Goal: Answer question/provide support: Share knowledge or assist other users

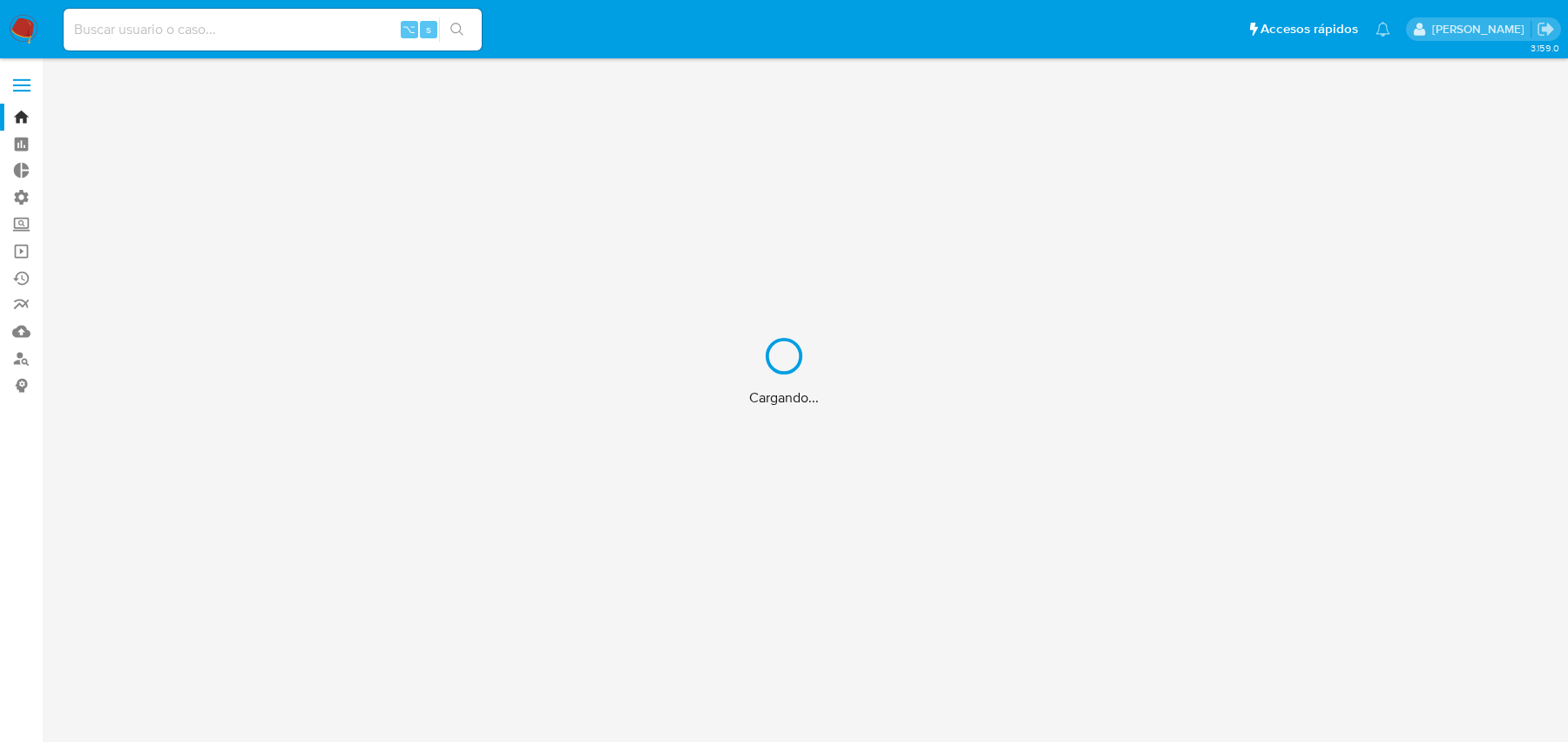
click at [300, 38] on div "Cargando..." at bounding box center [784, 371] width 1568 height 742
click at [257, 35] on div "Cargando..." at bounding box center [784, 371] width 1568 height 742
click at [221, 35] on div "Cargando..." at bounding box center [784, 371] width 1568 height 742
click at [184, 28] on div "Cargando..." at bounding box center [784, 371] width 1568 height 742
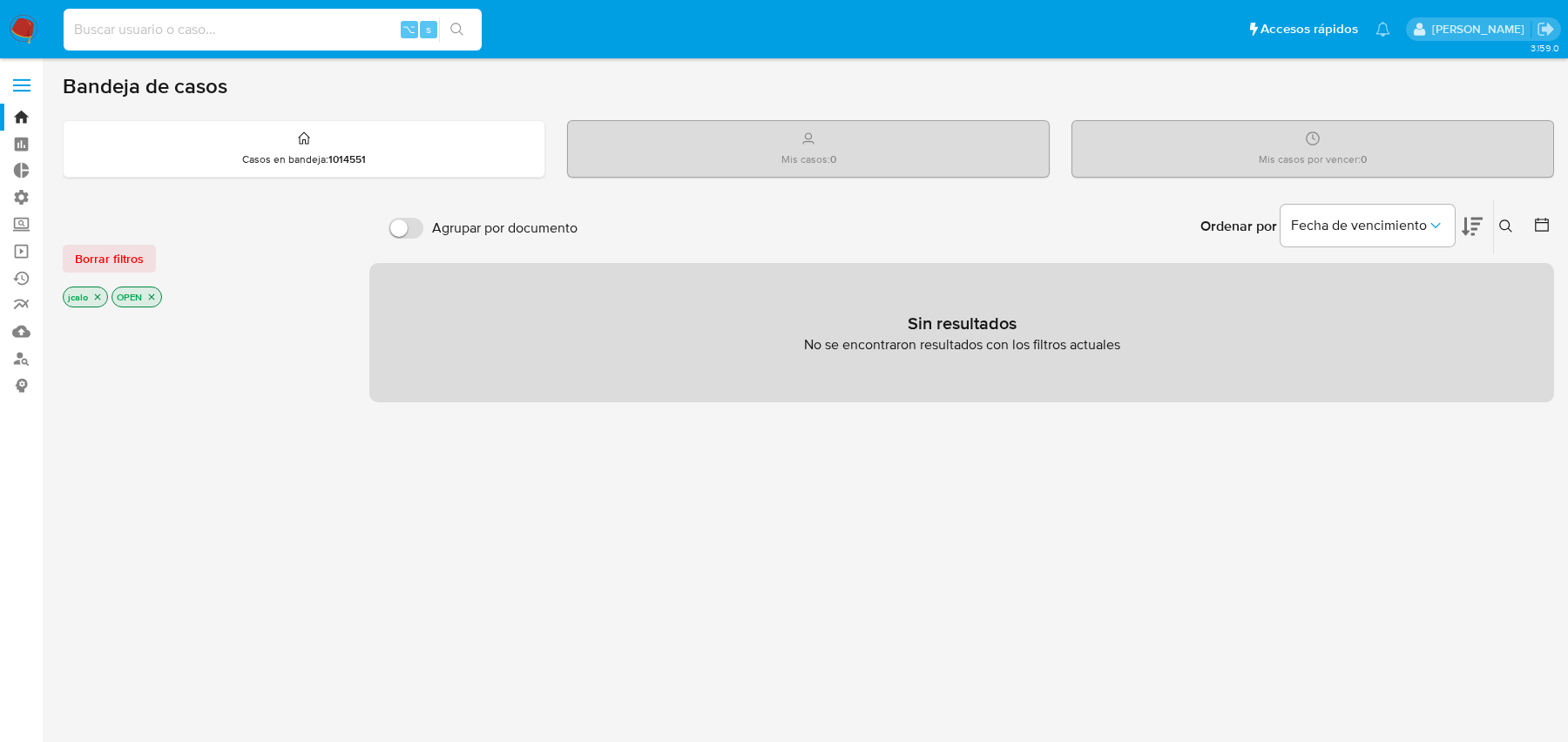
click at [169, 28] on input at bounding box center [273, 29] width 418 height 22
paste input "nKeJumOtoSGIpVvp0H8uBfTc"
type input "nKeJumOtoSGIpVvp0H8uBfTc"
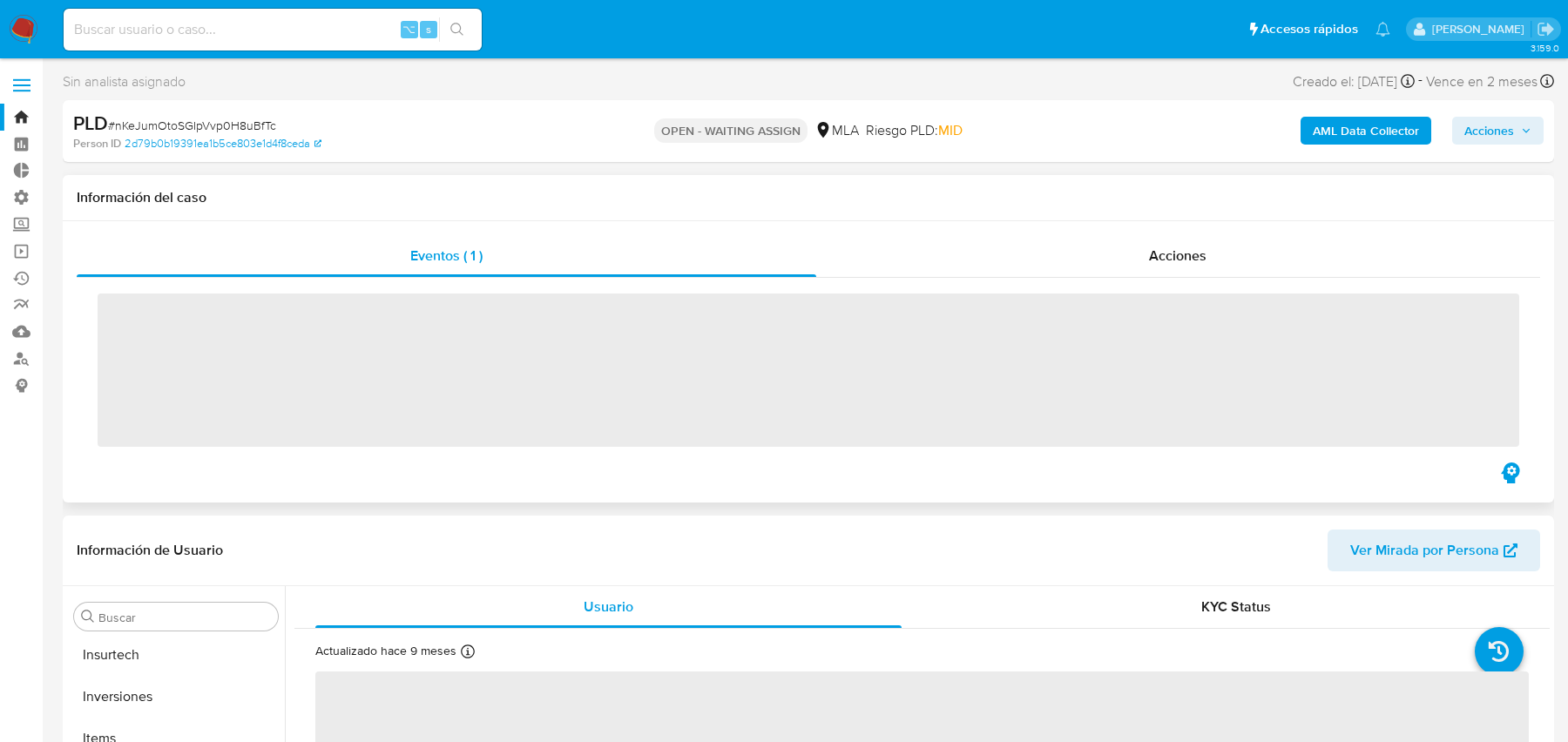
scroll to position [860, 0]
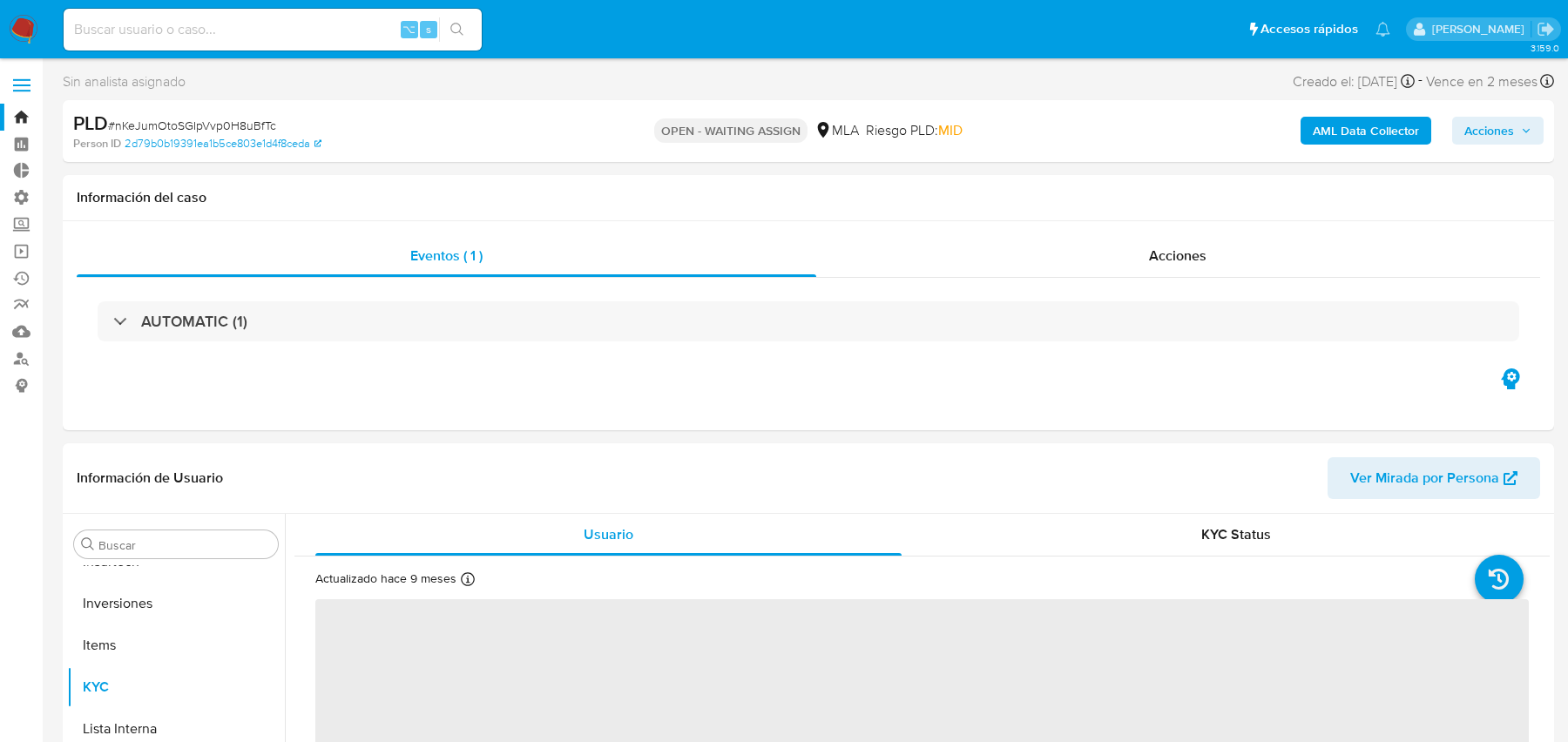
click at [1348, 137] on b "AML Data Collector" at bounding box center [1366, 130] width 107 height 28
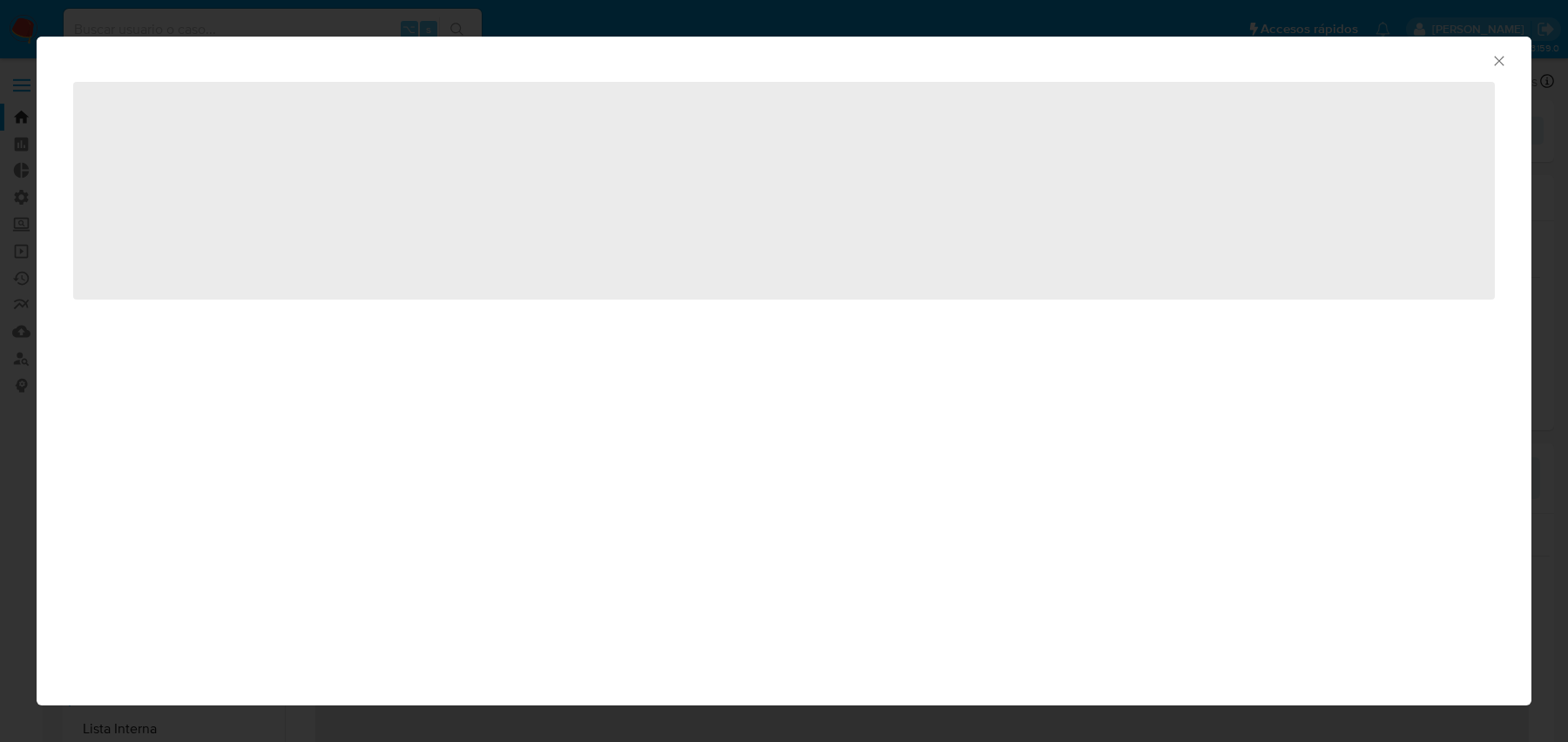
select select "10"
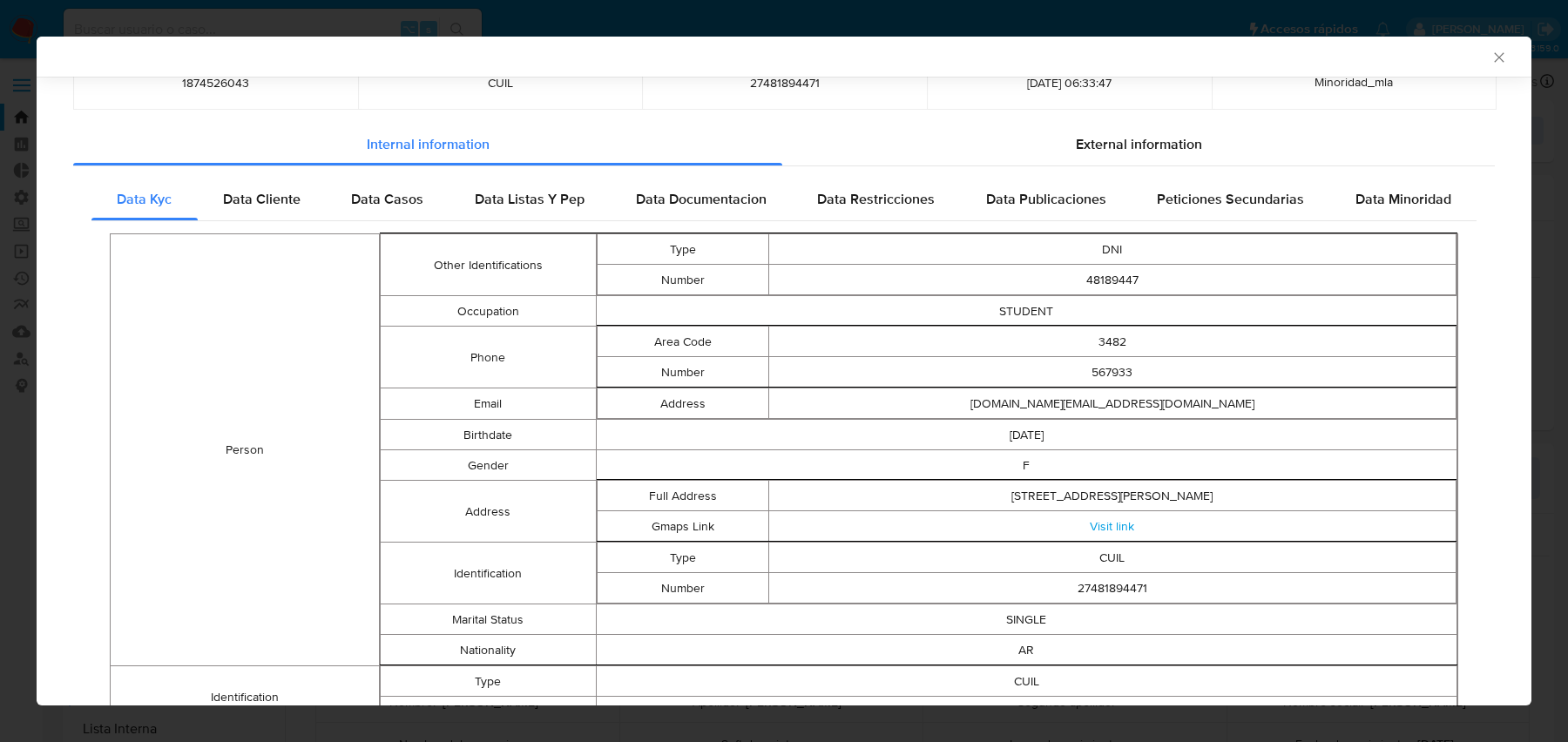
scroll to position [141, 0]
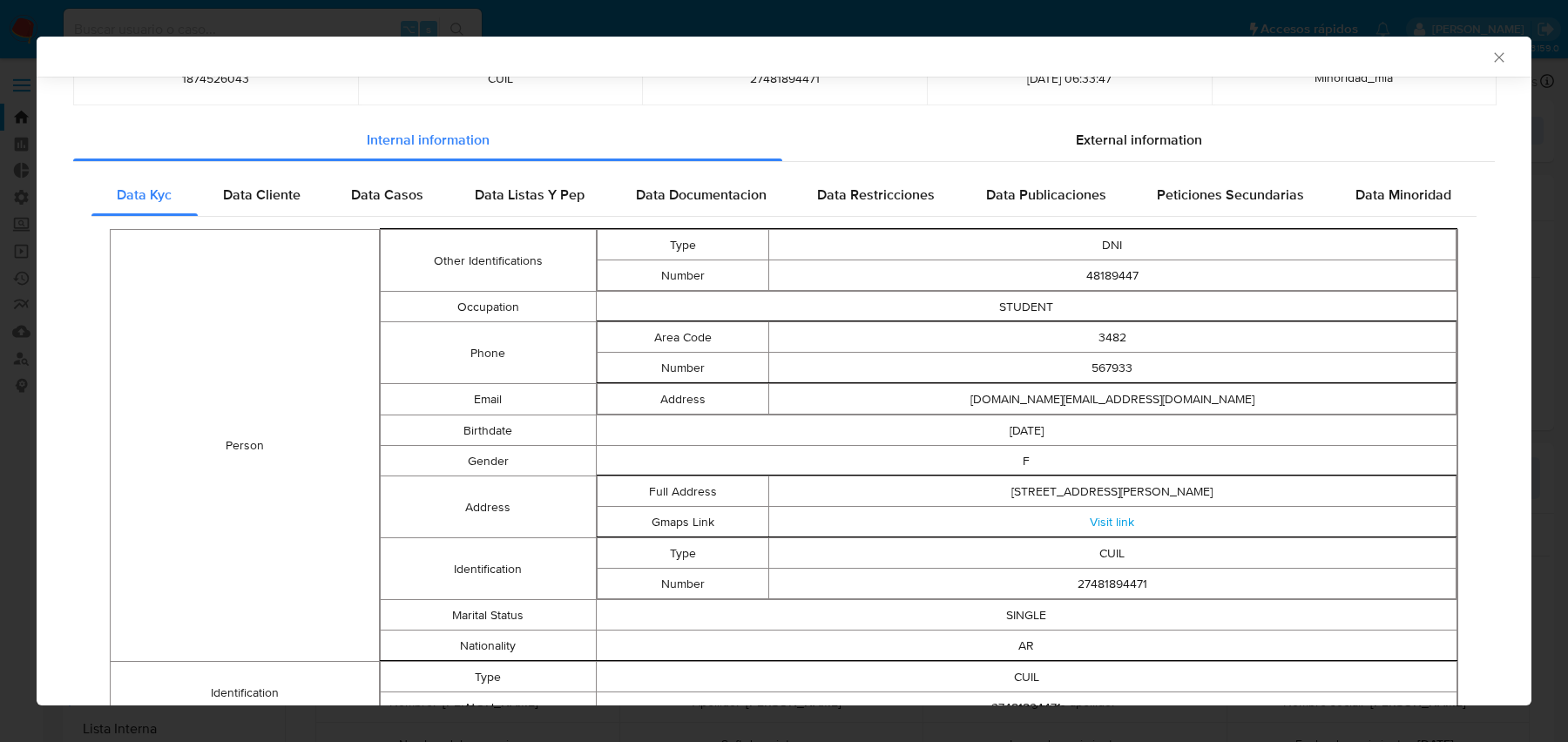
click at [765, 573] on td "Number" at bounding box center [682, 583] width 172 height 30
click at [880, 574] on td "27481894471" at bounding box center [1112, 583] width 687 height 30
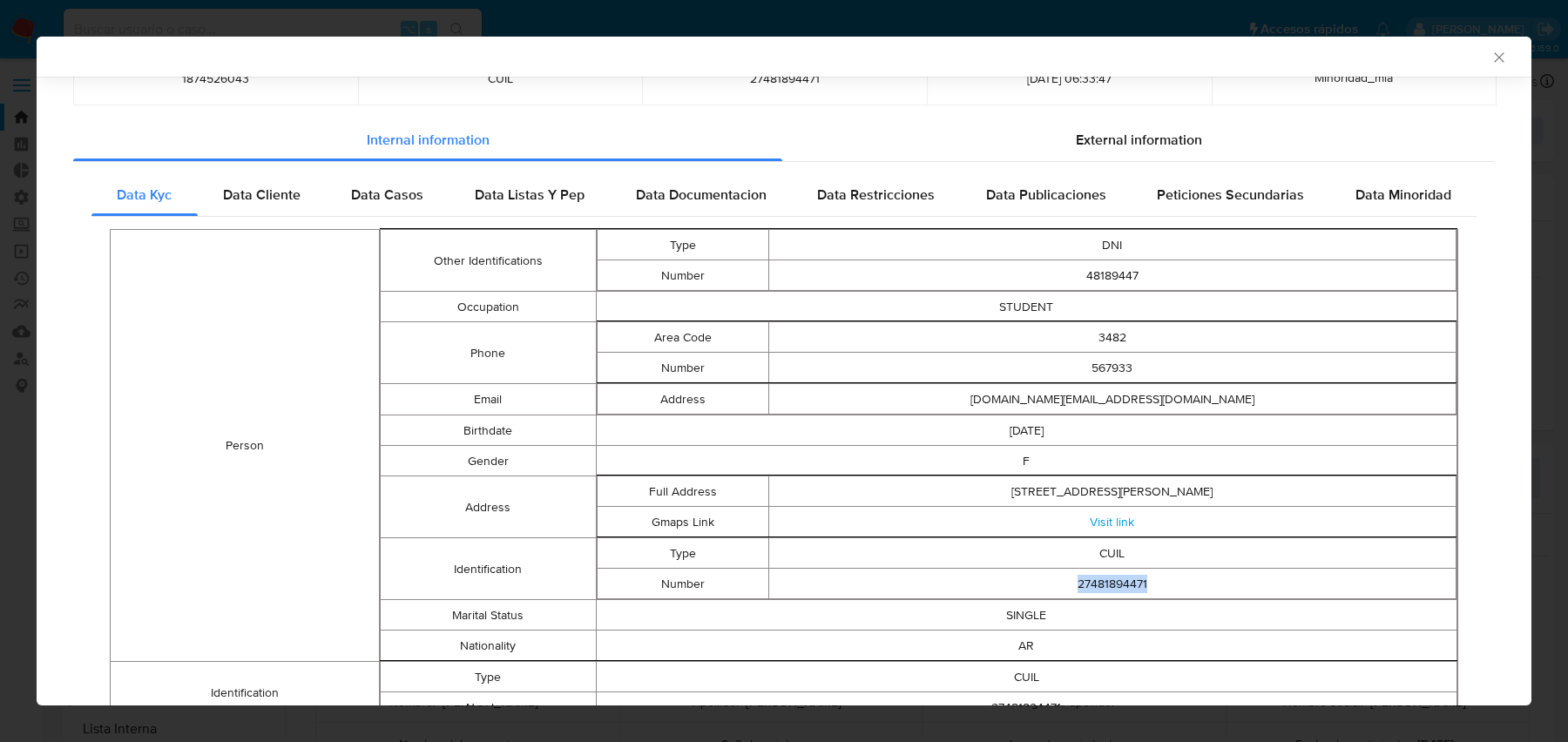
click at [880, 574] on td "27481894471" at bounding box center [1112, 583] width 687 height 30
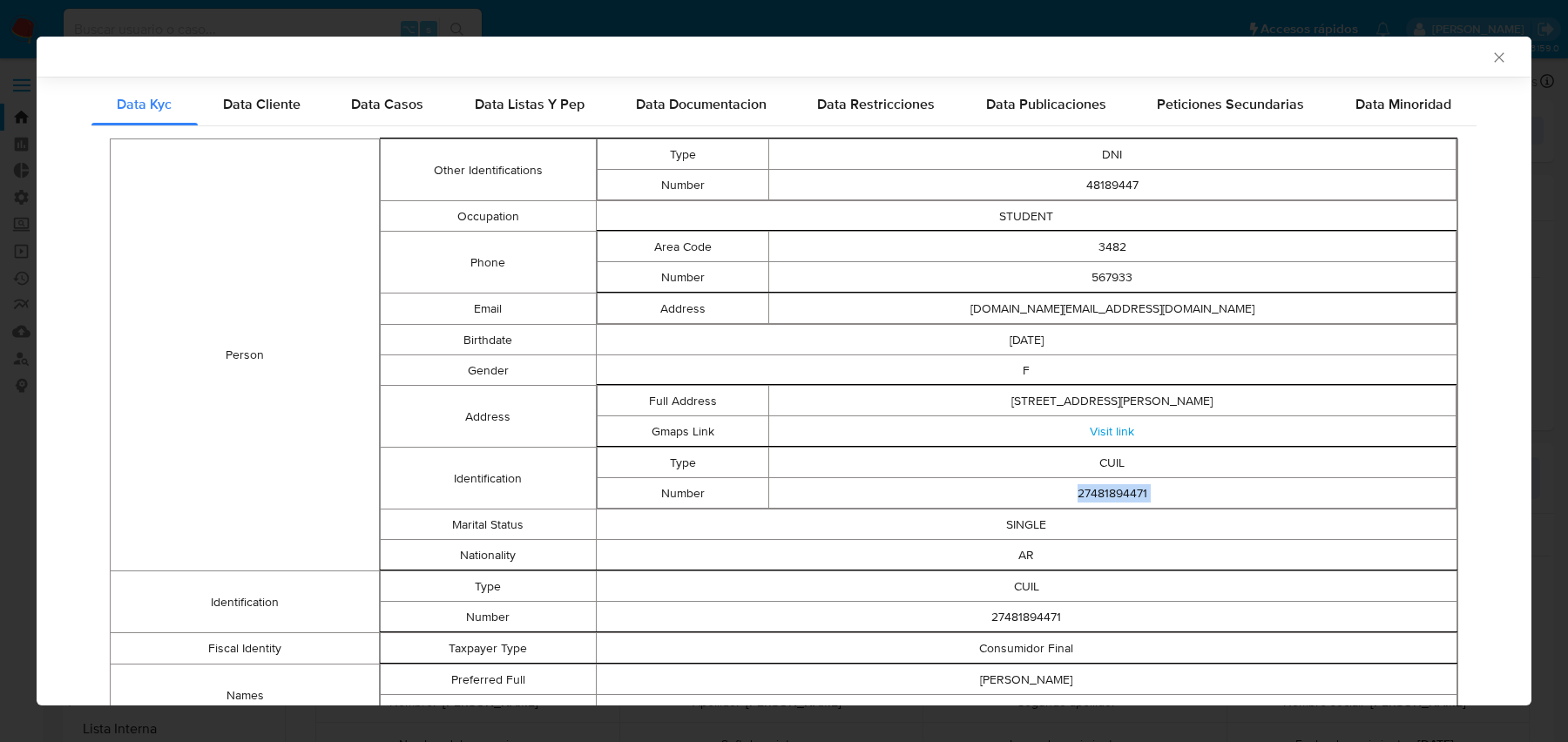
click at [880, 574] on td "CUIL" at bounding box center [1027, 586] width 862 height 30
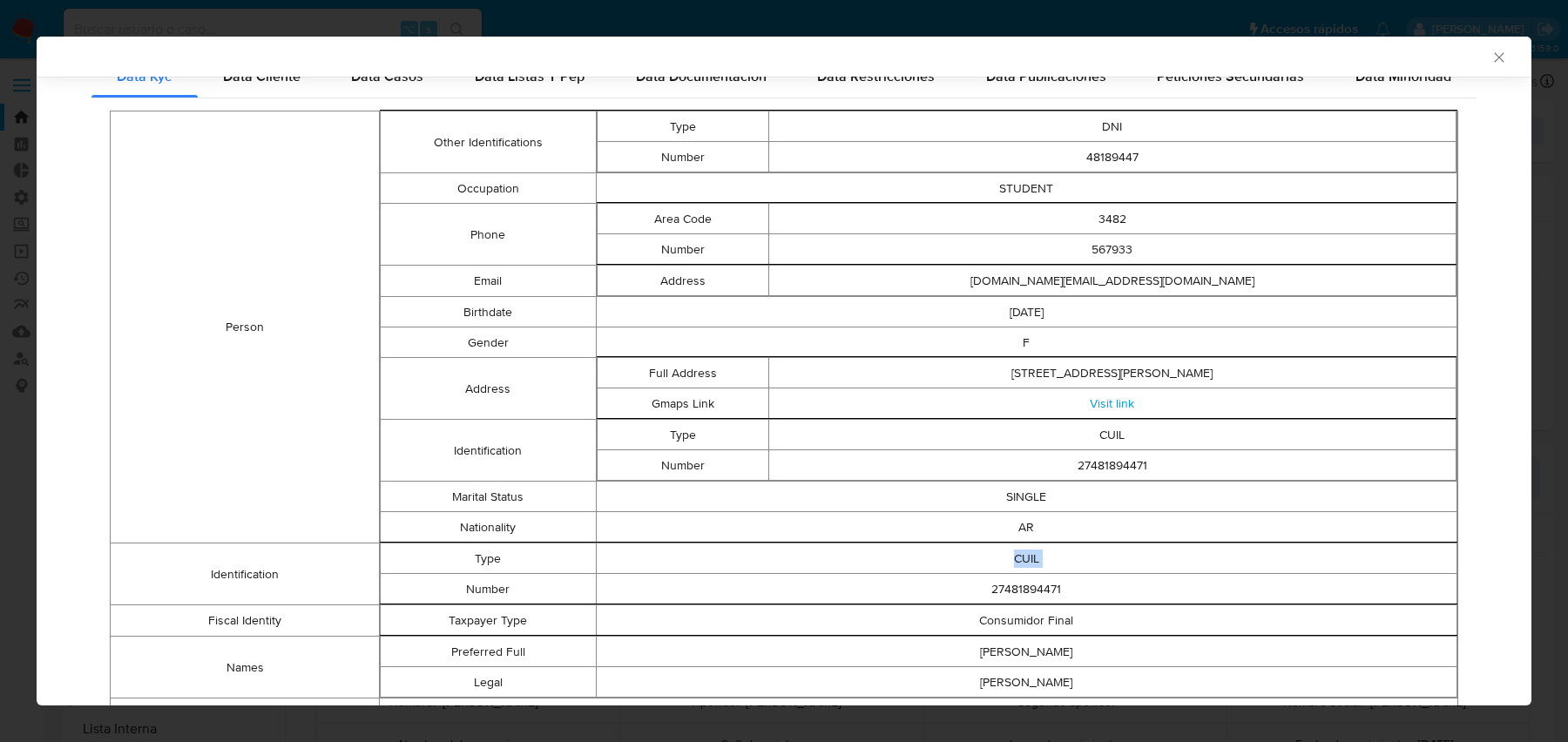
click at [880, 574] on td "27481894471" at bounding box center [1027, 589] width 862 height 30
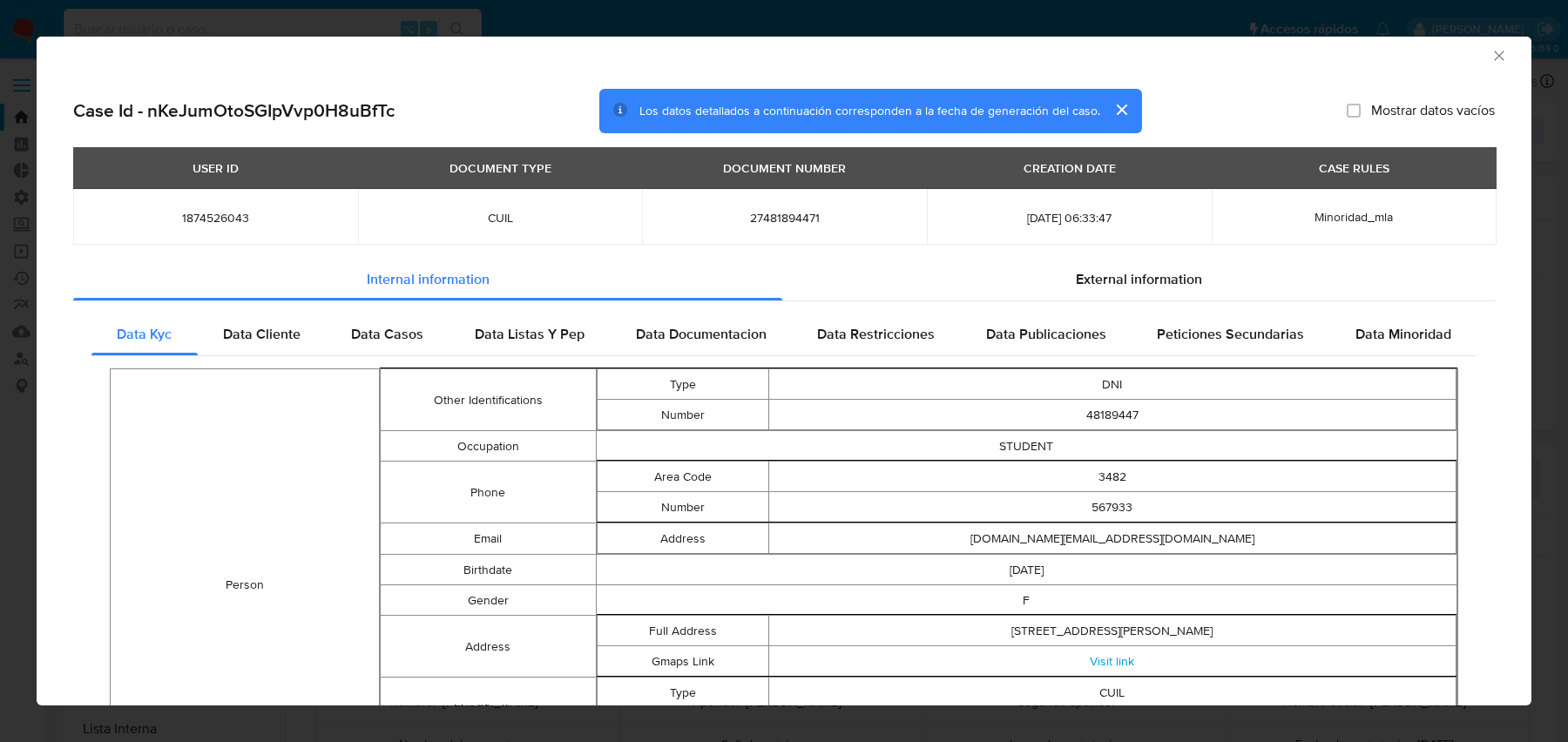
scroll to position [0, 0]
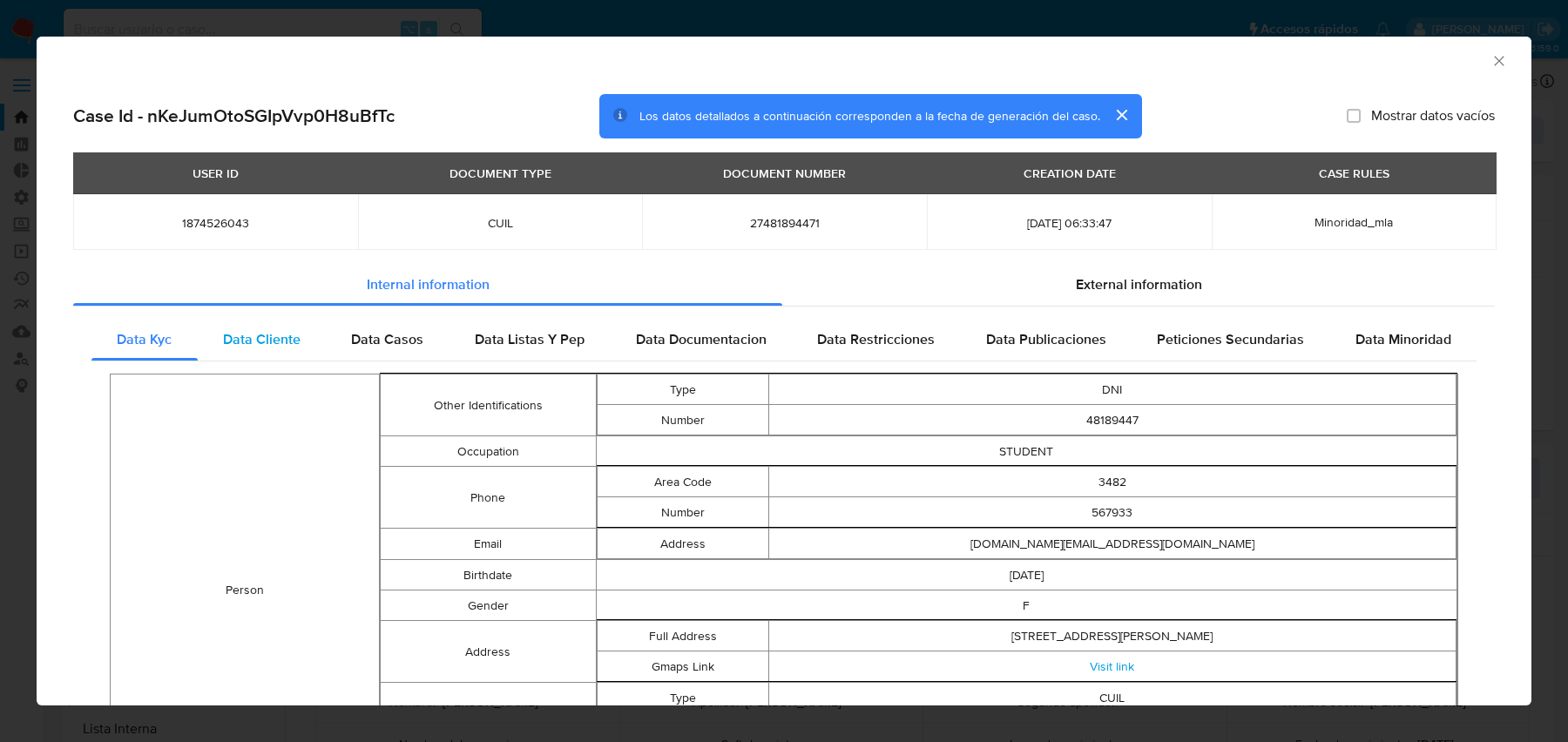
click at [265, 343] on span "Data Cliente" at bounding box center [262, 339] width 78 height 20
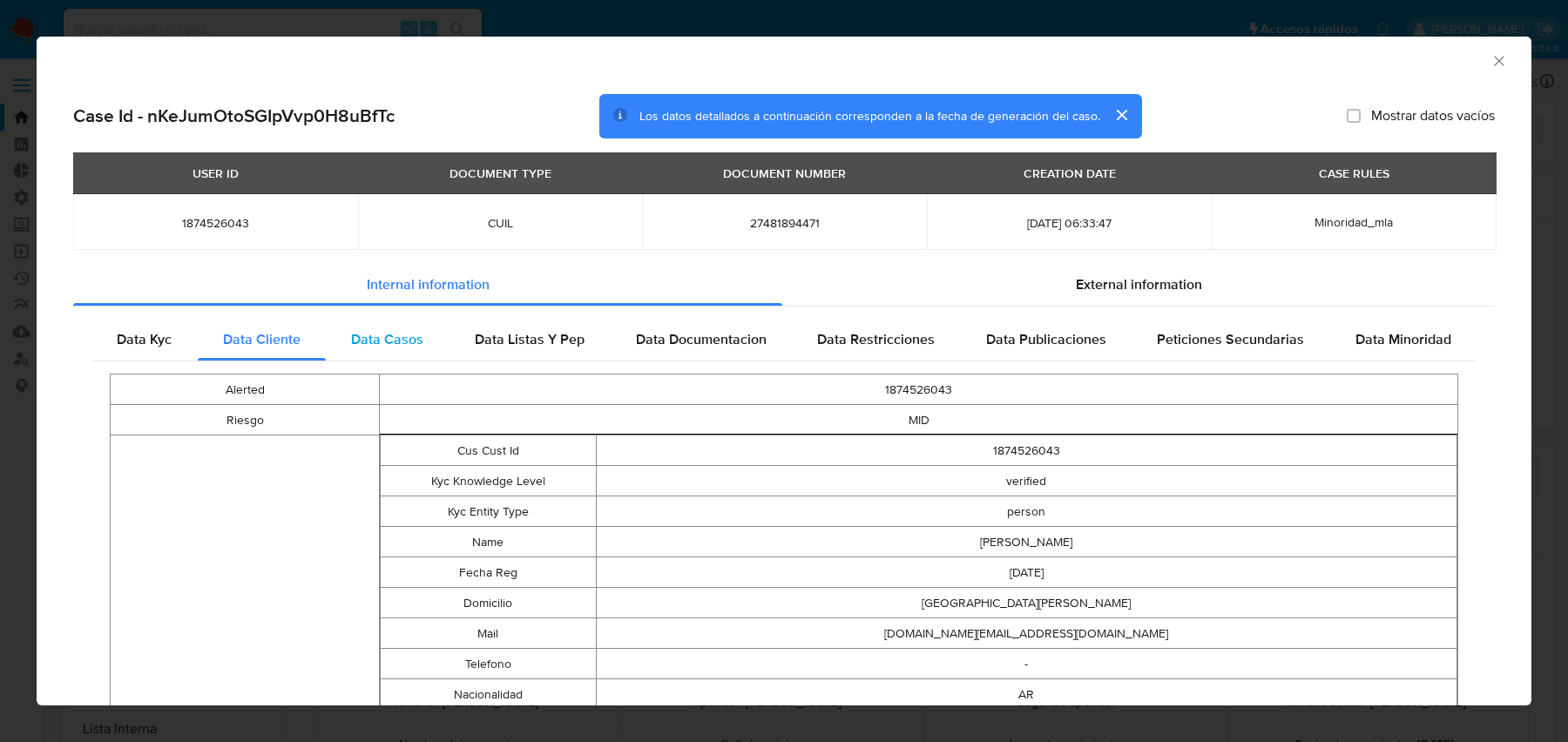
click at [399, 329] on span "Data Casos" at bounding box center [387, 339] width 72 height 20
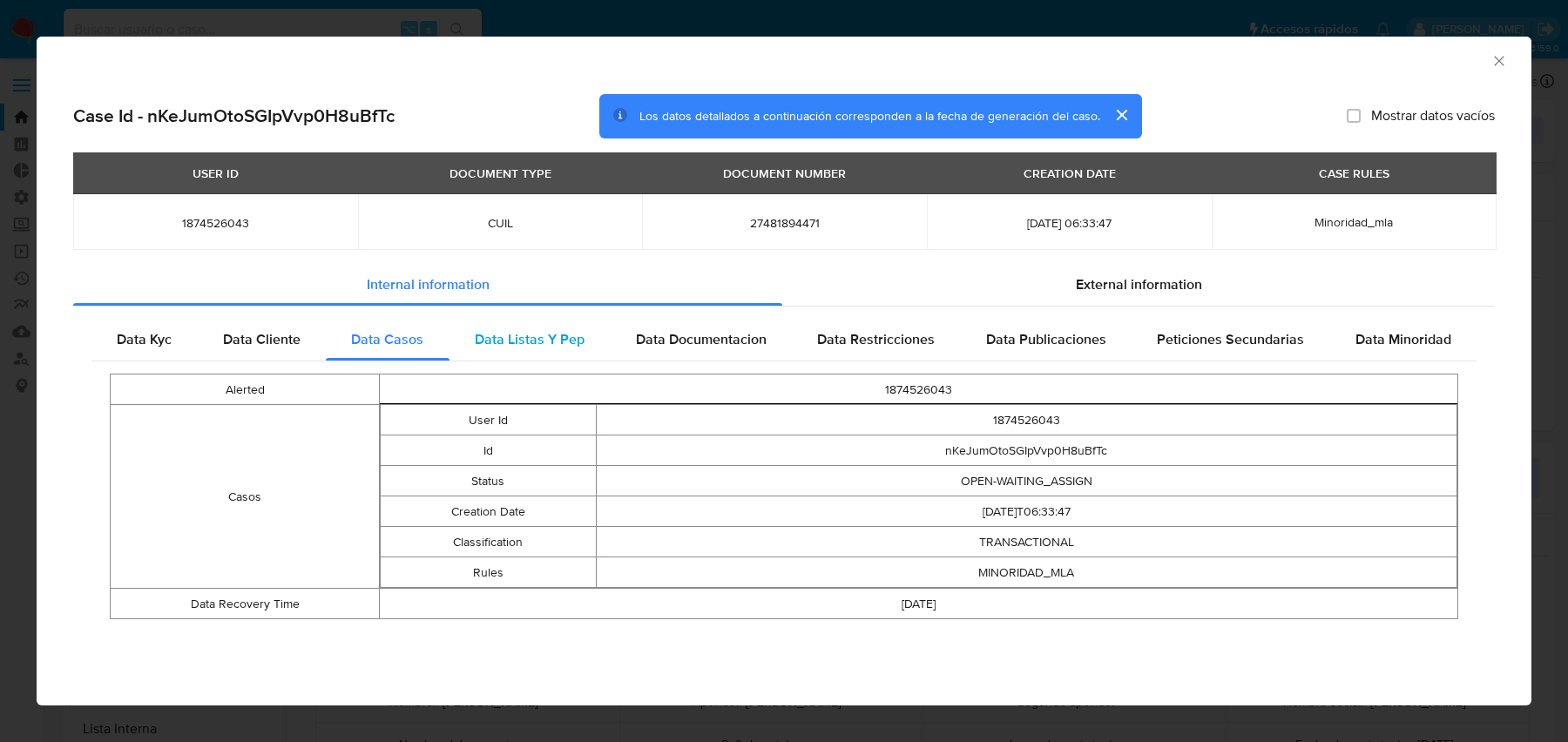
click at [544, 329] on span "Data Listas Y Pep" at bounding box center [529, 339] width 110 height 20
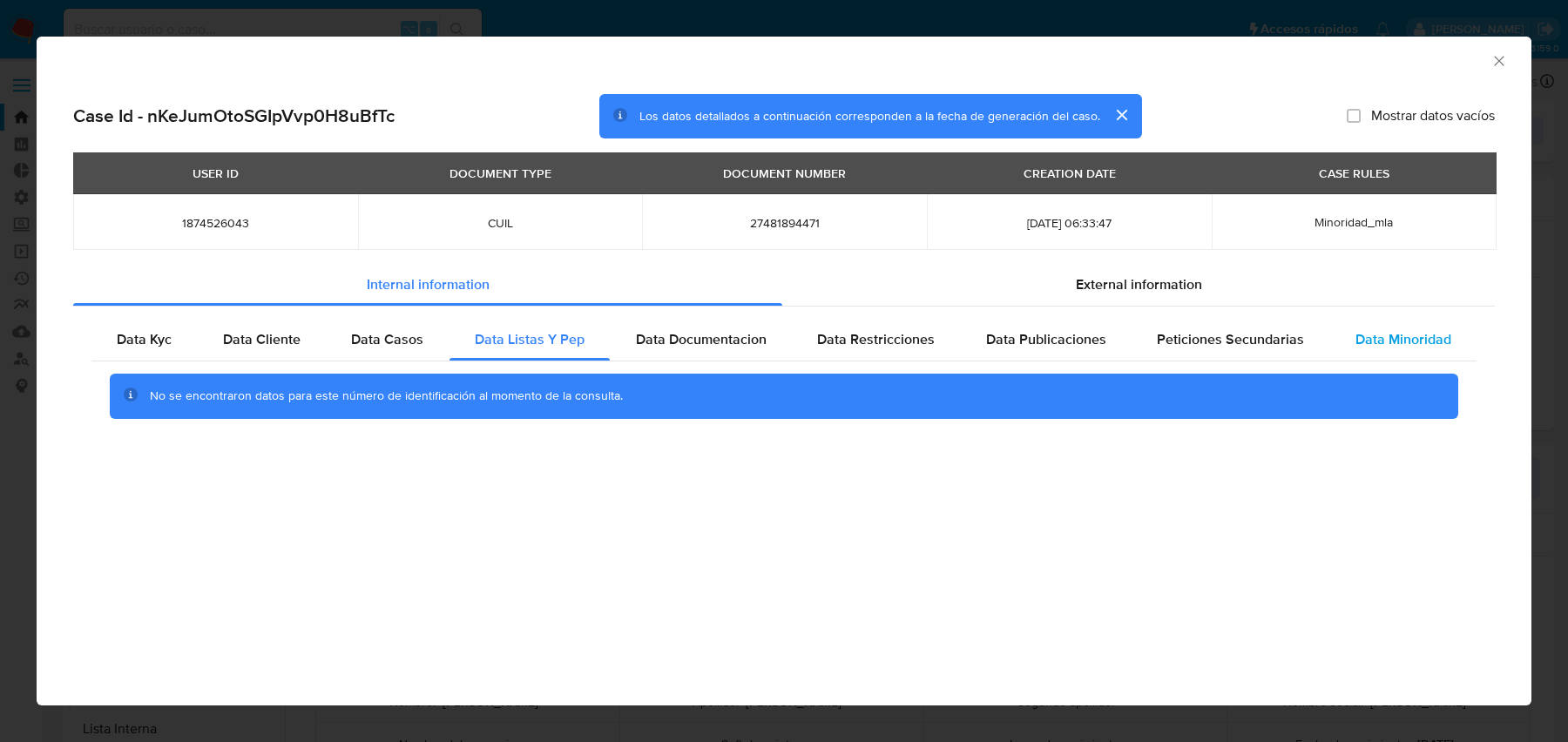
click at [1375, 334] on span "Data Minoridad" at bounding box center [1403, 339] width 96 height 20
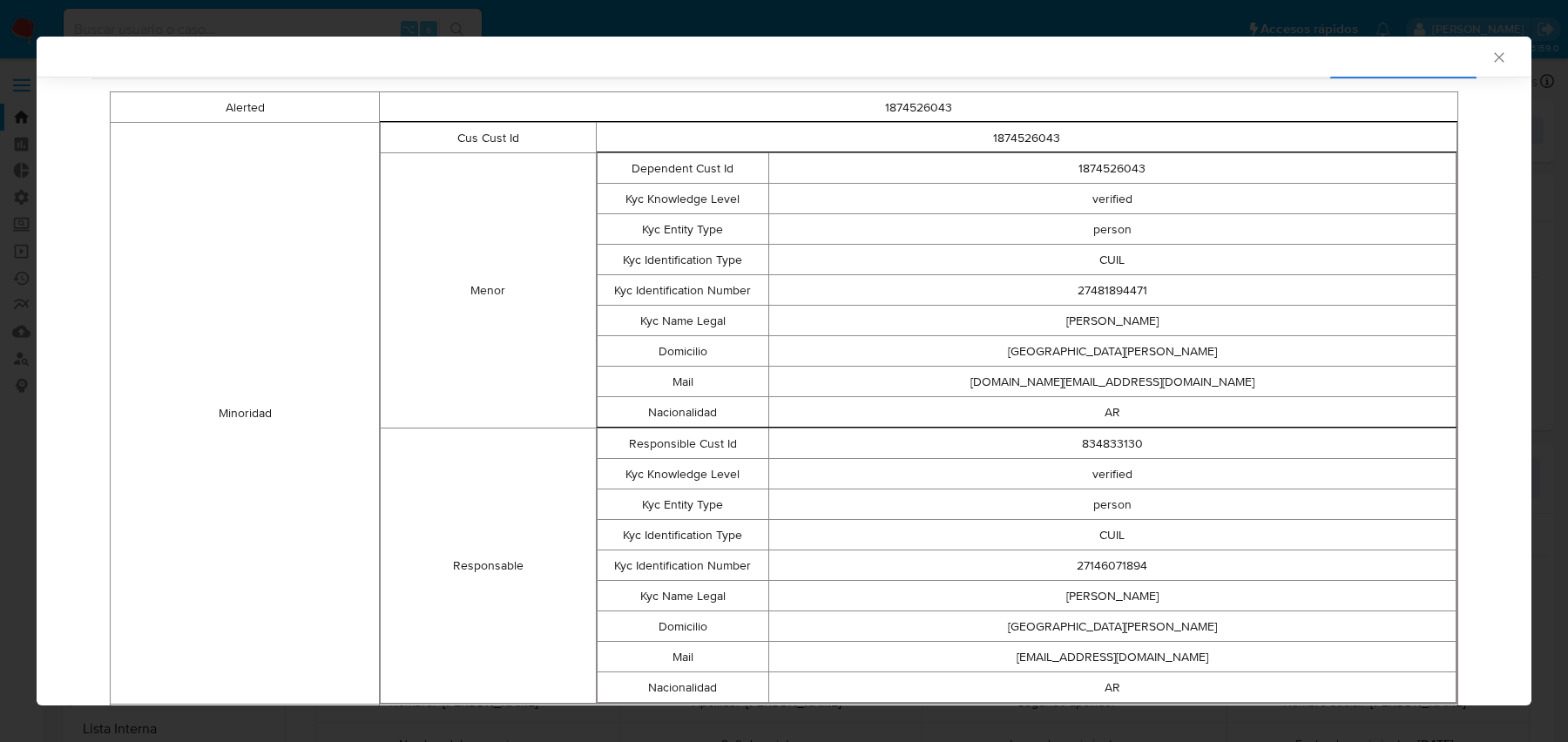
scroll to position [369, 0]
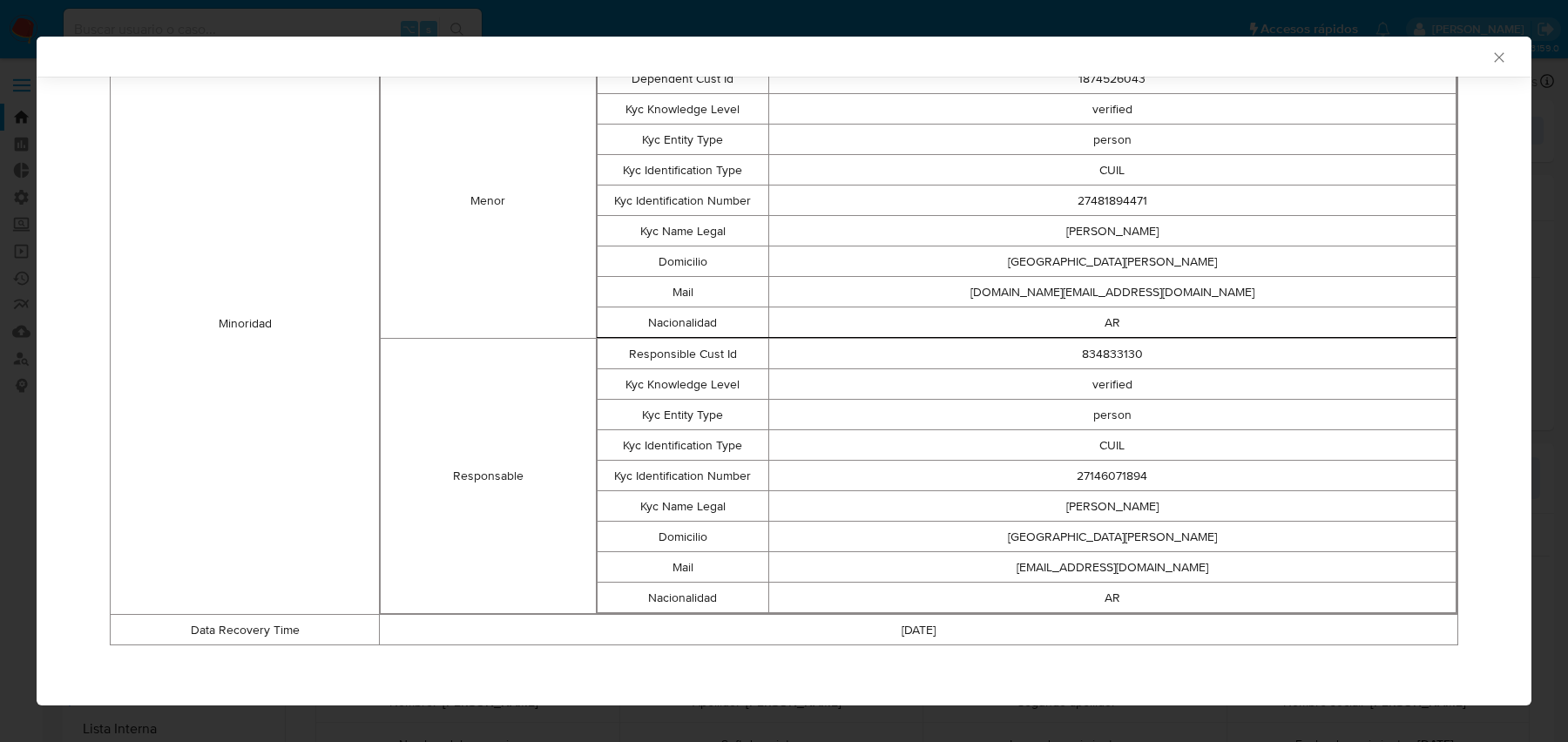
click at [982, 400] on td "person" at bounding box center [1112, 414] width 687 height 30
click at [1006, 468] on td "27146071894" at bounding box center [1112, 475] width 687 height 30
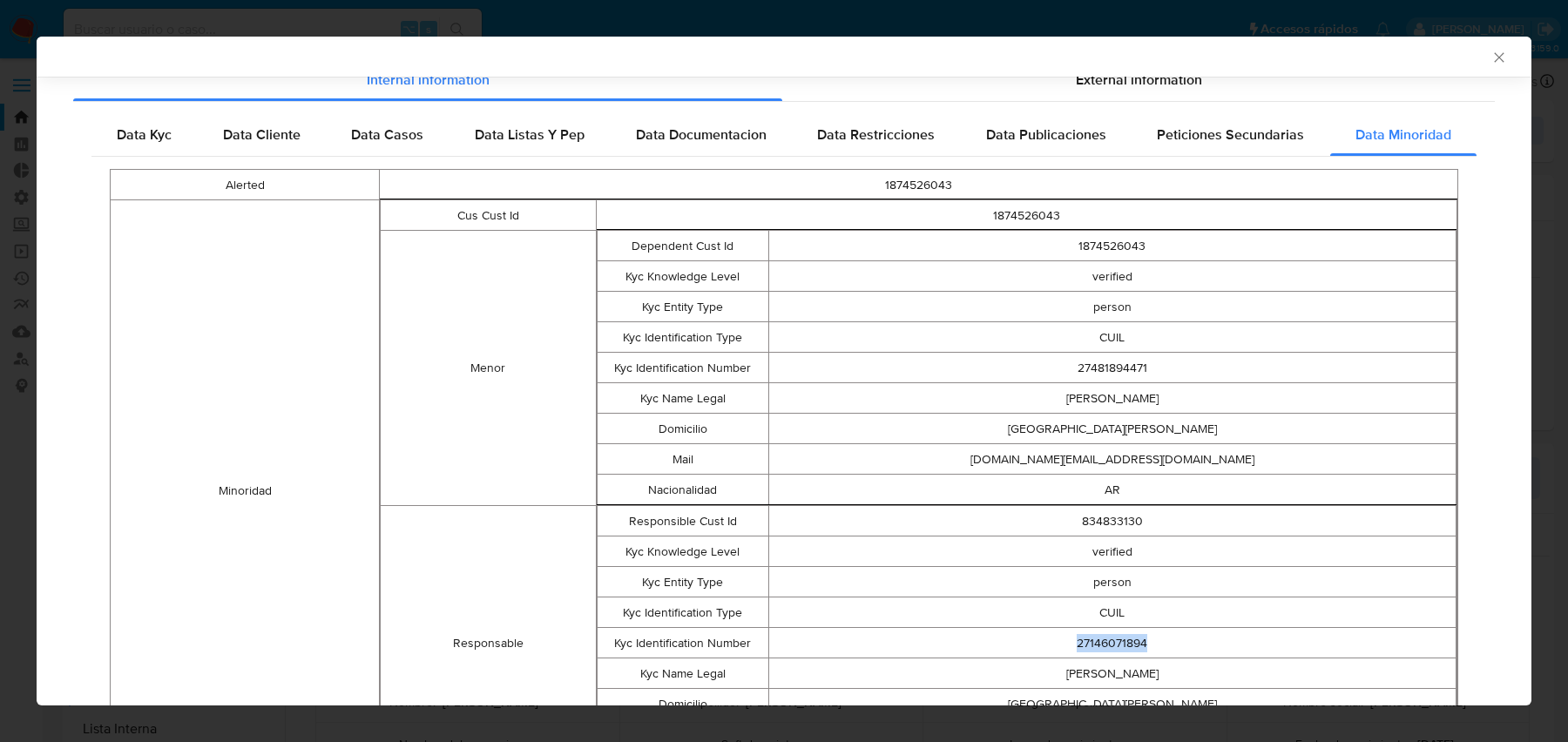
scroll to position [197, 0]
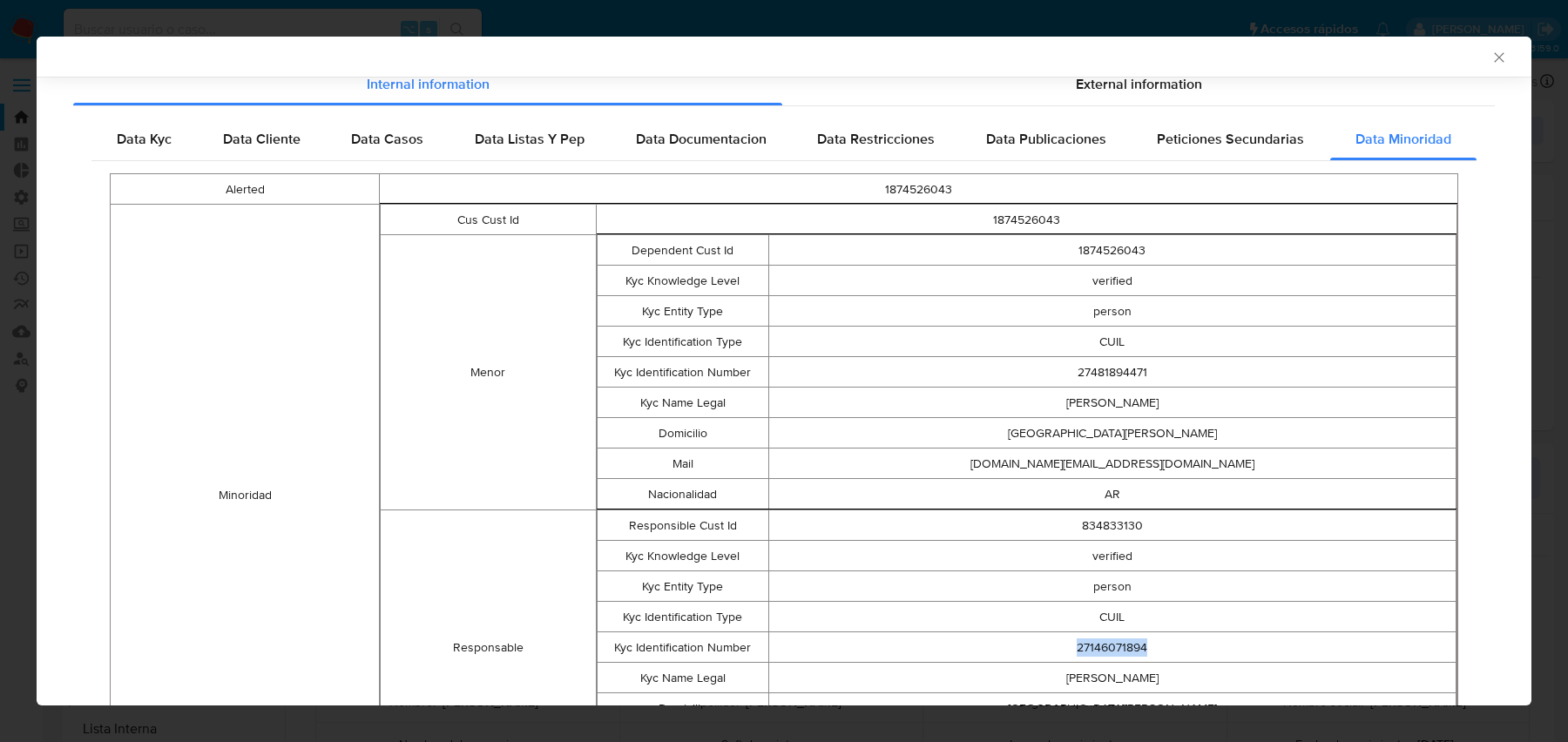
click at [1141, 273] on td "verified" at bounding box center [1112, 280] width 687 height 30
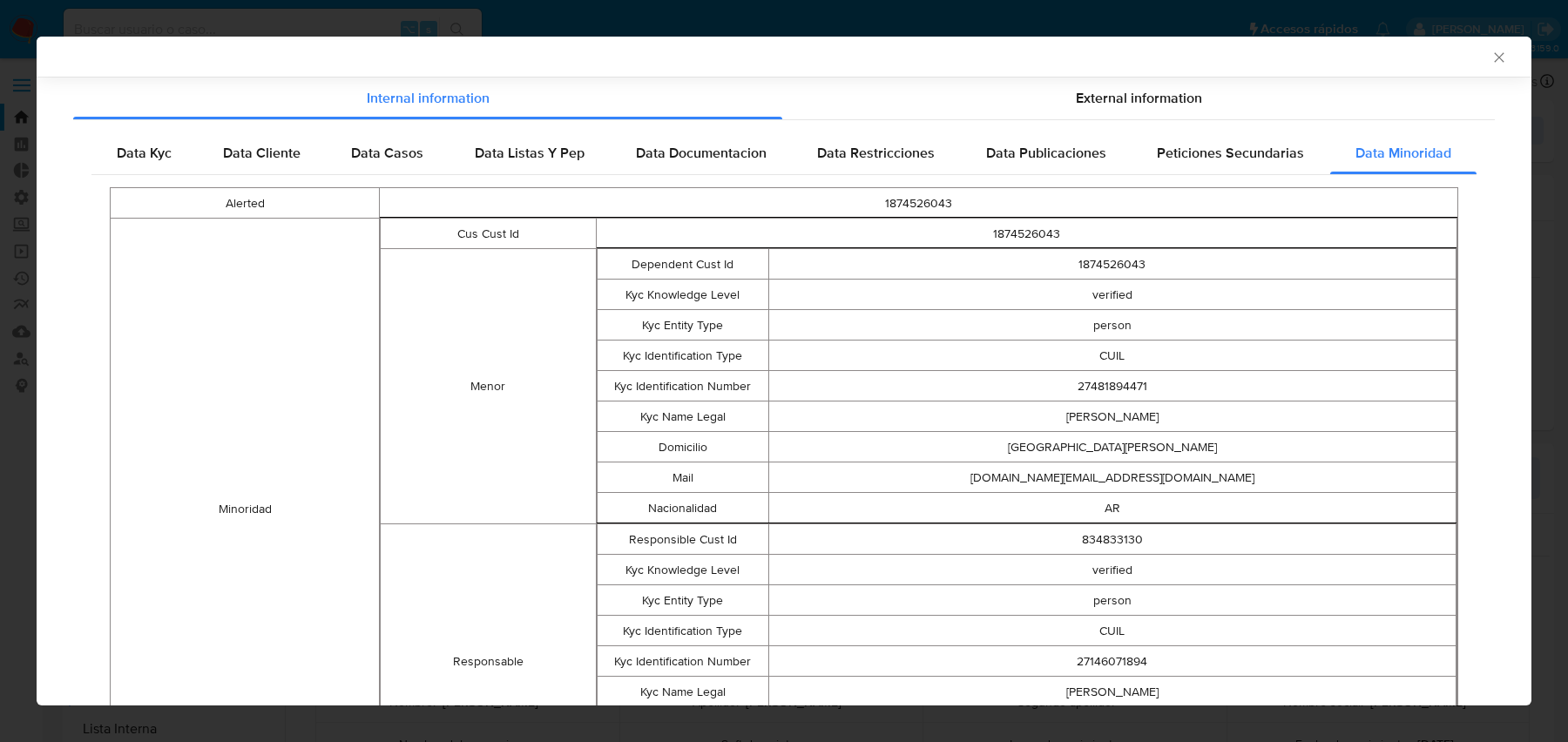
scroll to position [181, 0]
click at [1134, 268] on td "1874526043" at bounding box center [1112, 266] width 687 height 30
copy td "1874526043"
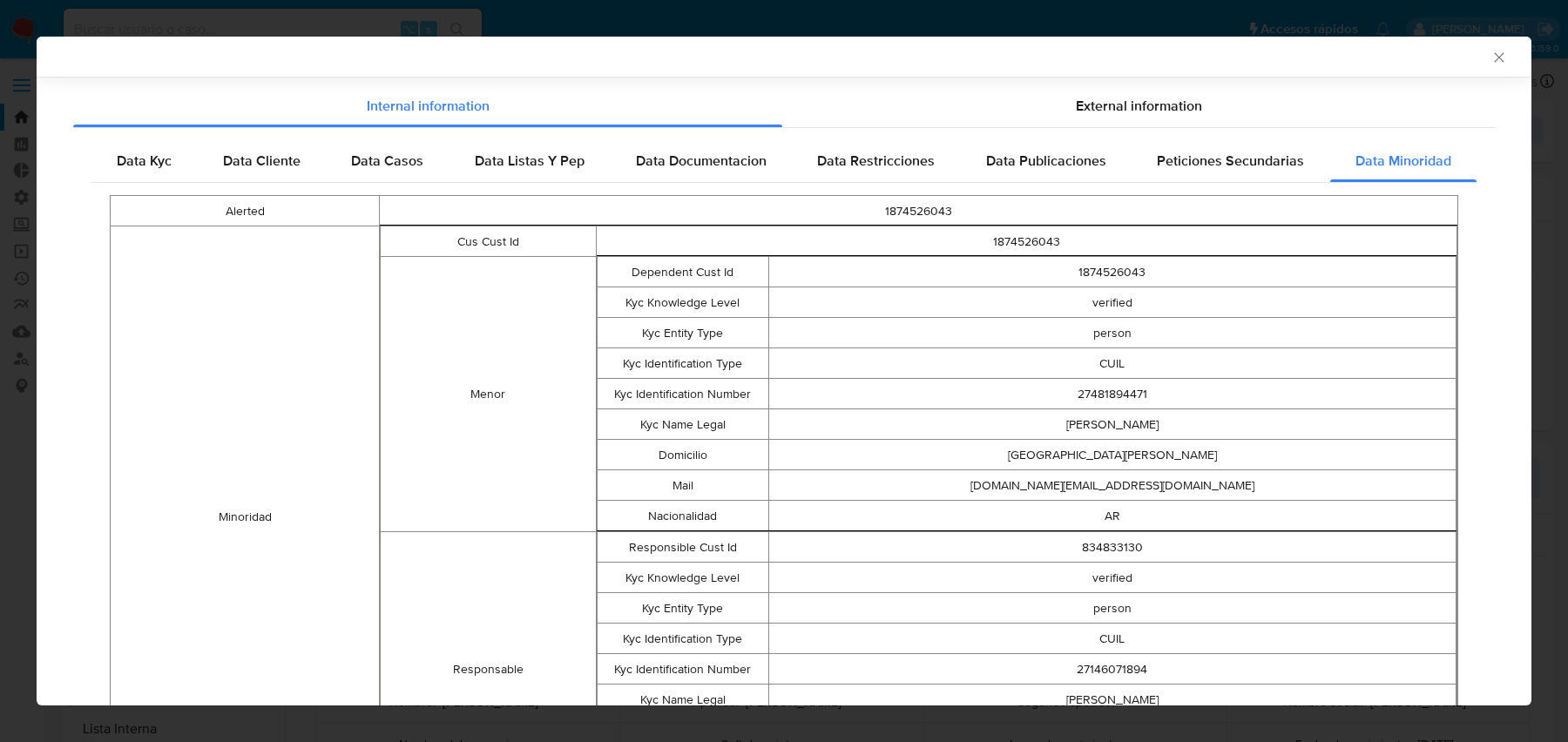
click at [1108, 232] on td "1874526043" at bounding box center [1027, 241] width 862 height 30
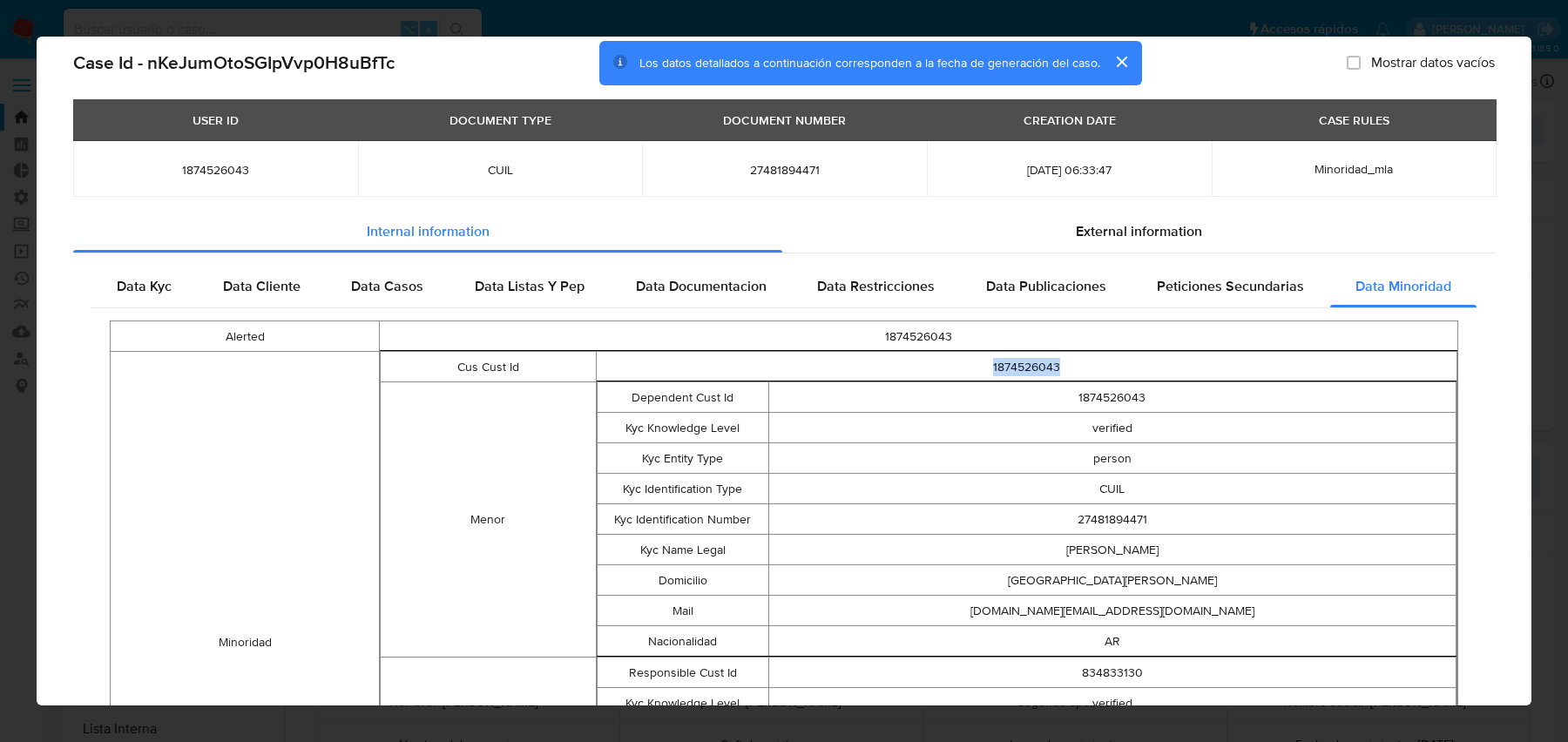
scroll to position [0, 0]
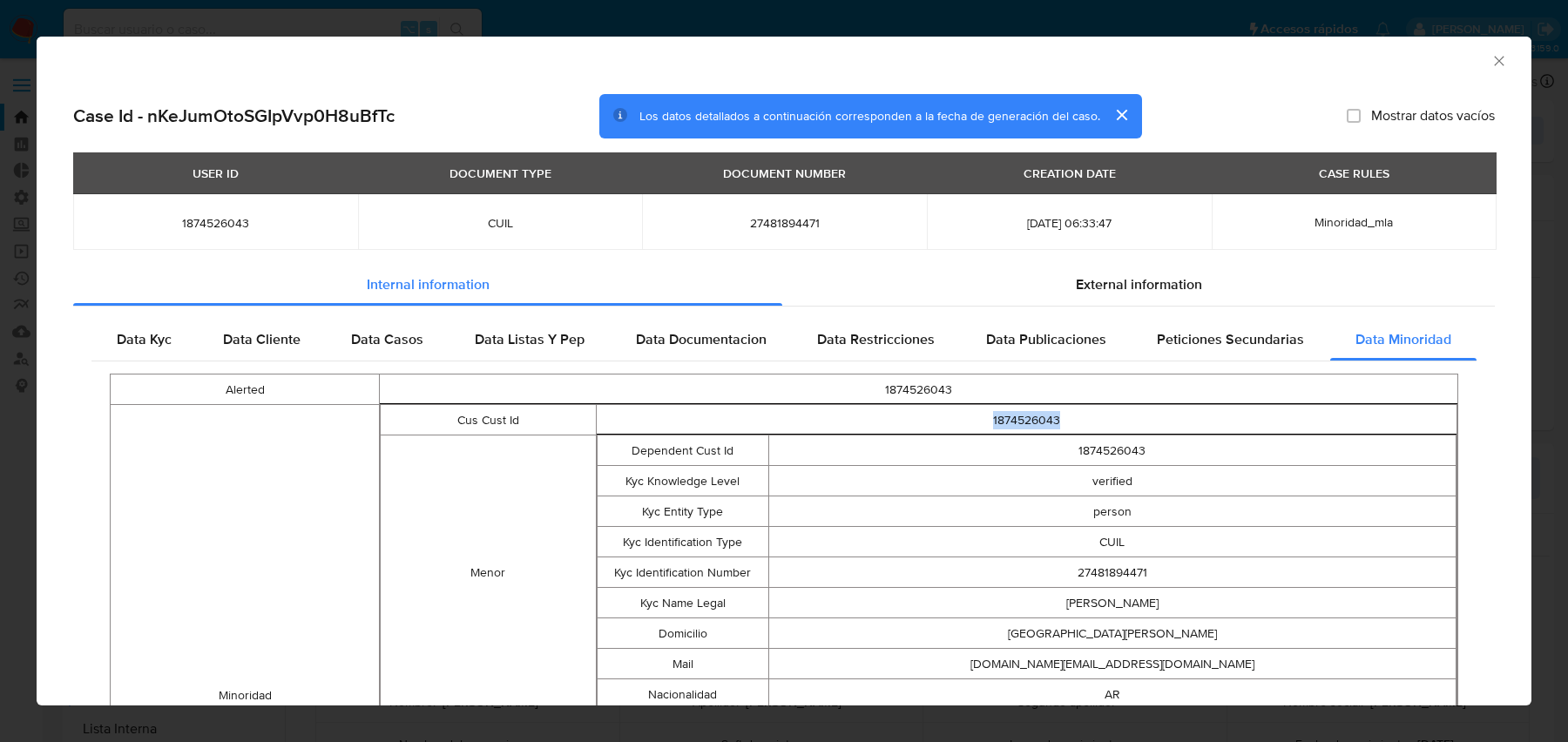
click at [993, 443] on td "1874526043" at bounding box center [1112, 450] width 687 height 30
click at [1035, 409] on td "1874526043" at bounding box center [1027, 419] width 862 height 30
click at [395, 21] on div "AML Data Collector Case Id - nKeJumOtoSGIpVvp0H8uBfTc Los datos detallados a co…" at bounding box center [784, 371] width 1568 height 742
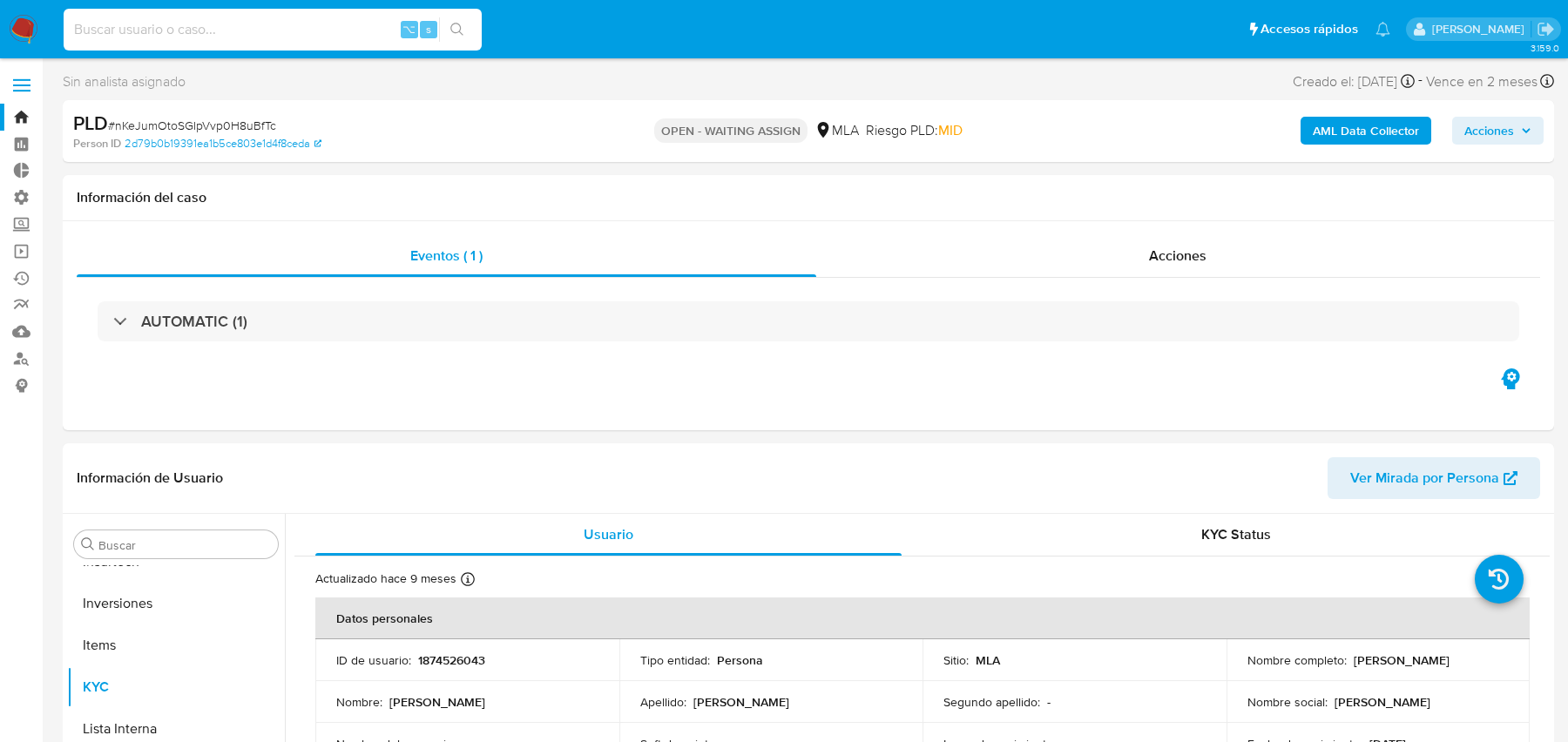
click at [318, 24] on input at bounding box center [273, 29] width 418 height 22
paste input "MtEpMFiqelfRoULVXhY6meOR"
type input "MtEpMFiqelfRoULVXhY6meOR"
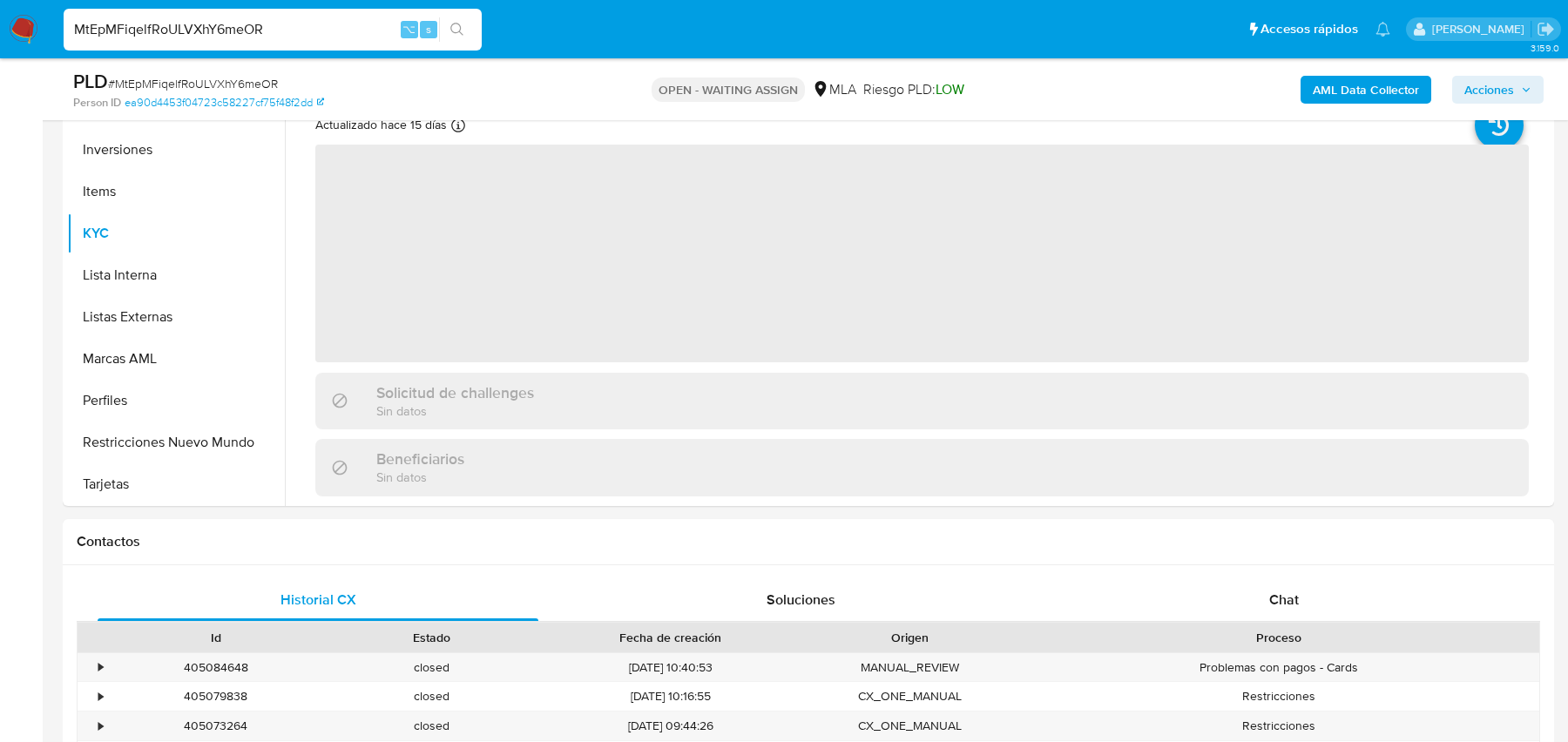
scroll to position [468, 0]
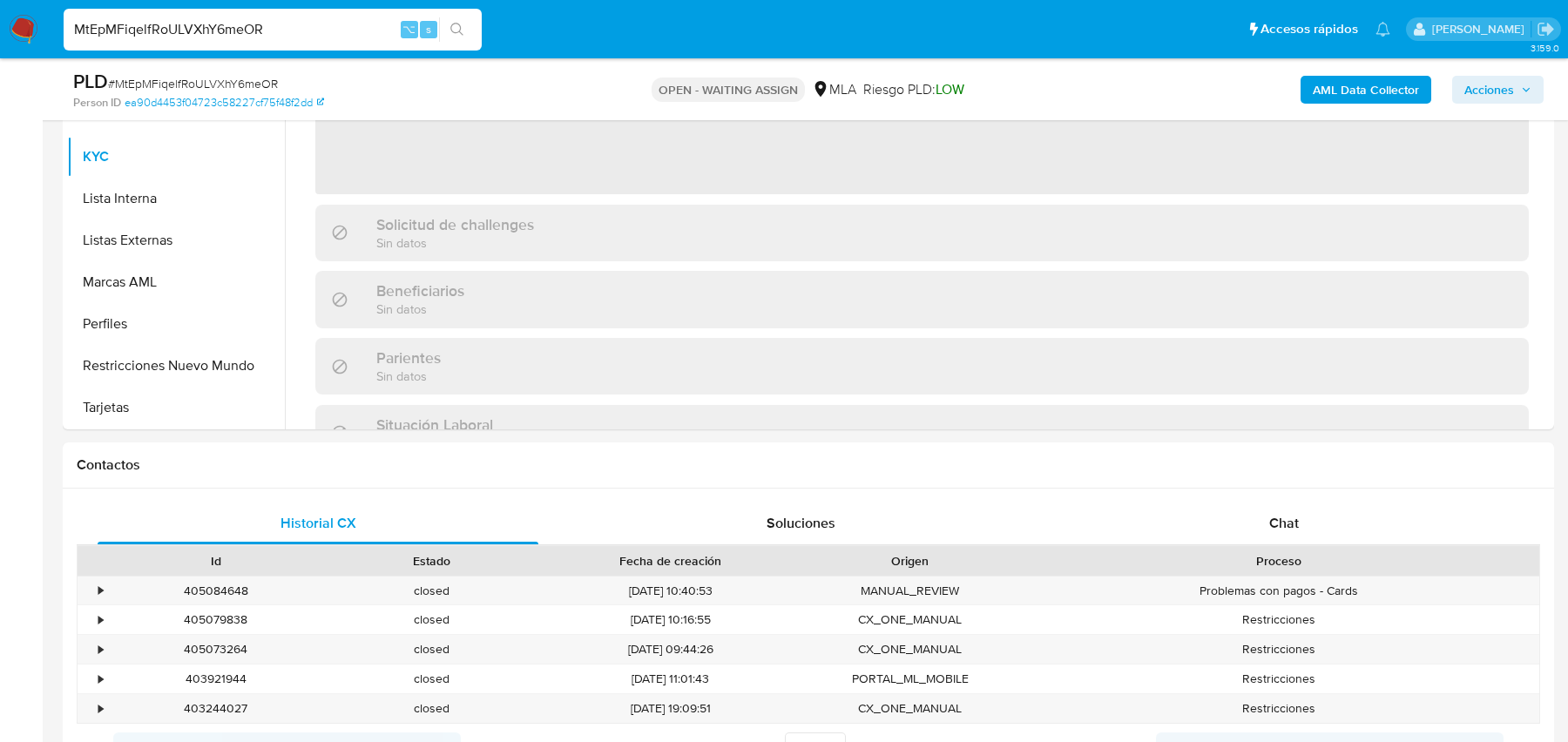
select select "10"
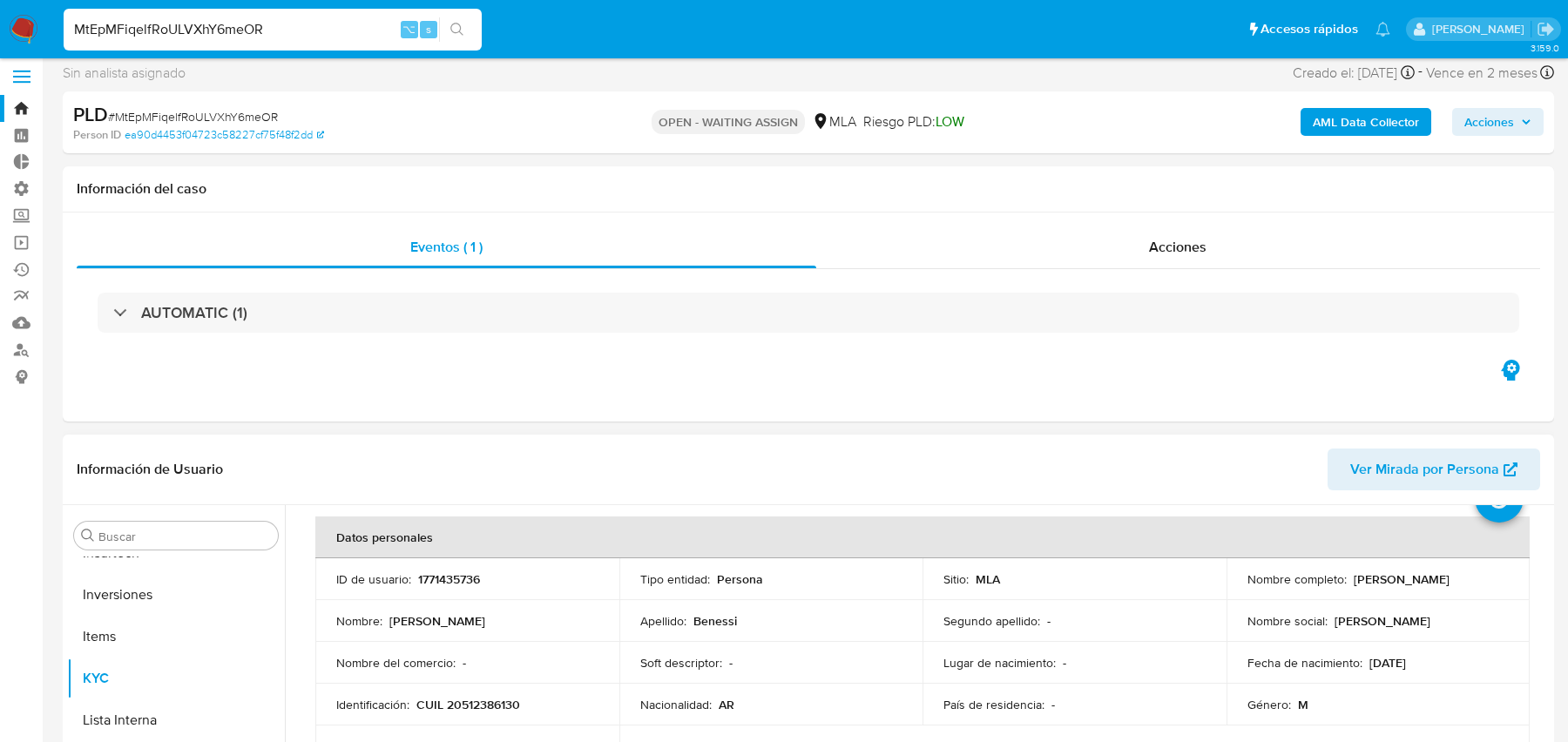
scroll to position [71, 0]
click at [314, 30] on input "MtEpMFiqelfRoULVXhY6meOR" at bounding box center [273, 29] width 418 height 22
paste input "VW18lG13ViGnevY6RhFdZ9j1"
type input "VW18lG13ViGnevY6RhFdZ9j1"
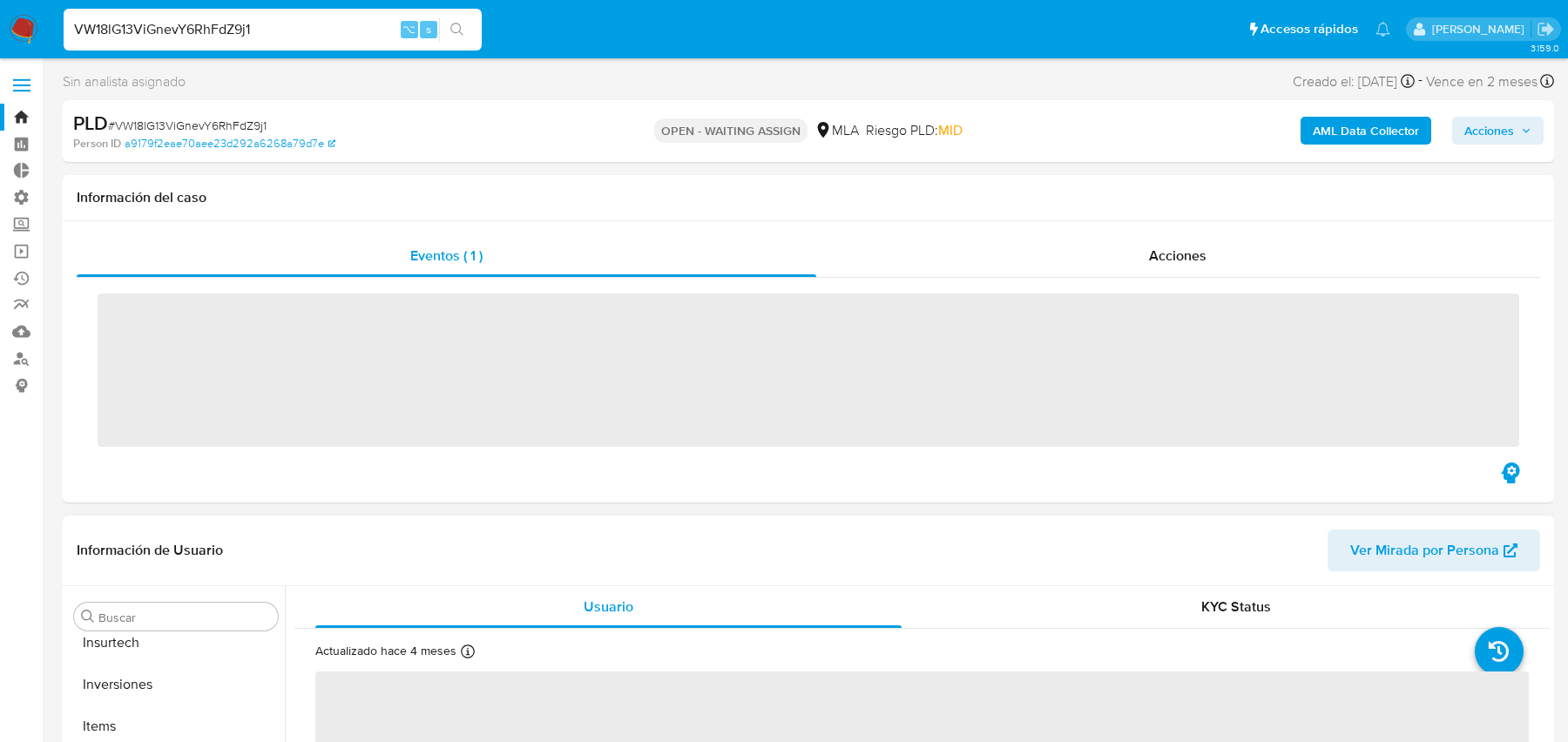
scroll to position [860, 0]
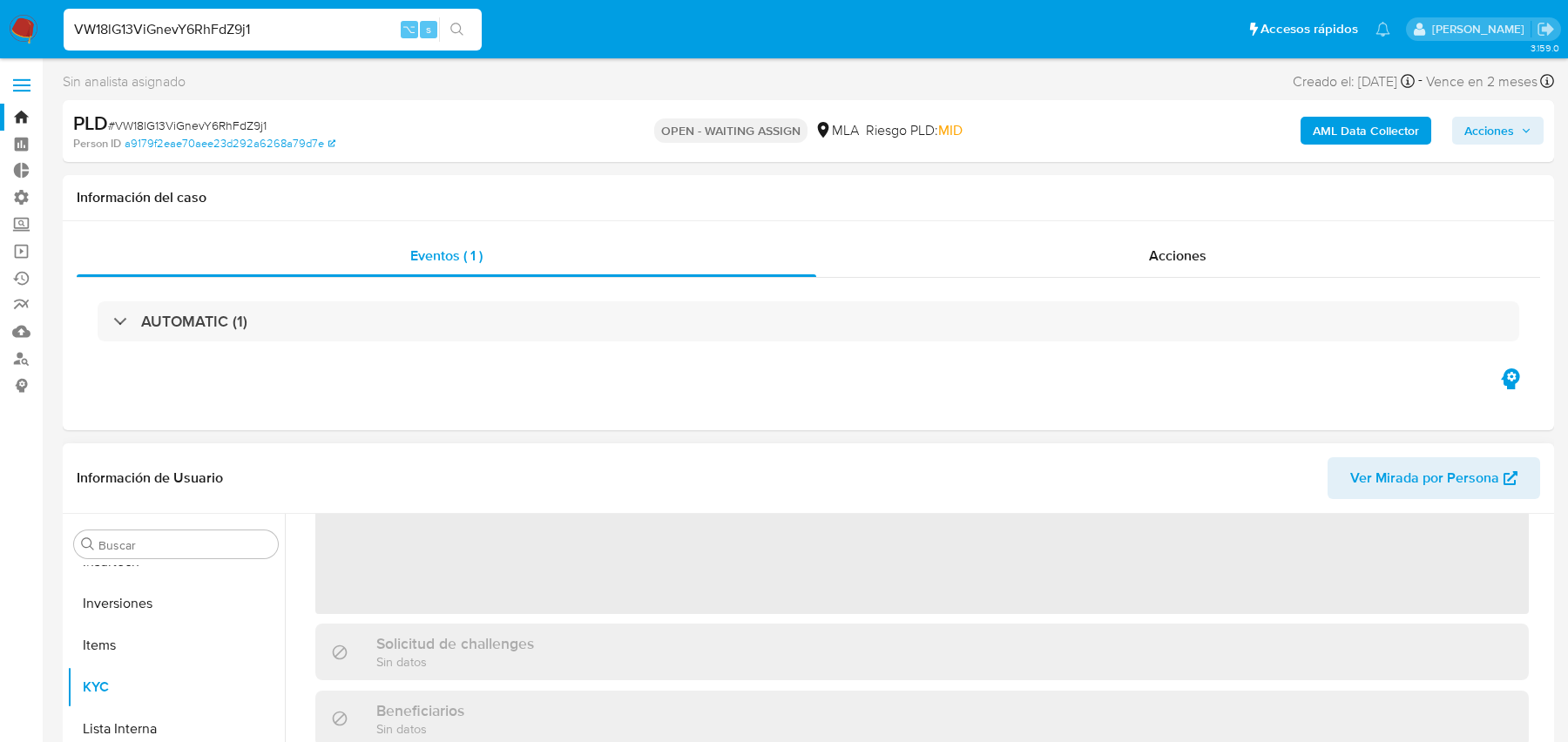
select select "10"
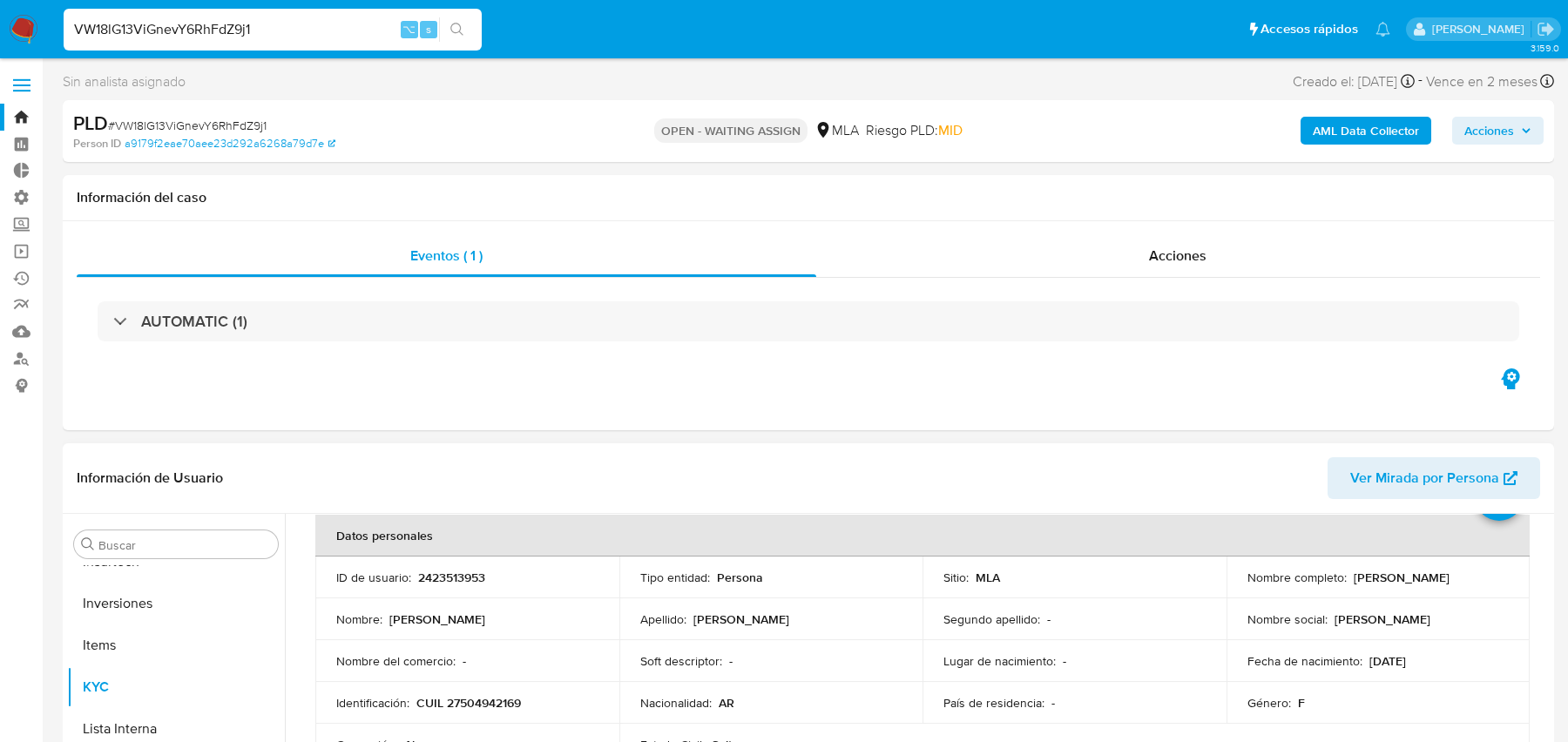
scroll to position [81, 0]
click at [329, 21] on input "VW18lG13ViGnevY6RhFdZ9j1" at bounding box center [273, 29] width 418 height 22
paste input "7UCTQRfO2AS42u30WgQoaeUR"
type input "7UCTQRfO2AS42u30WgQoaeUR"
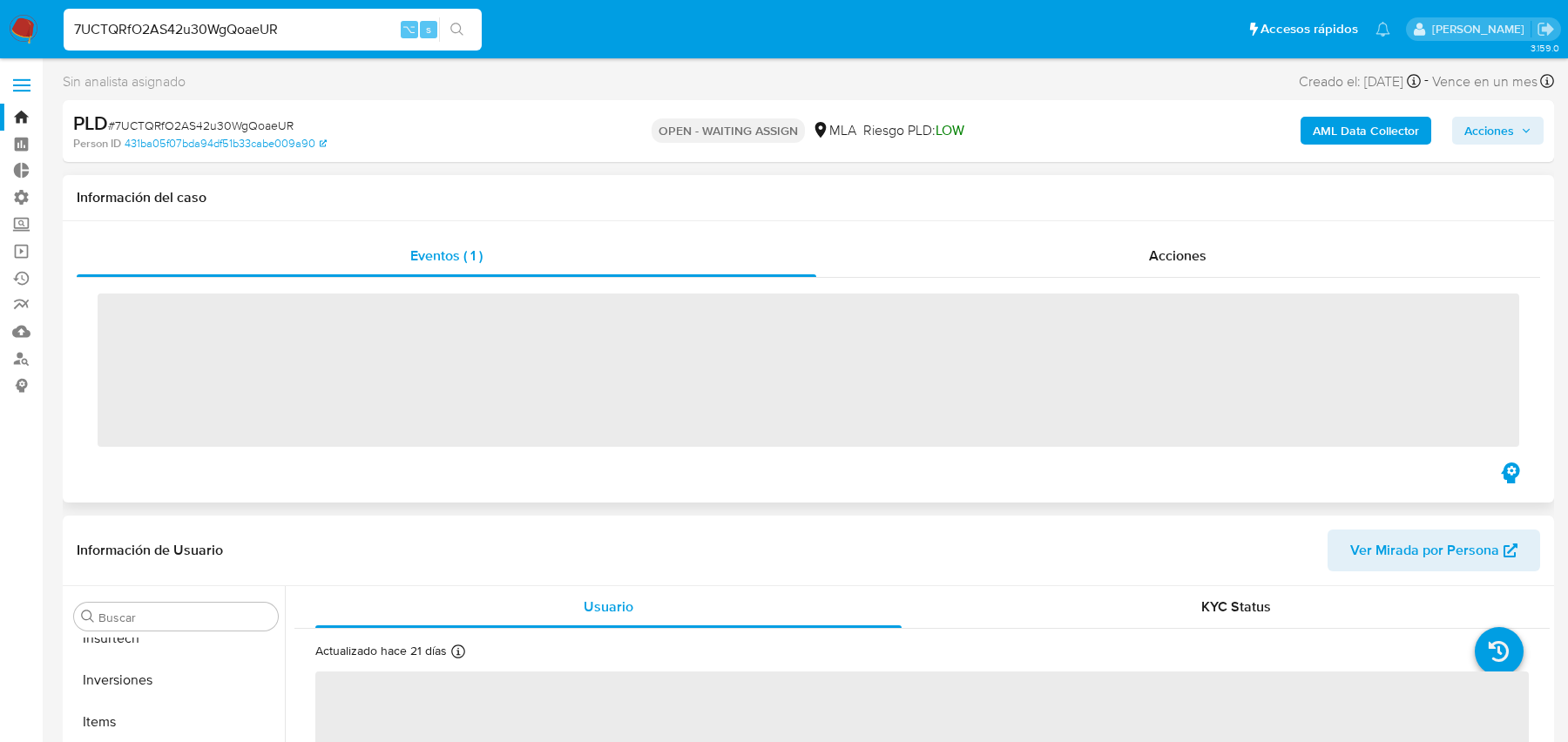
scroll to position [860, 0]
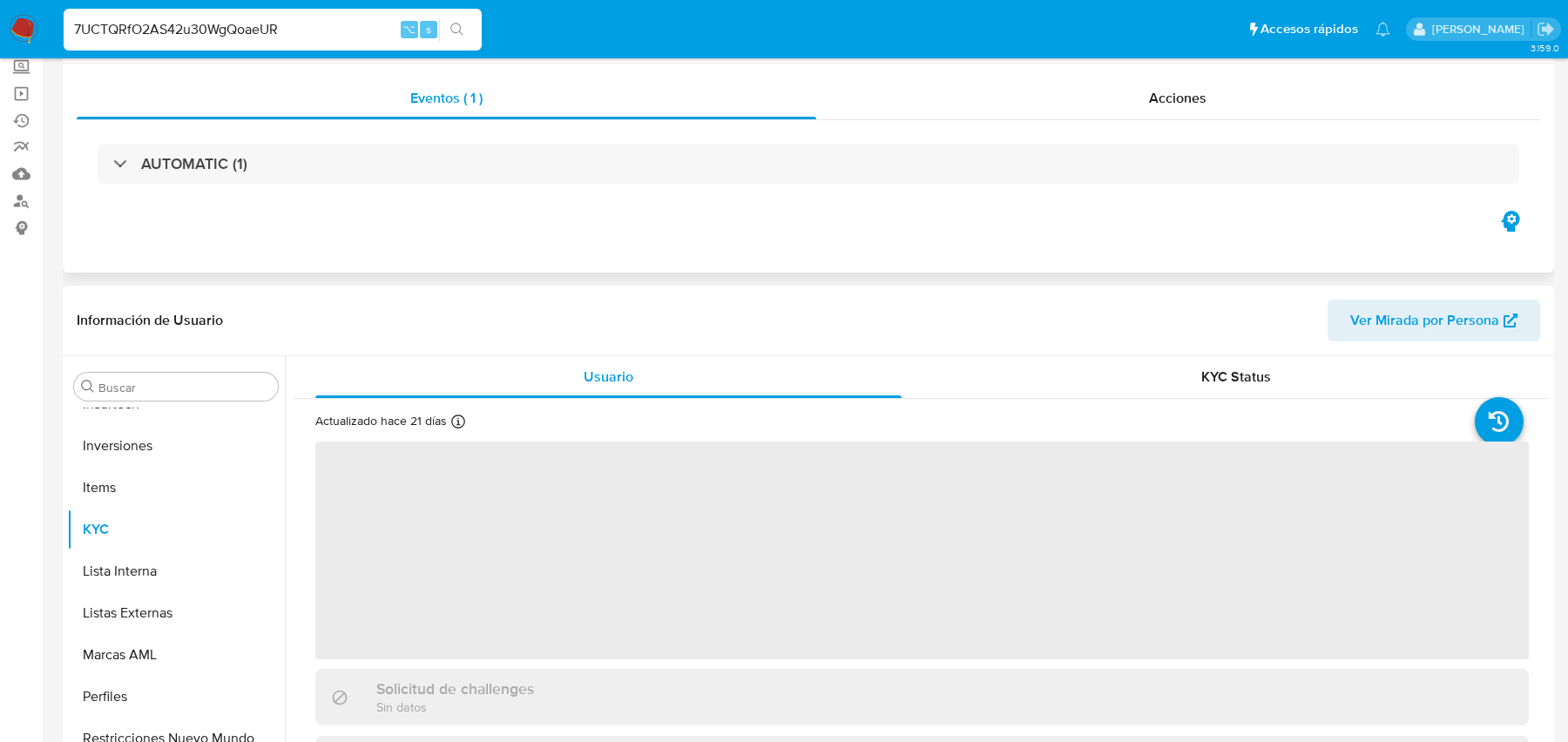
select select "10"
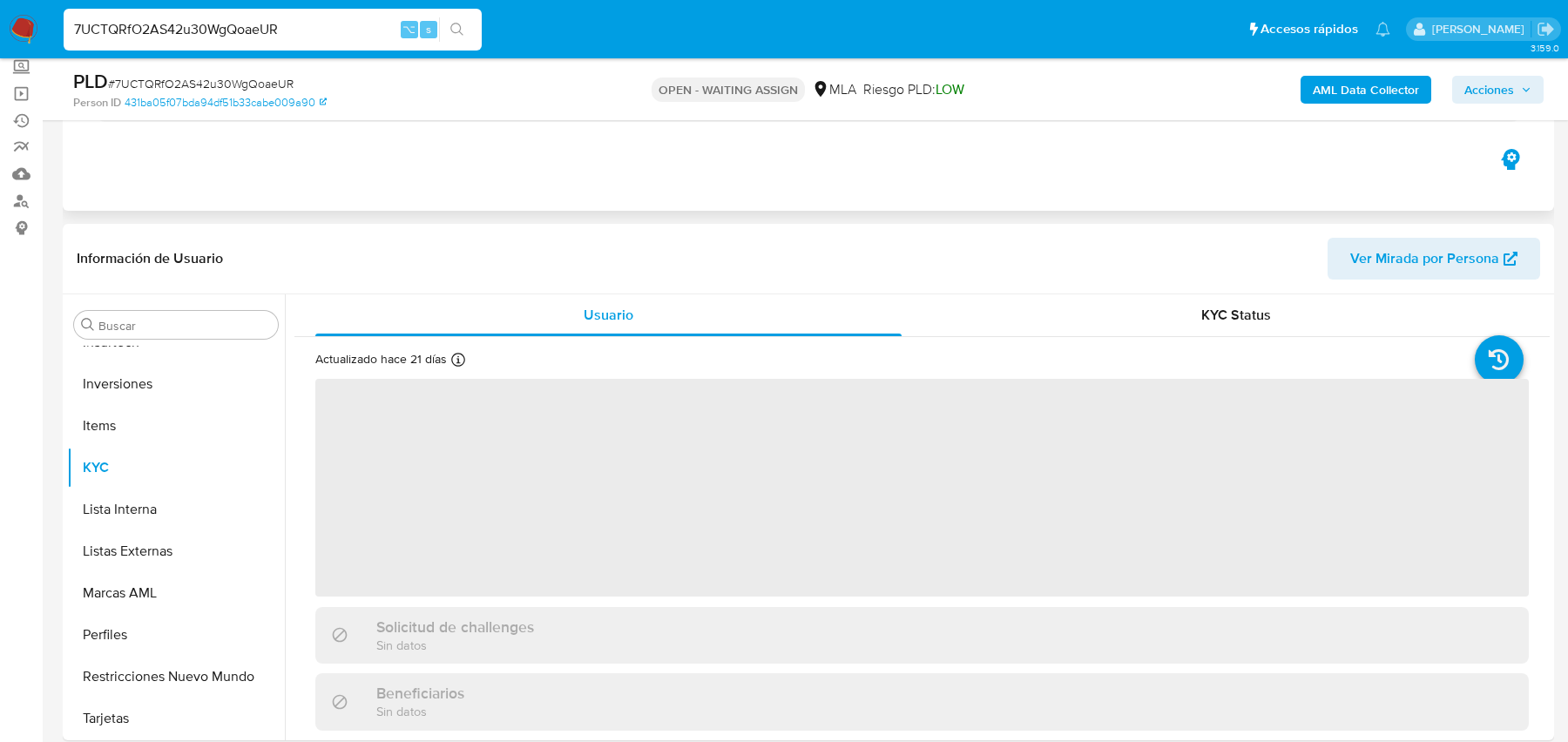
scroll to position [251, 0]
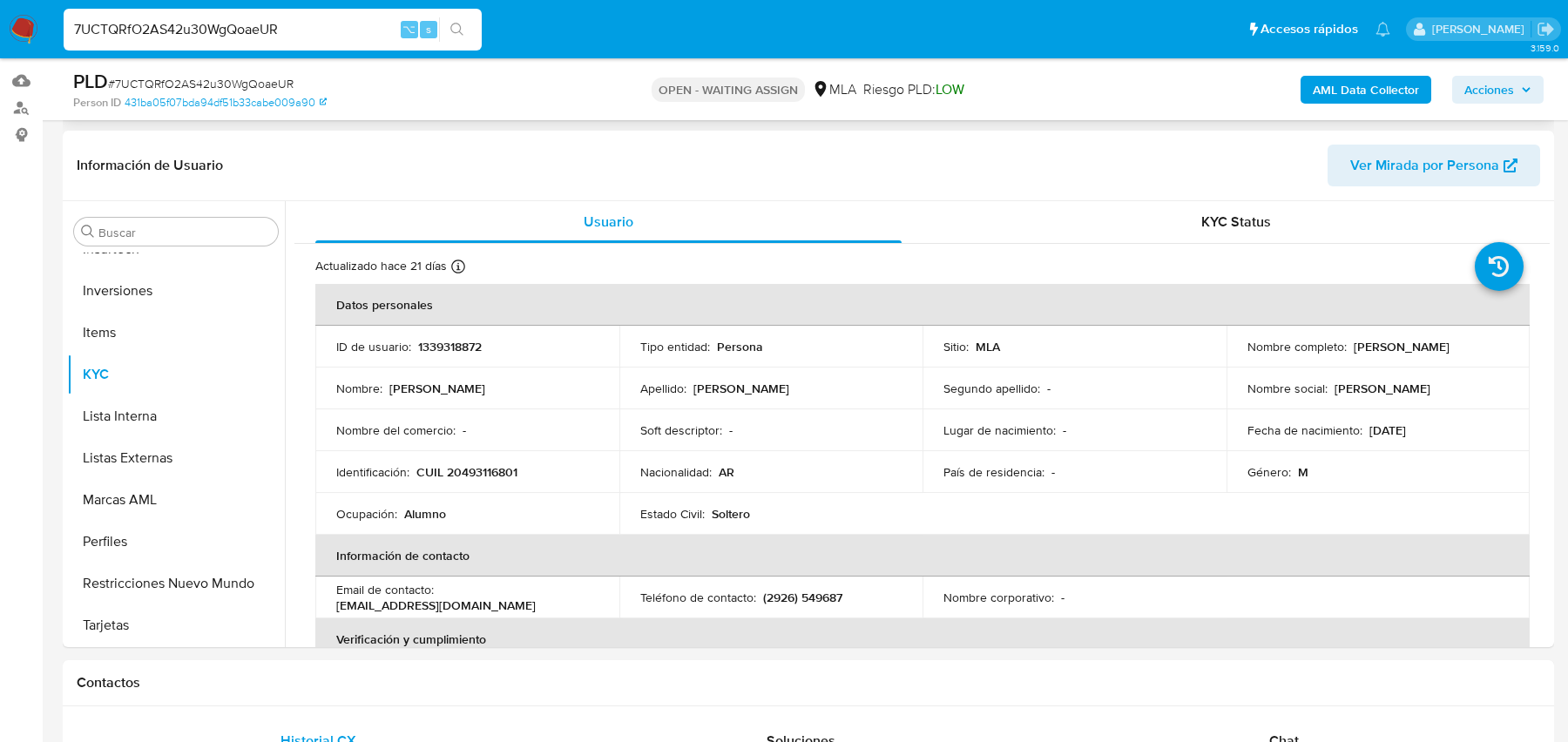
click at [1323, 77] on b "AML Data Collector" at bounding box center [1366, 89] width 107 height 28
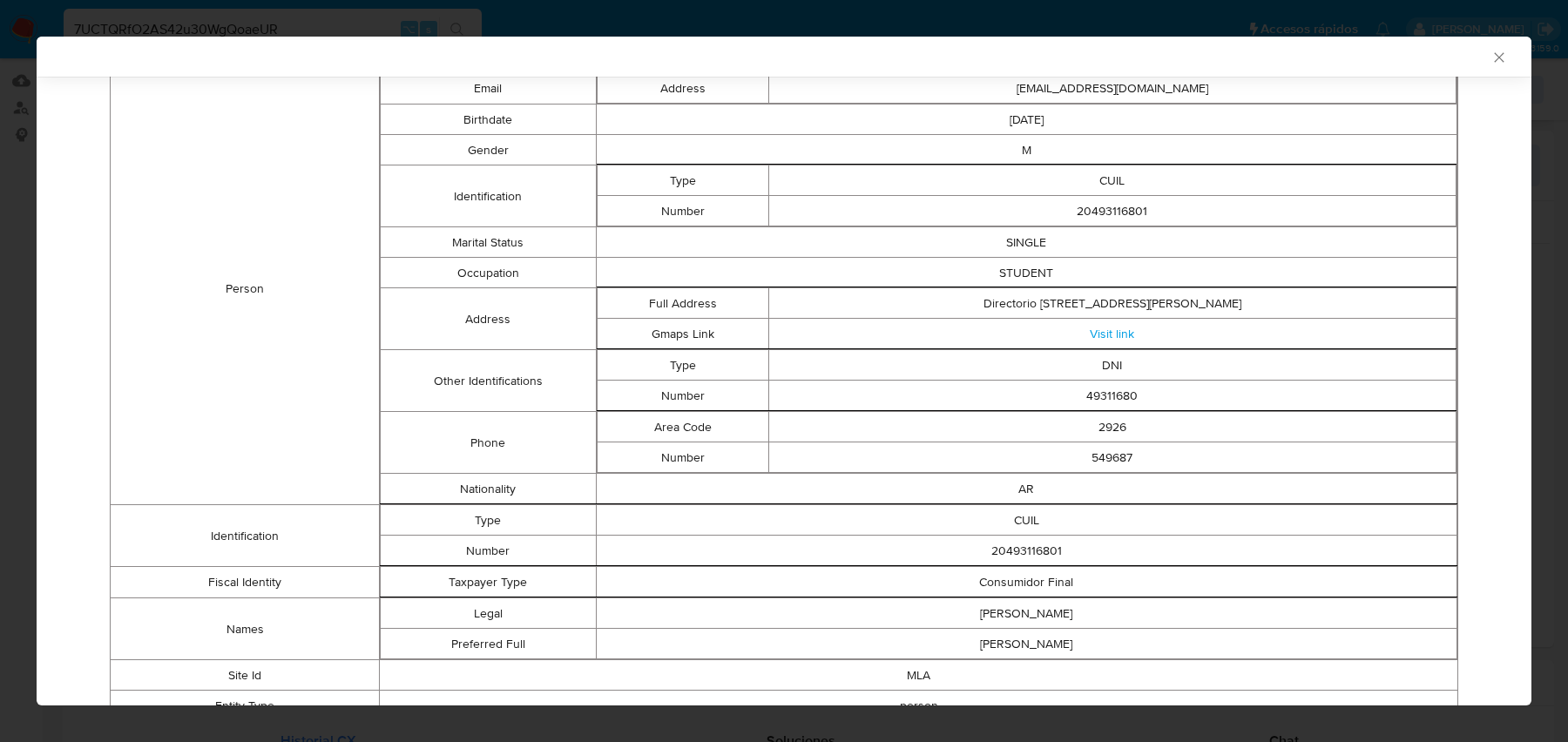
scroll to position [0, 0]
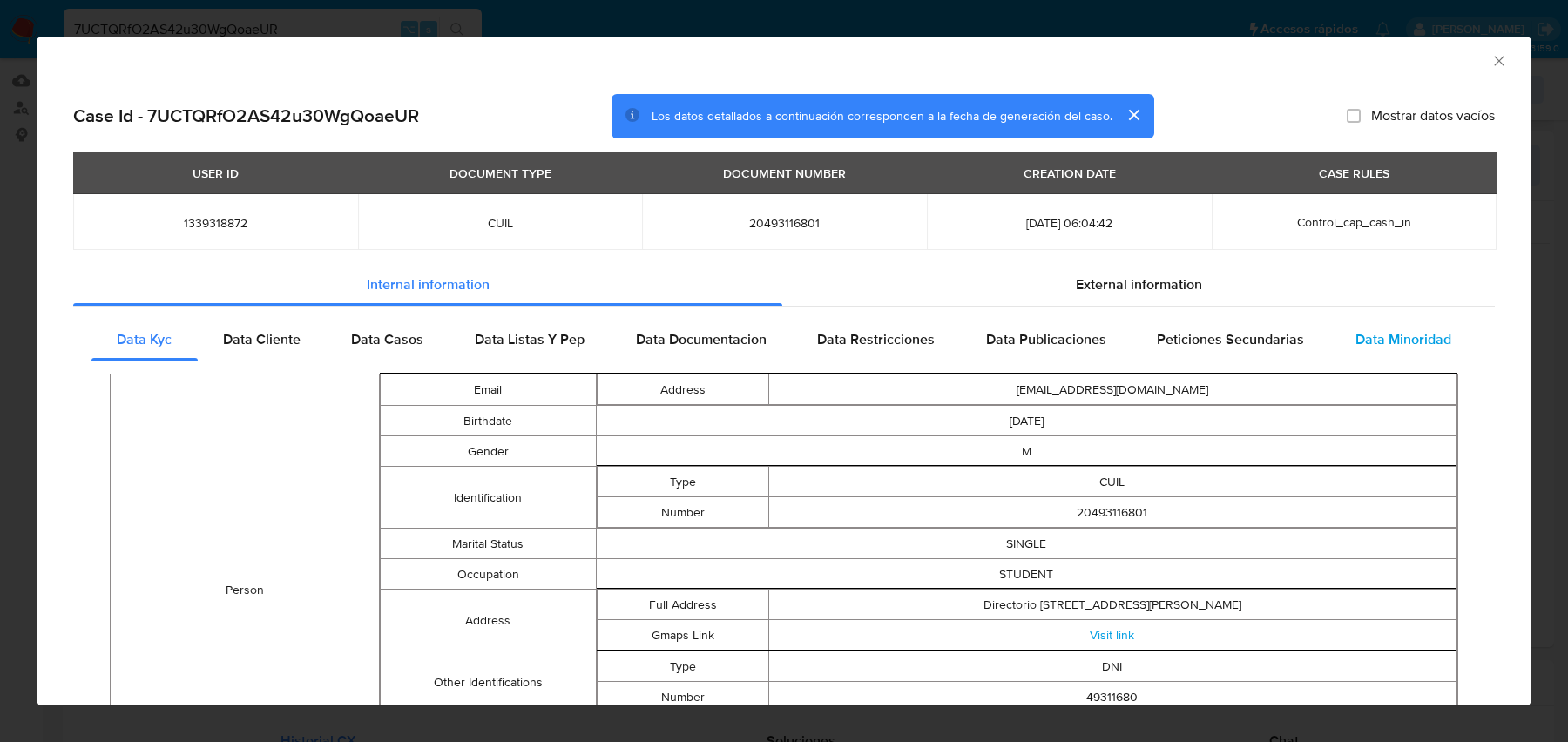
click at [1385, 344] on span "Data Minoridad" at bounding box center [1403, 339] width 96 height 20
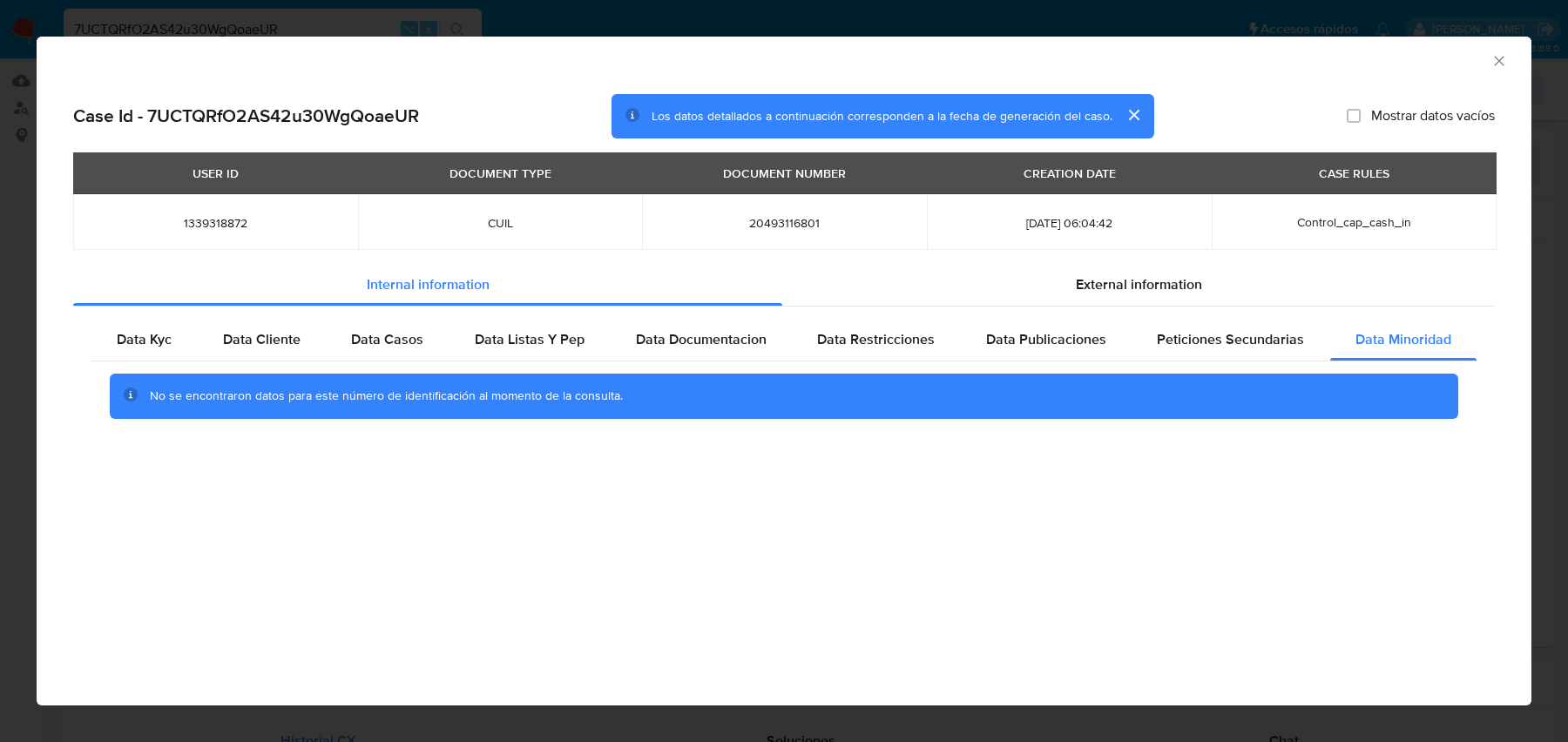
click at [1495, 54] on icon "Cerrar ventana" at bounding box center [1499, 61] width 17 height 17
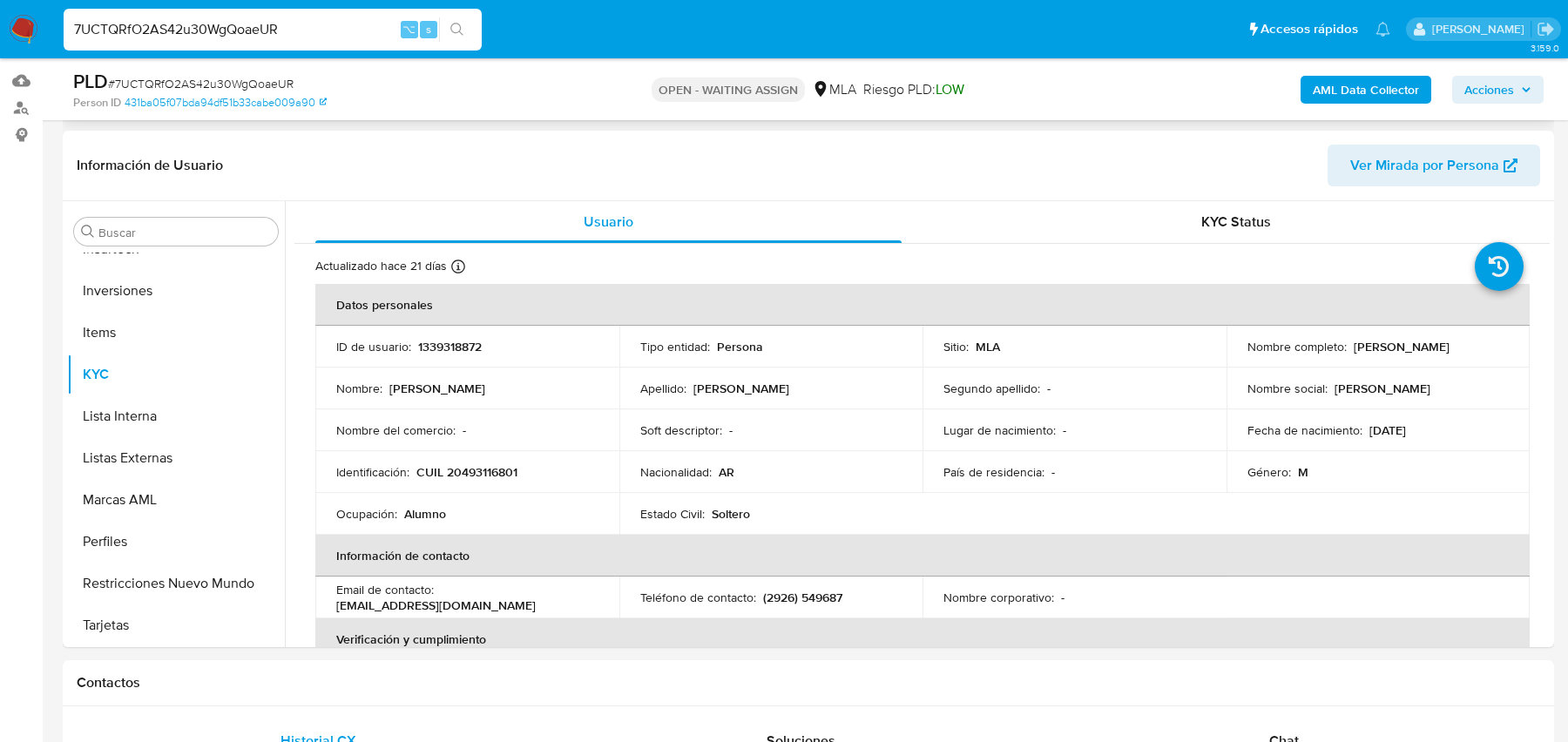
click at [343, 25] on input "7UCTQRfO2AS42u30WgQoaeUR" at bounding box center [273, 29] width 418 height 22
paste input "NB9lh9ISGzX3vCug7AJo0eos"
type input "NB9lh9ISGzX3vCug7AJo0eos"
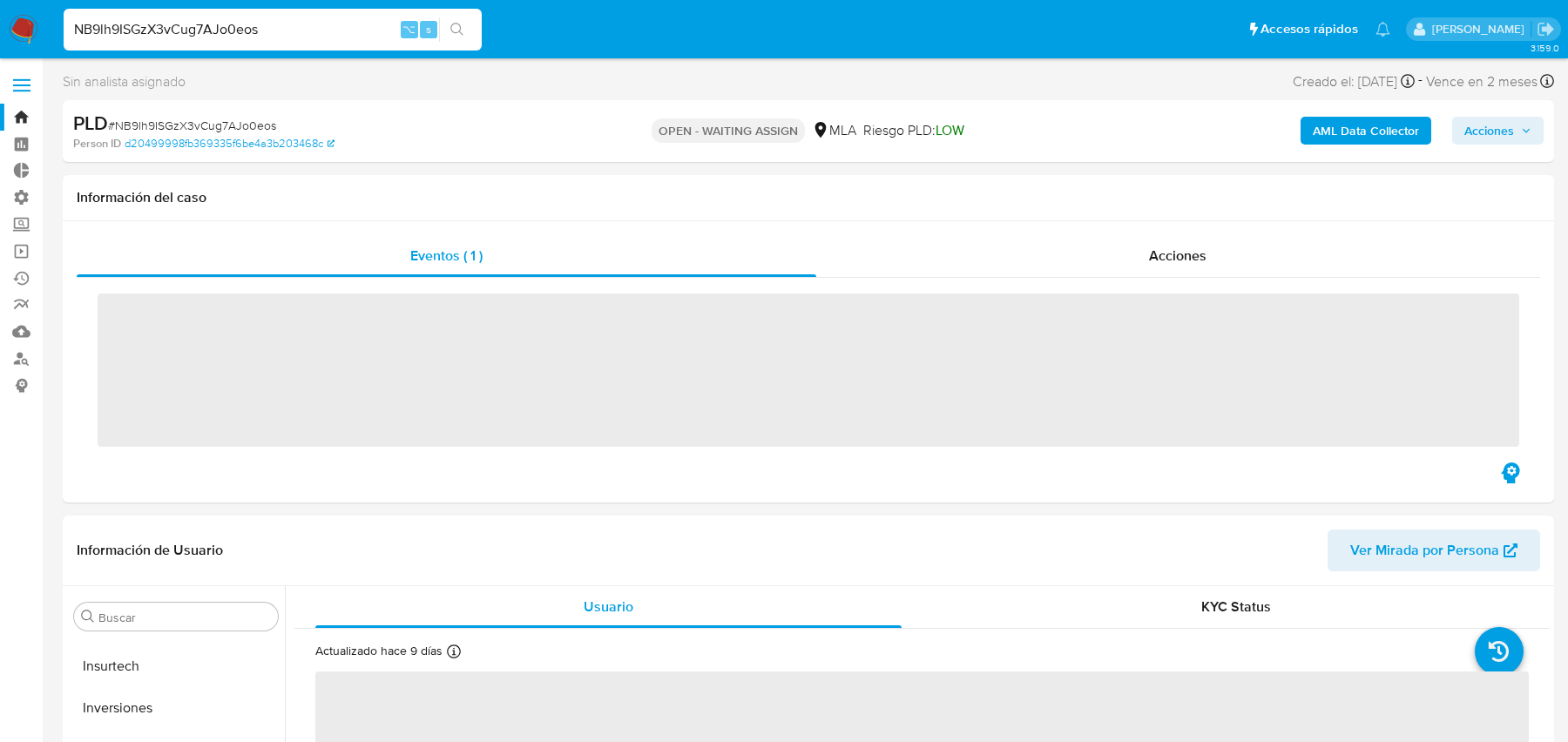
scroll to position [860, 0]
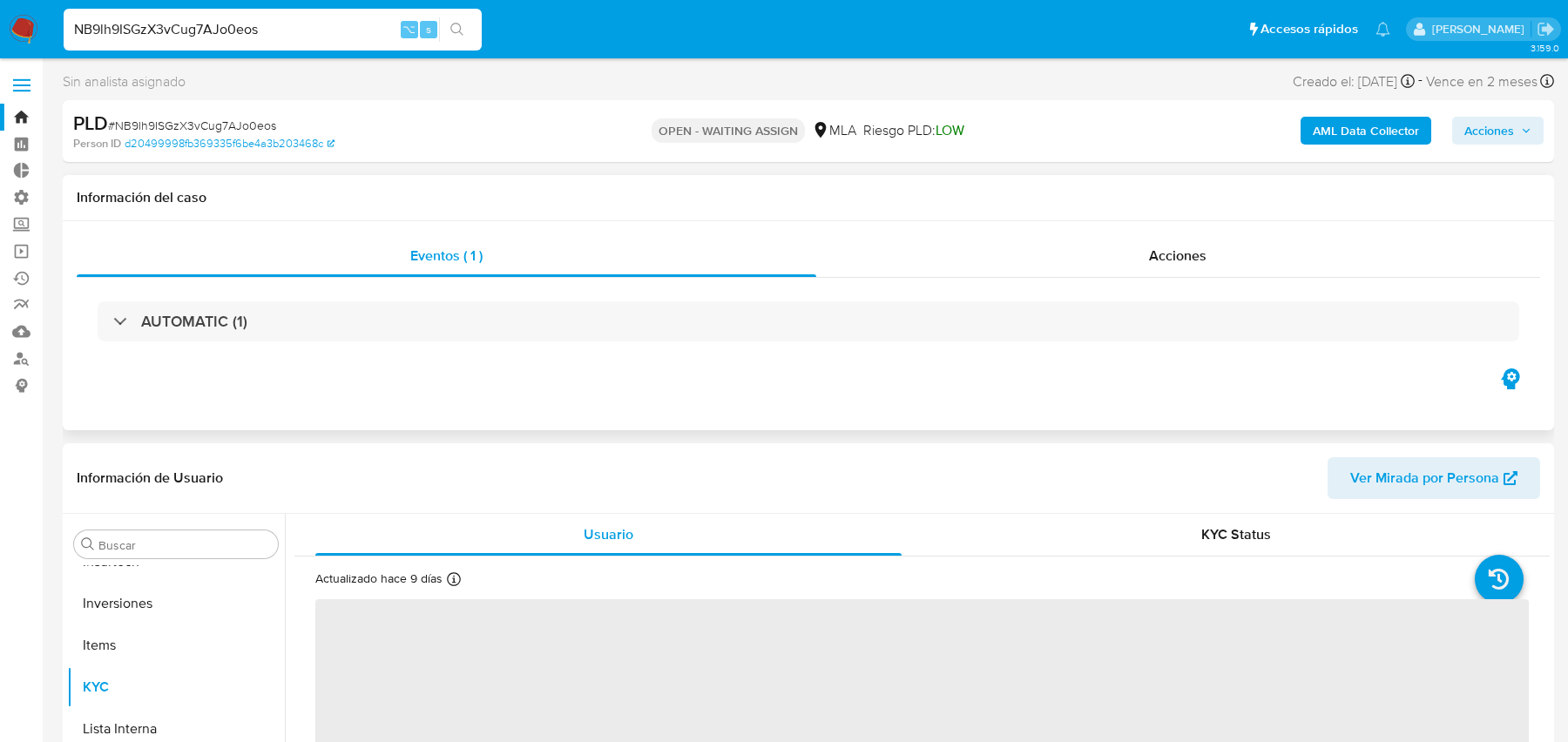
select select "10"
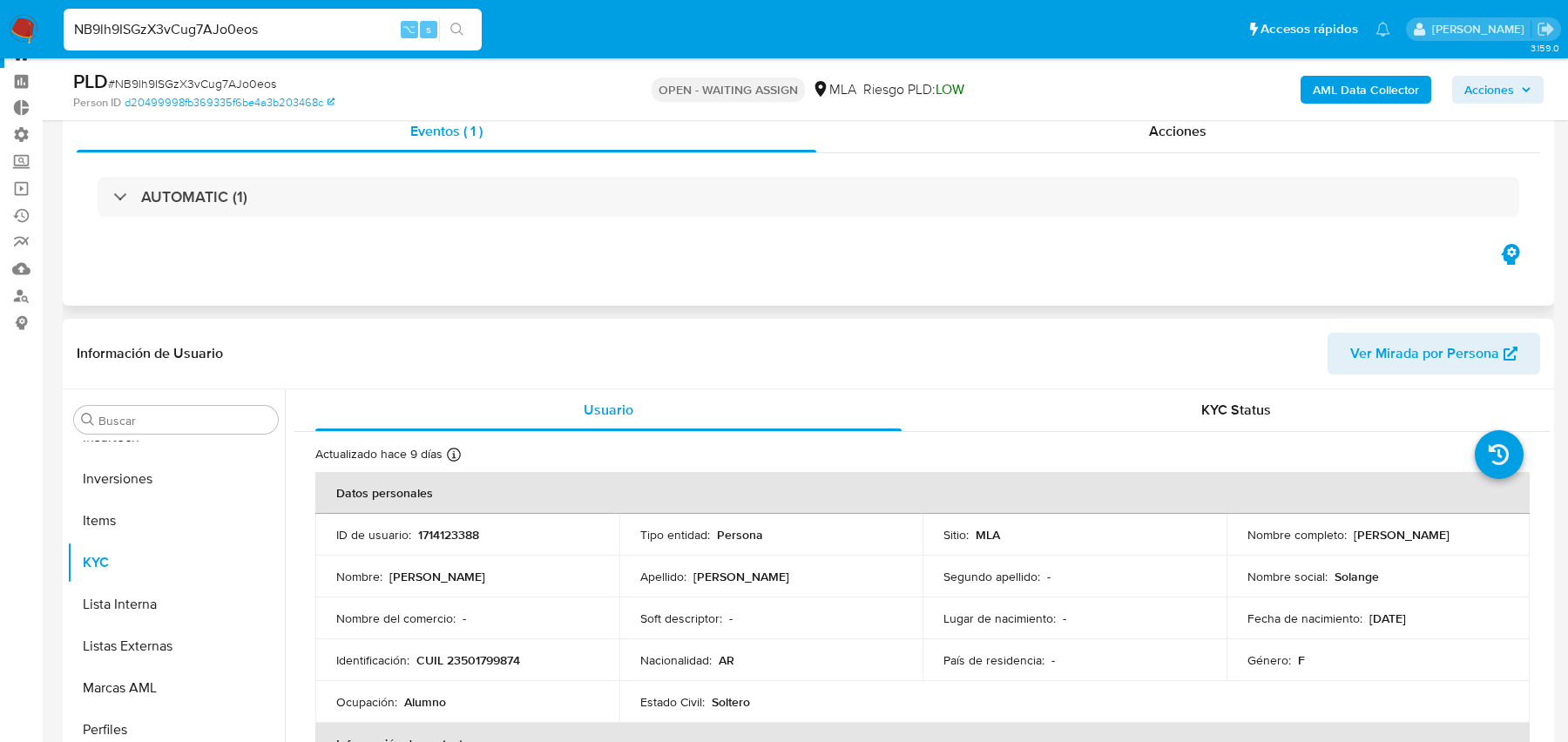
scroll to position [0, 0]
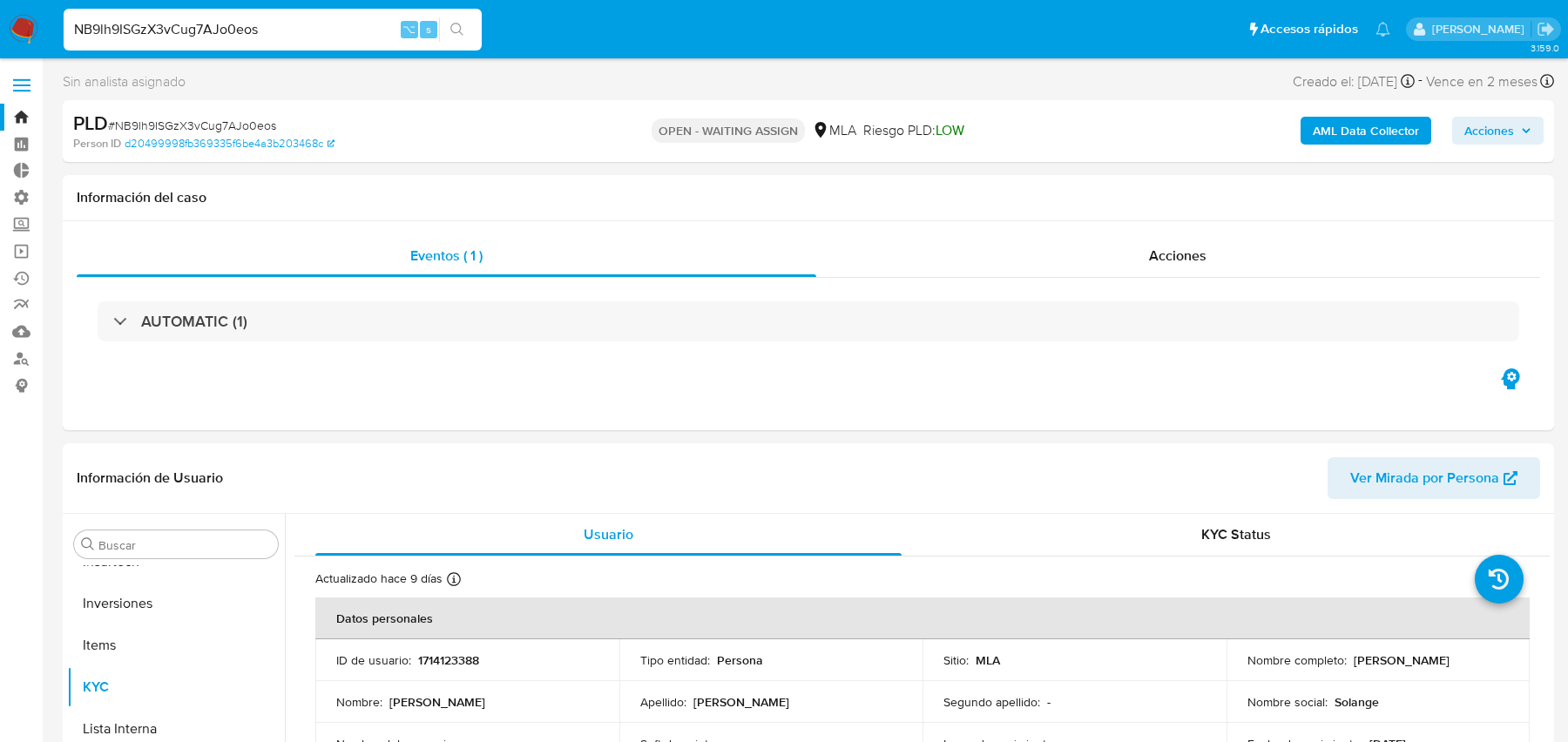
click at [1337, 124] on b "AML Data Collector" at bounding box center [1366, 130] width 107 height 28
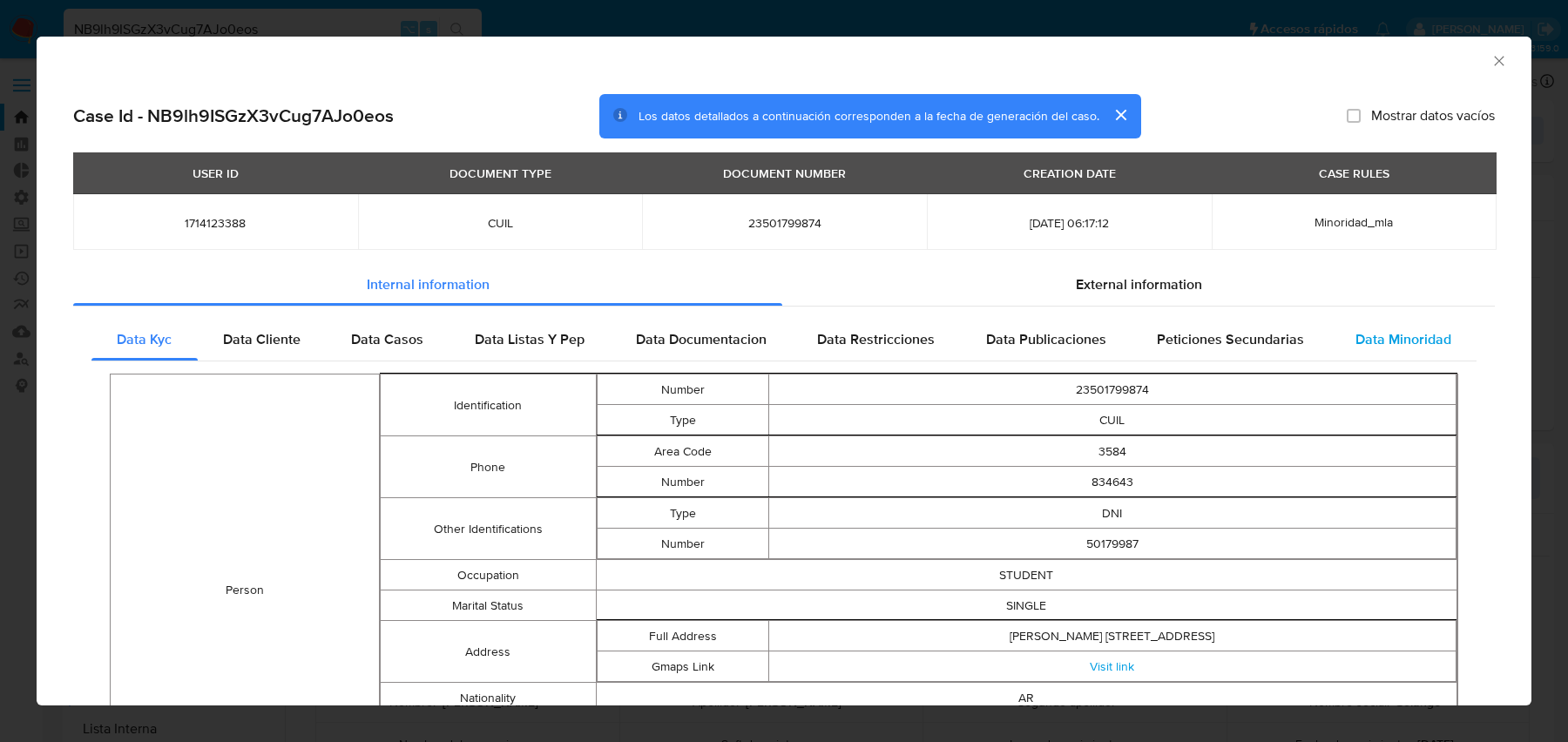
click at [1446, 332] on span "Data Minoridad" at bounding box center [1403, 339] width 96 height 20
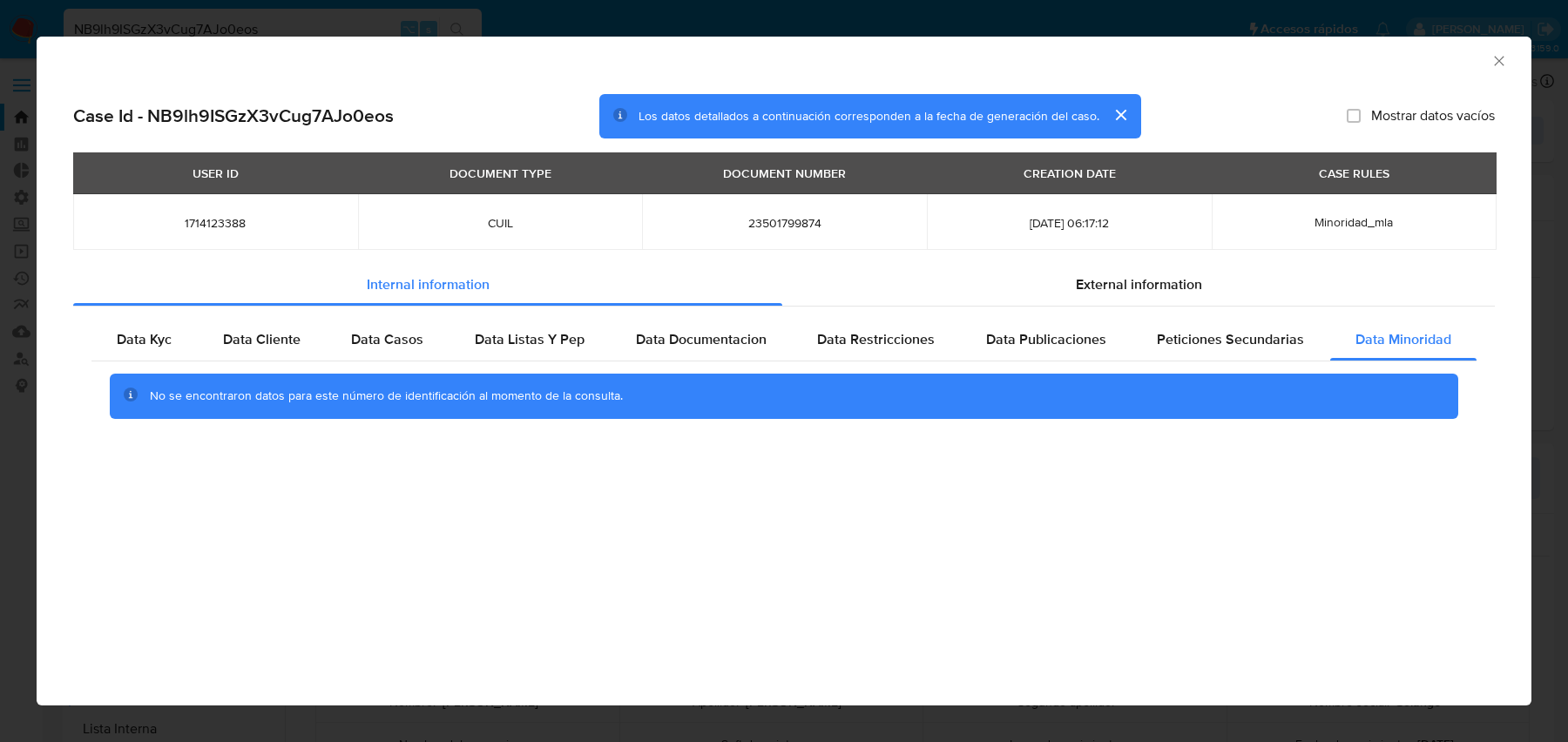
click at [1492, 62] on icon "Cerrar ventana" at bounding box center [1499, 61] width 17 height 17
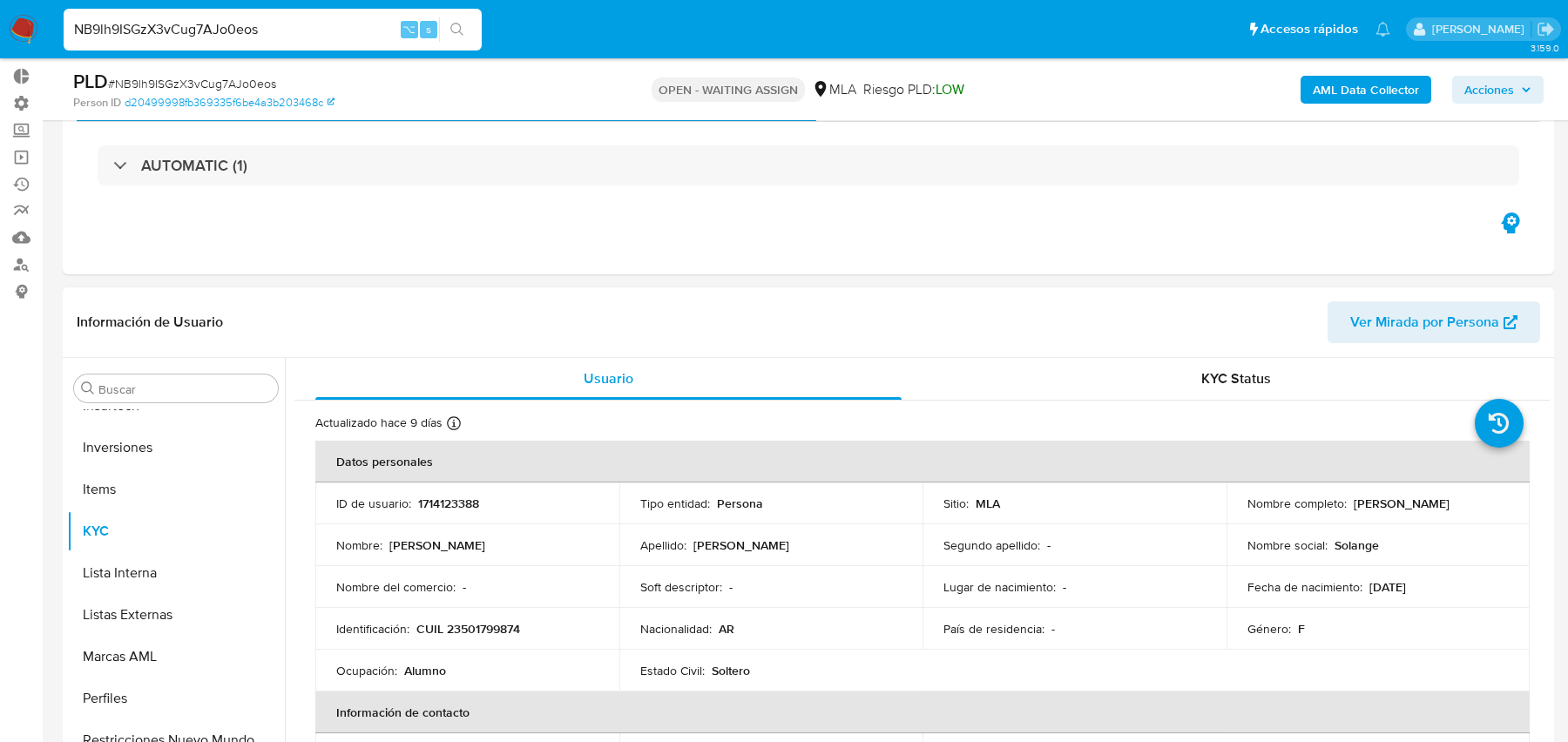
scroll to position [222, 0]
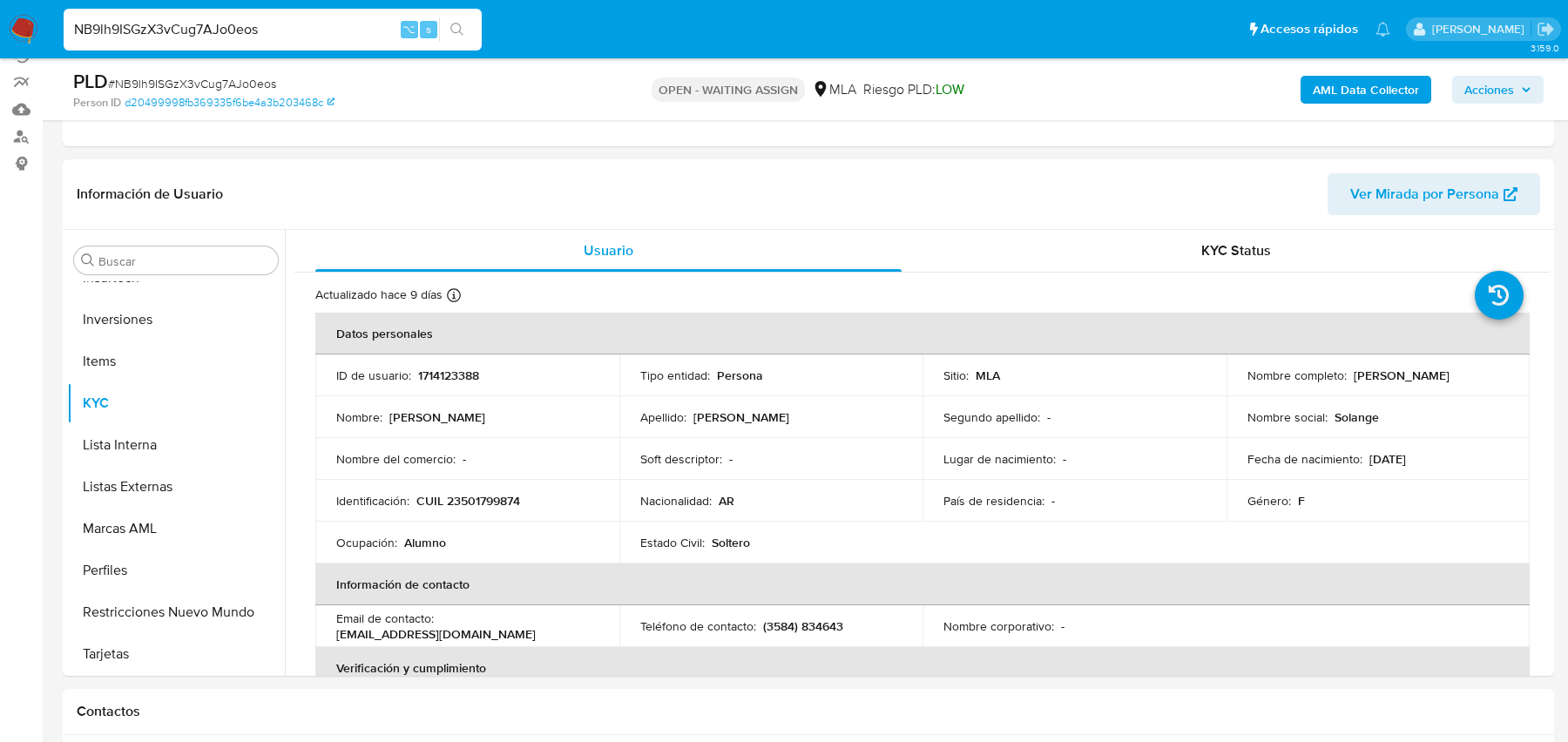
click at [305, 24] on input "NB9lh9ISGzX3vCug7AJo0eos" at bounding box center [273, 29] width 418 height 22
paste input "OwZePmQXLcE0aHQGDxlQVDqT"
type input "OwZePmQXLcE0aHQGDxlQVDqT"
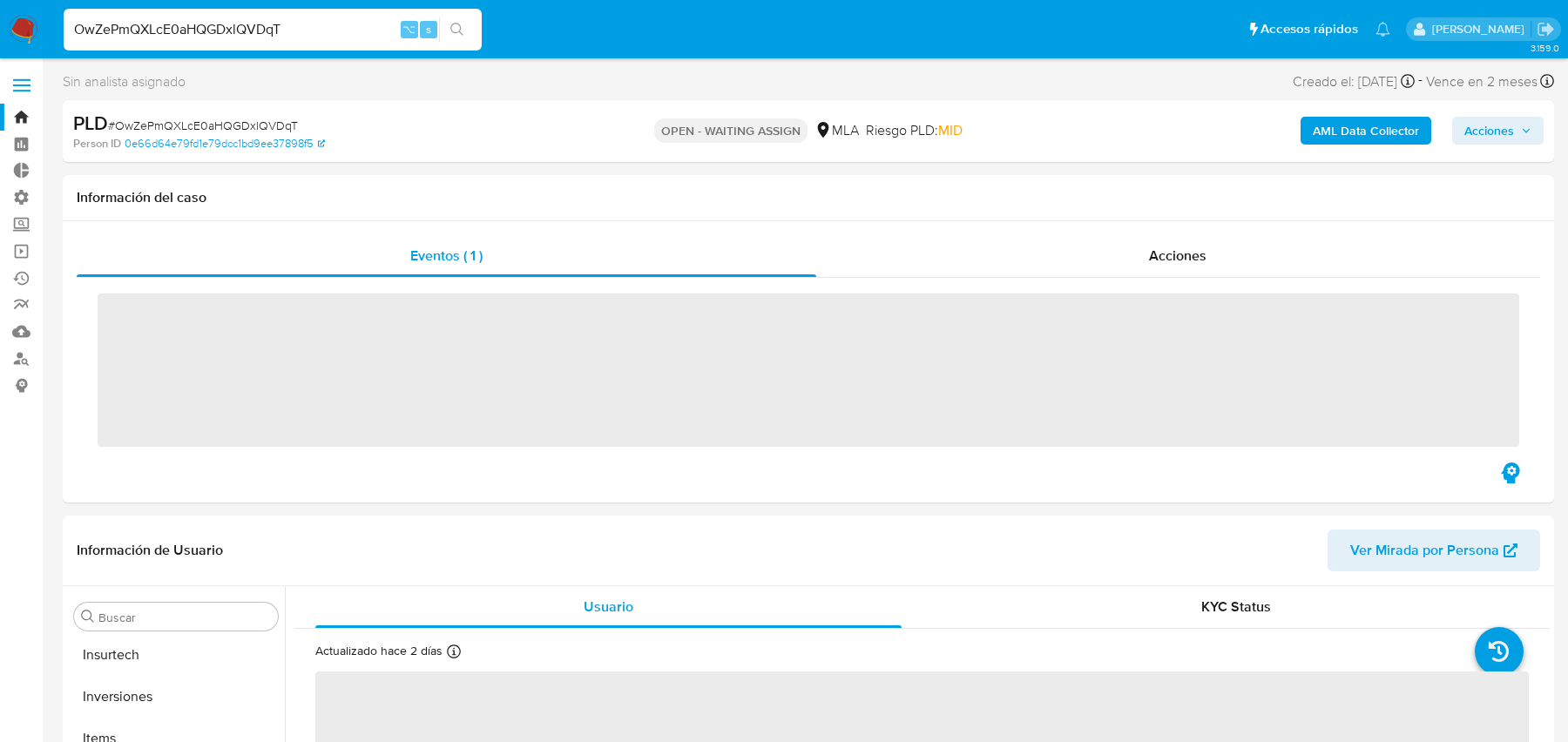
scroll to position [860, 0]
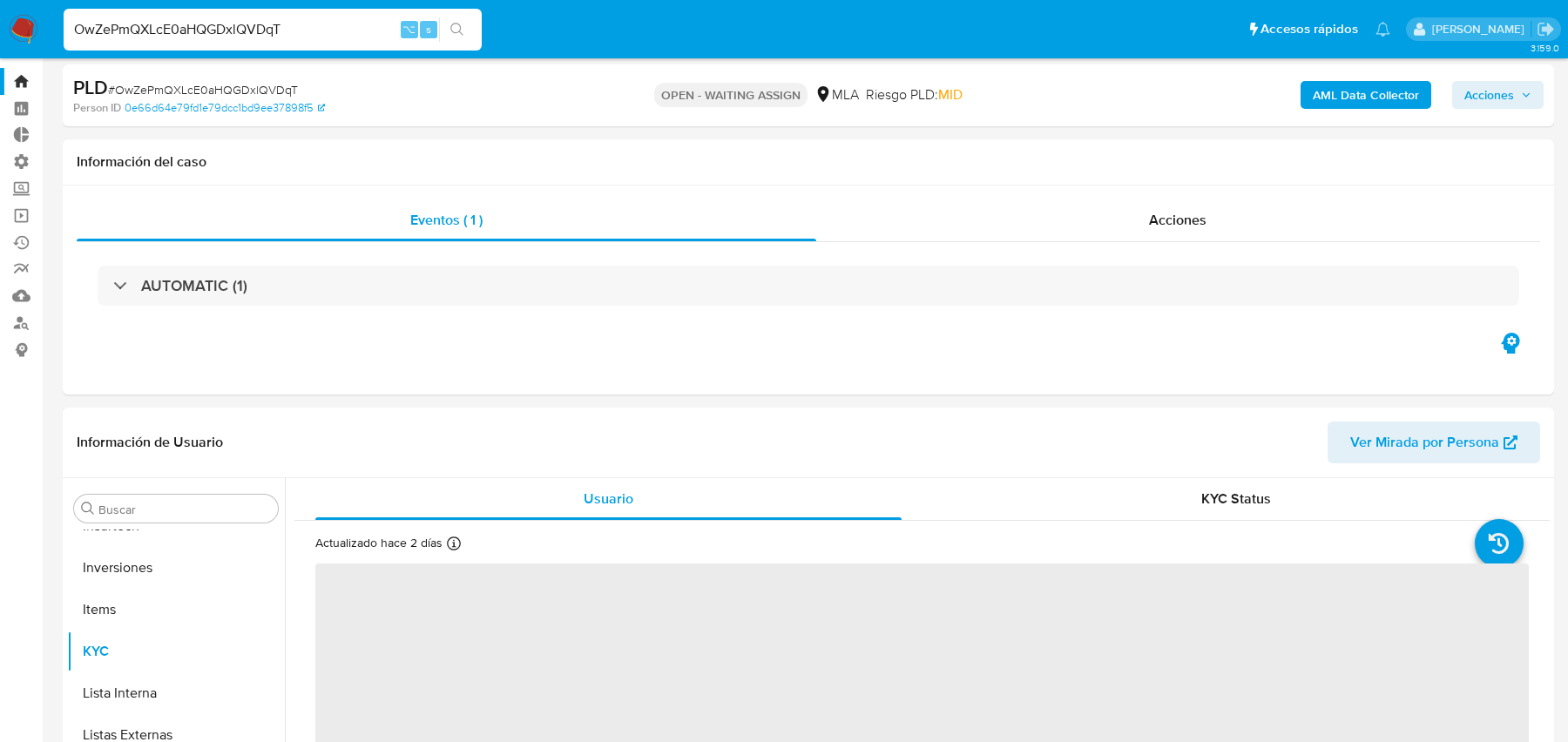
select select "10"
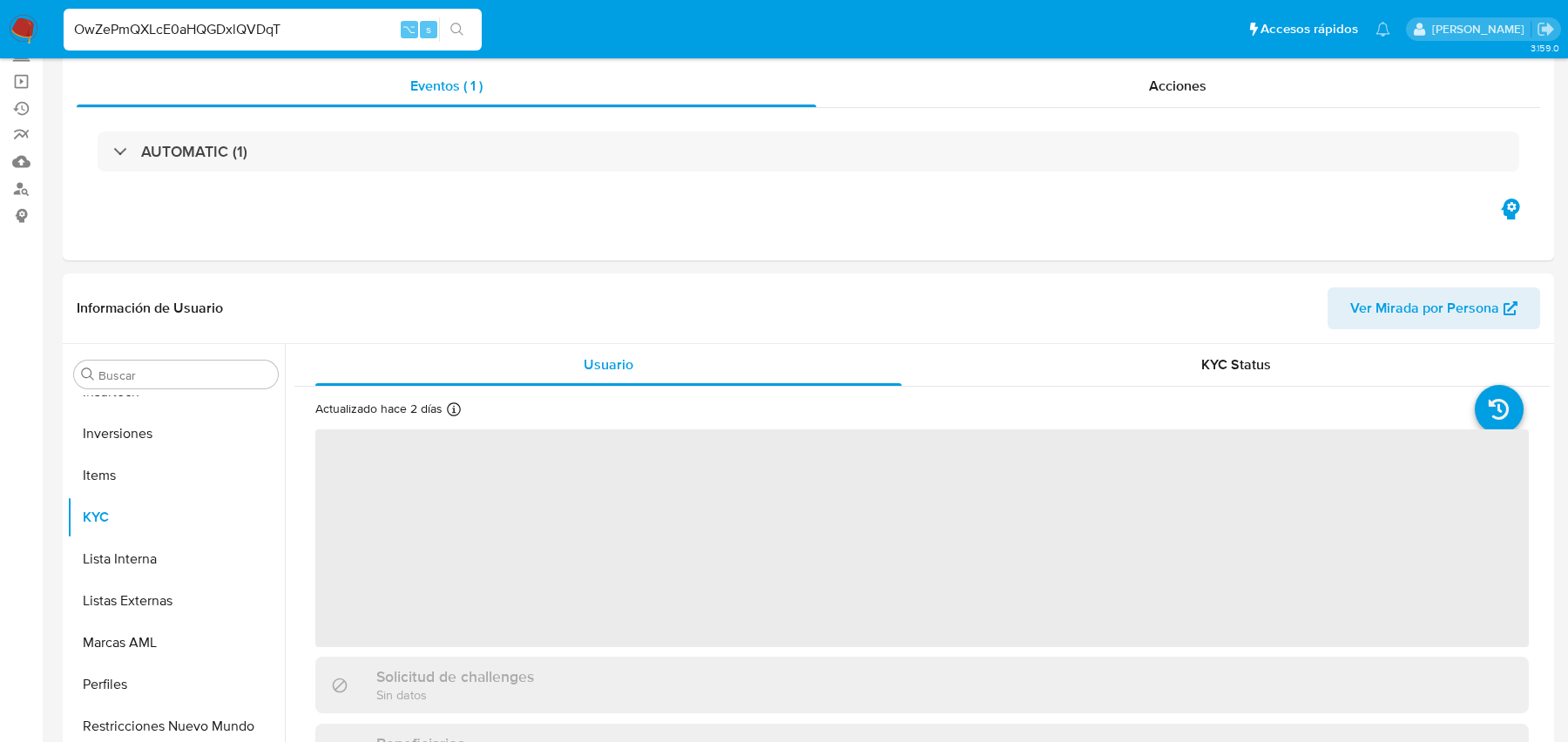
scroll to position [288, 0]
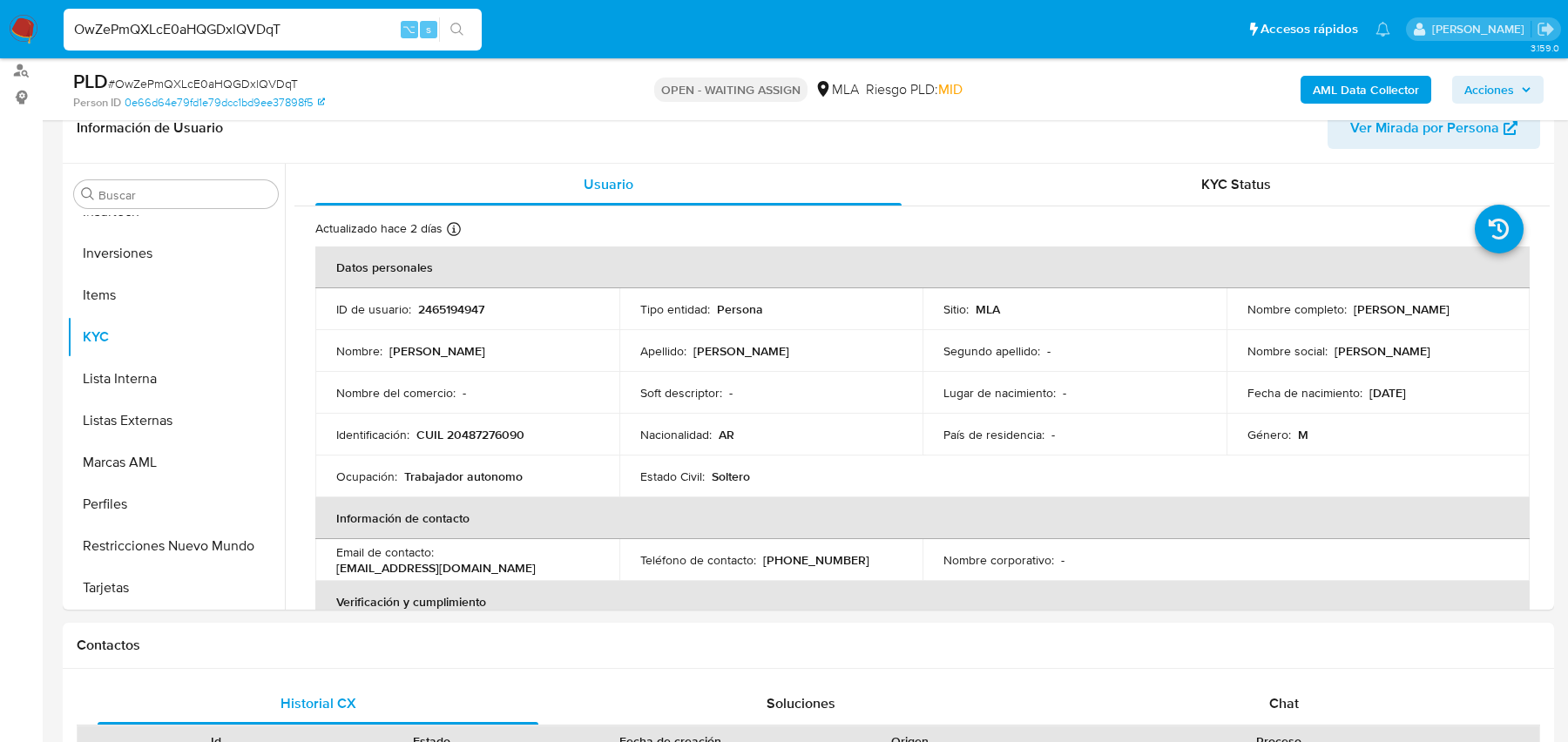
click at [272, 24] on input "OwZePmQXLcE0aHQGDxlQVDqT" at bounding box center [273, 29] width 418 height 22
paste input "7UCTQRfO2AS42u30WgQoaeUR"
type input "7UCTQRfO2AS42u30WgQoaeUR"
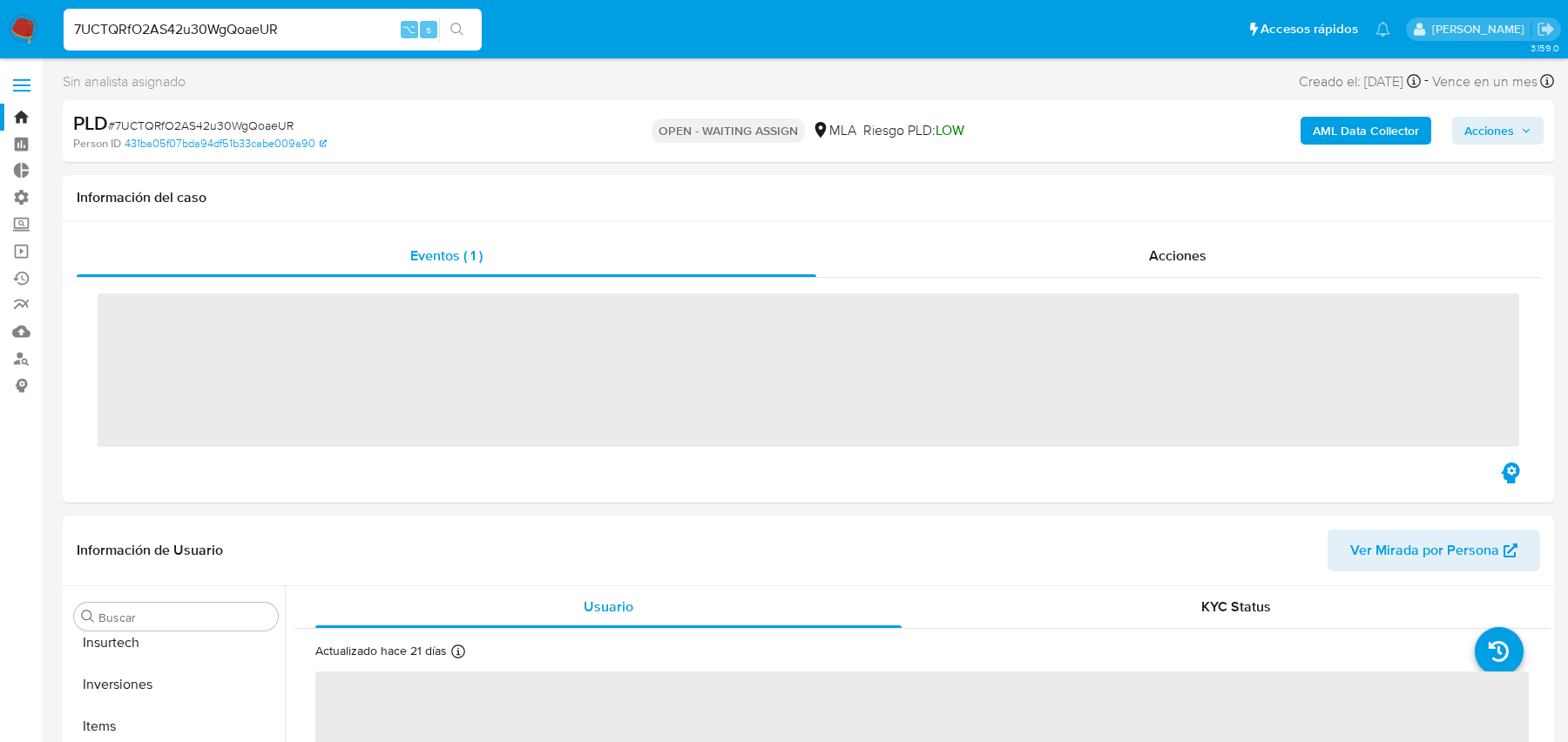
scroll to position [860, 0]
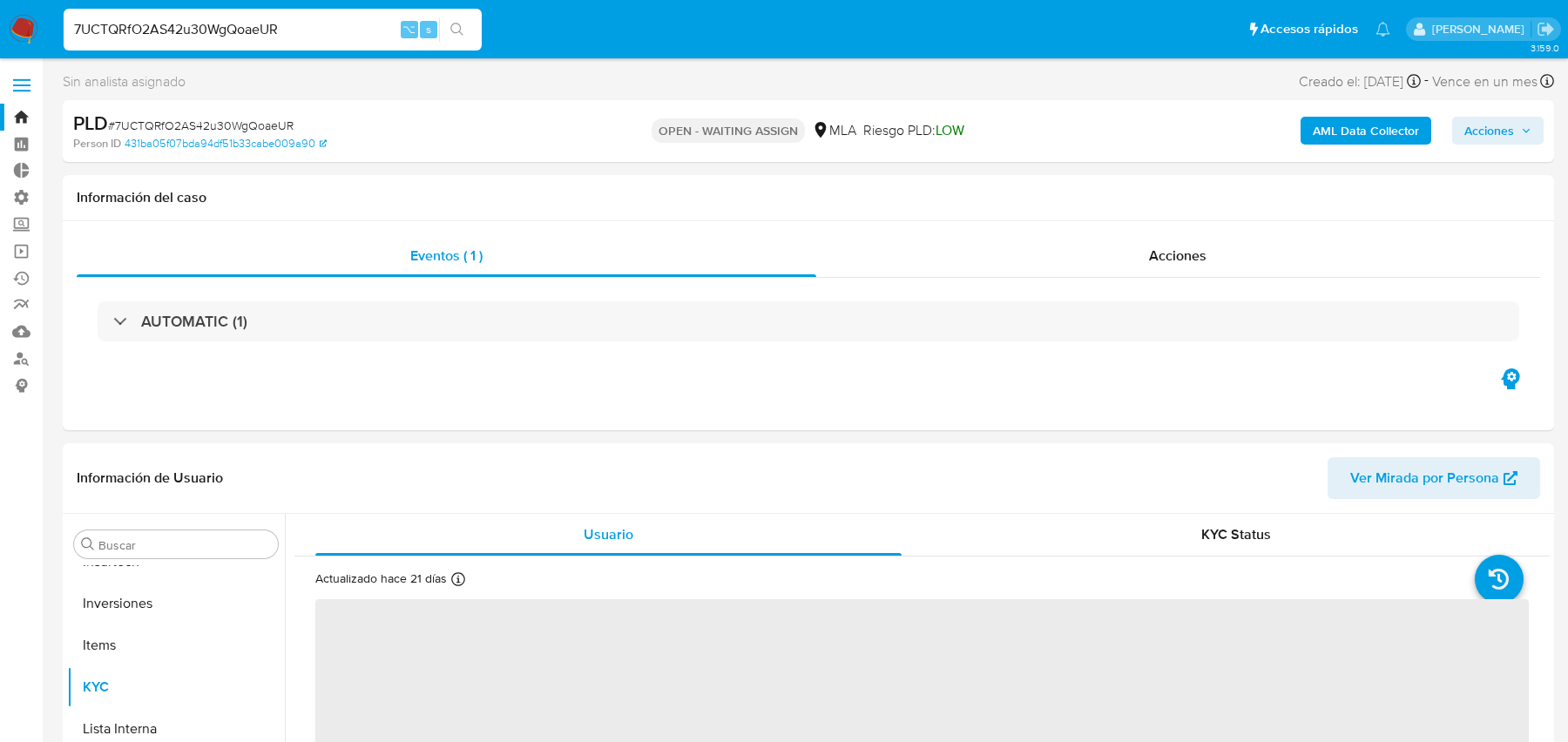
select select "10"
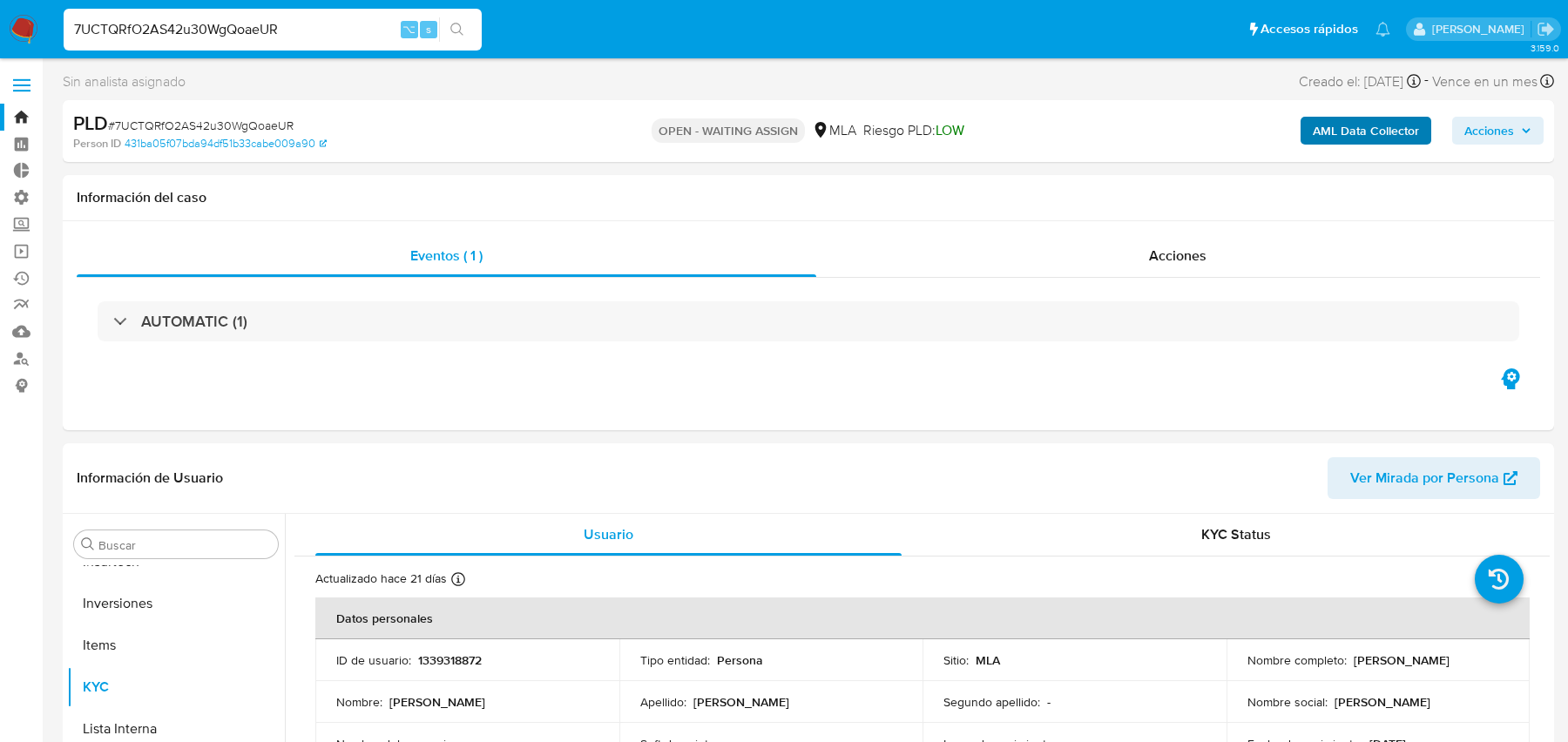
click at [1364, 115] on div "AML Data Collector Acciones" at bounding box center [1301, 131] width 485 height 41
click at [1364, 116] on b "AML Data Collector" at bounding box center [1366, 130] width 107 height 28
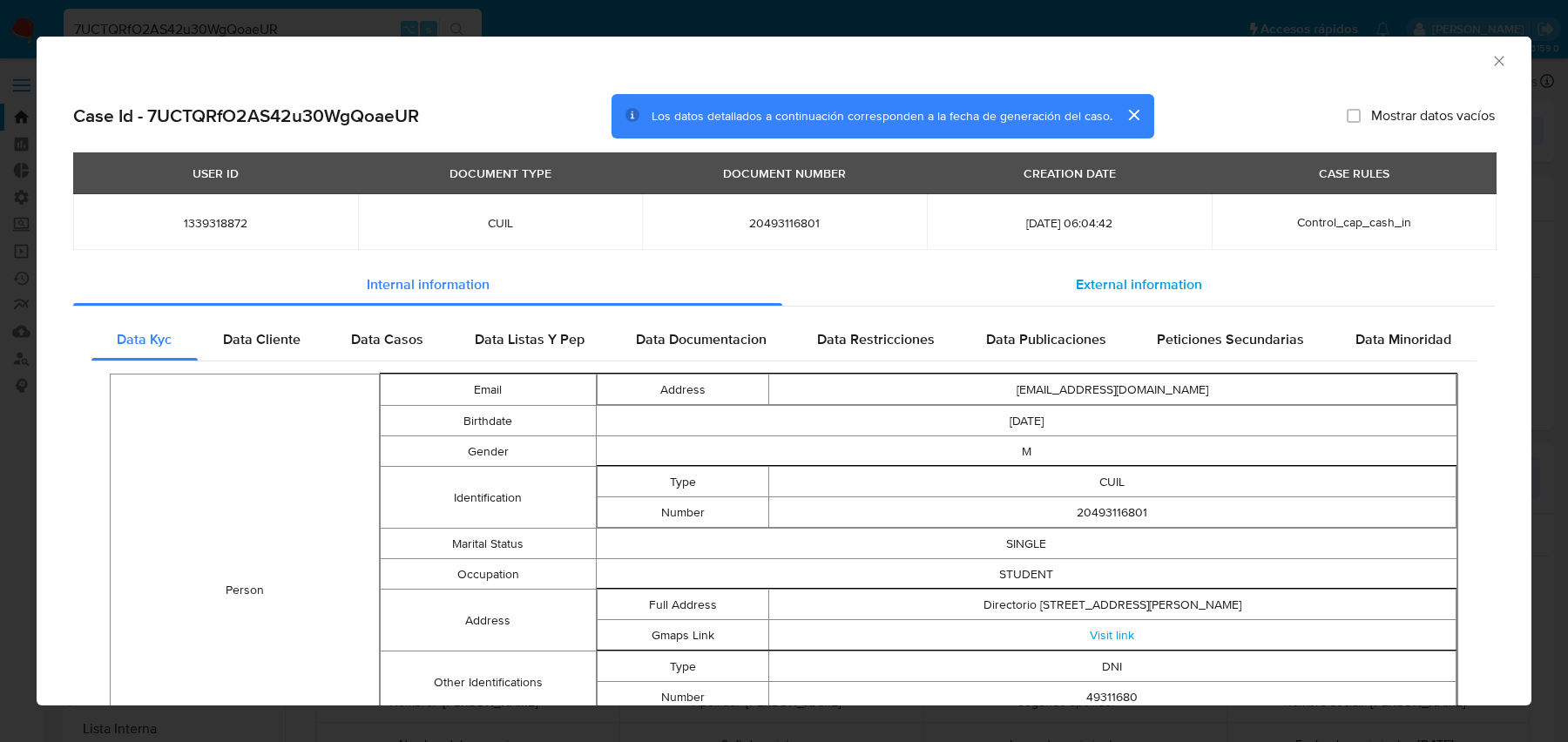
click at [991, 300] on div "External information" at bounding box center [1138, 284] width 712 height 42
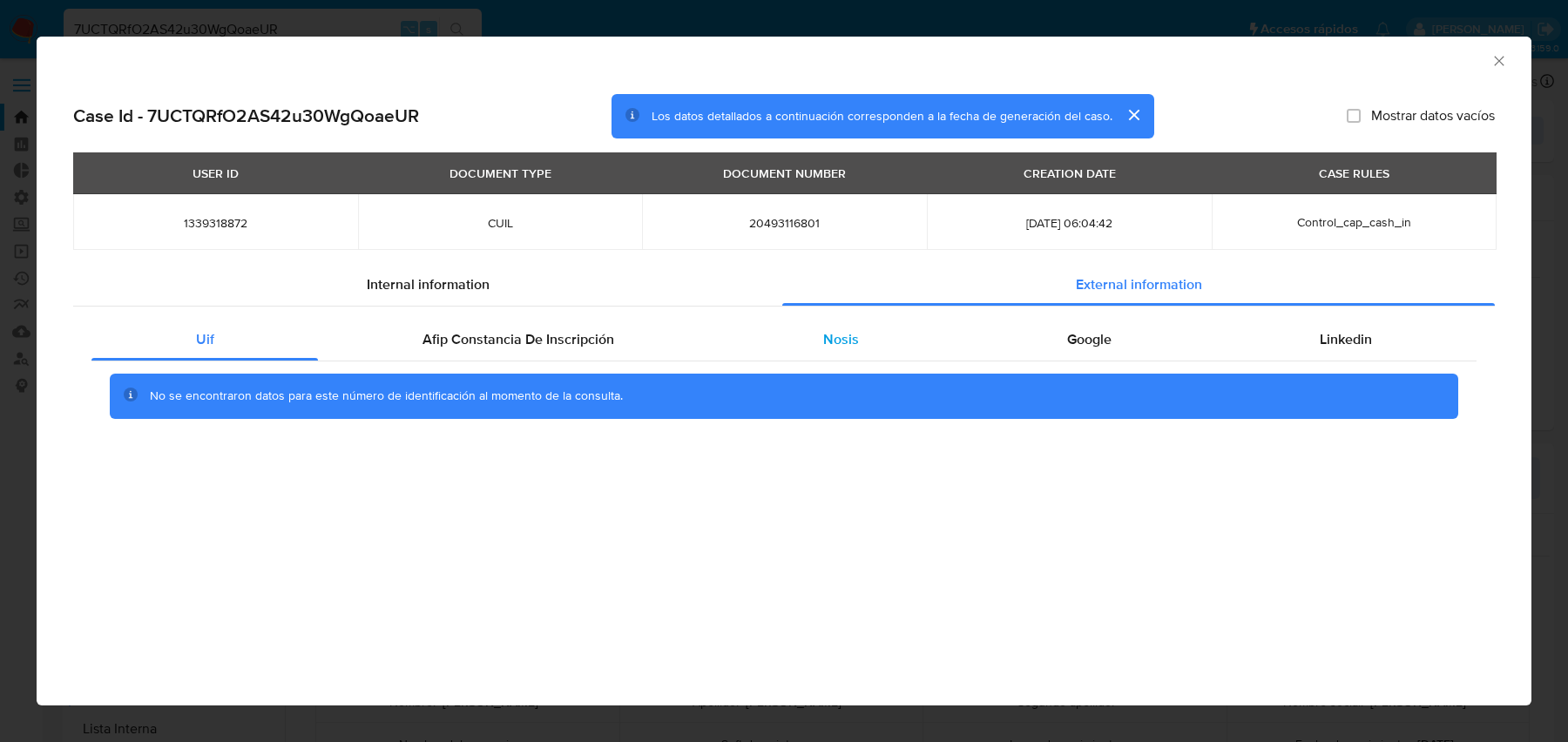
click at [880, 336] on div "Nosis" at bounding box center [840, 339] width 244 height 42
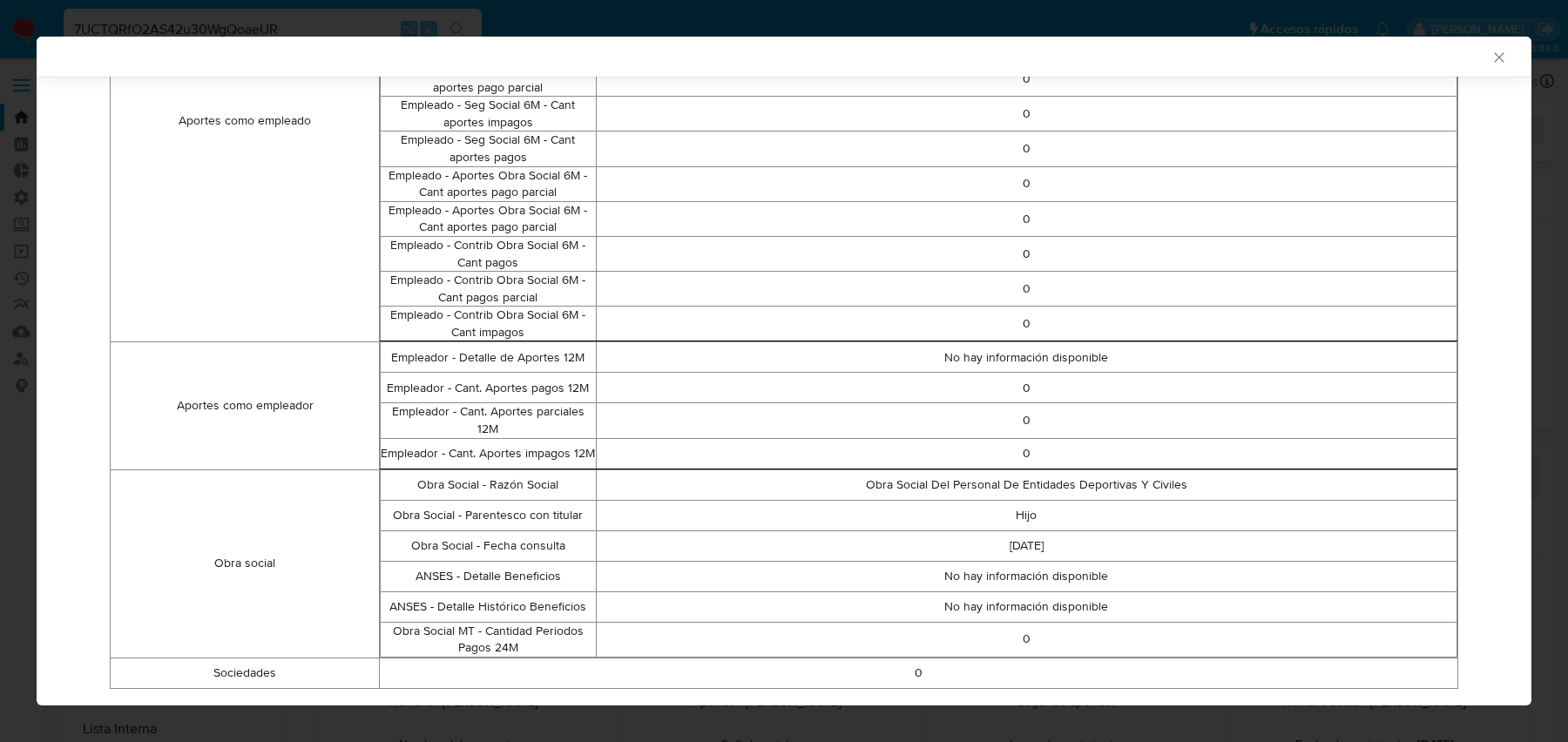
scroll to position [974, 0]
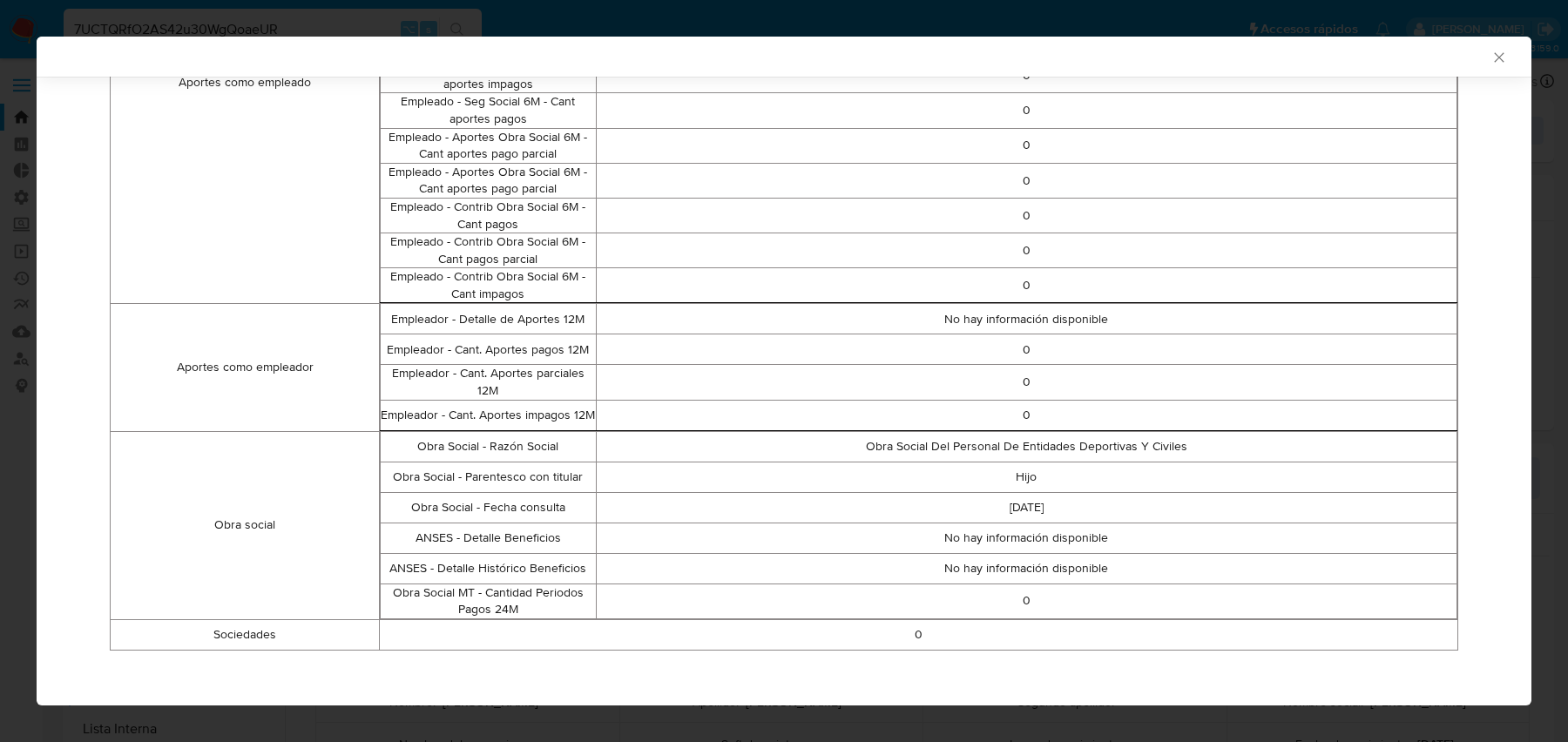
click at [1057, 500] on td "[DATE]" at bounding box center [1027, 506] width 862 height 30
click at [999, 447] on td "Obra Social Del Personal De Entidades Deportivas Y Civiles" at bounding box center [1027, 445] width 862 height 30
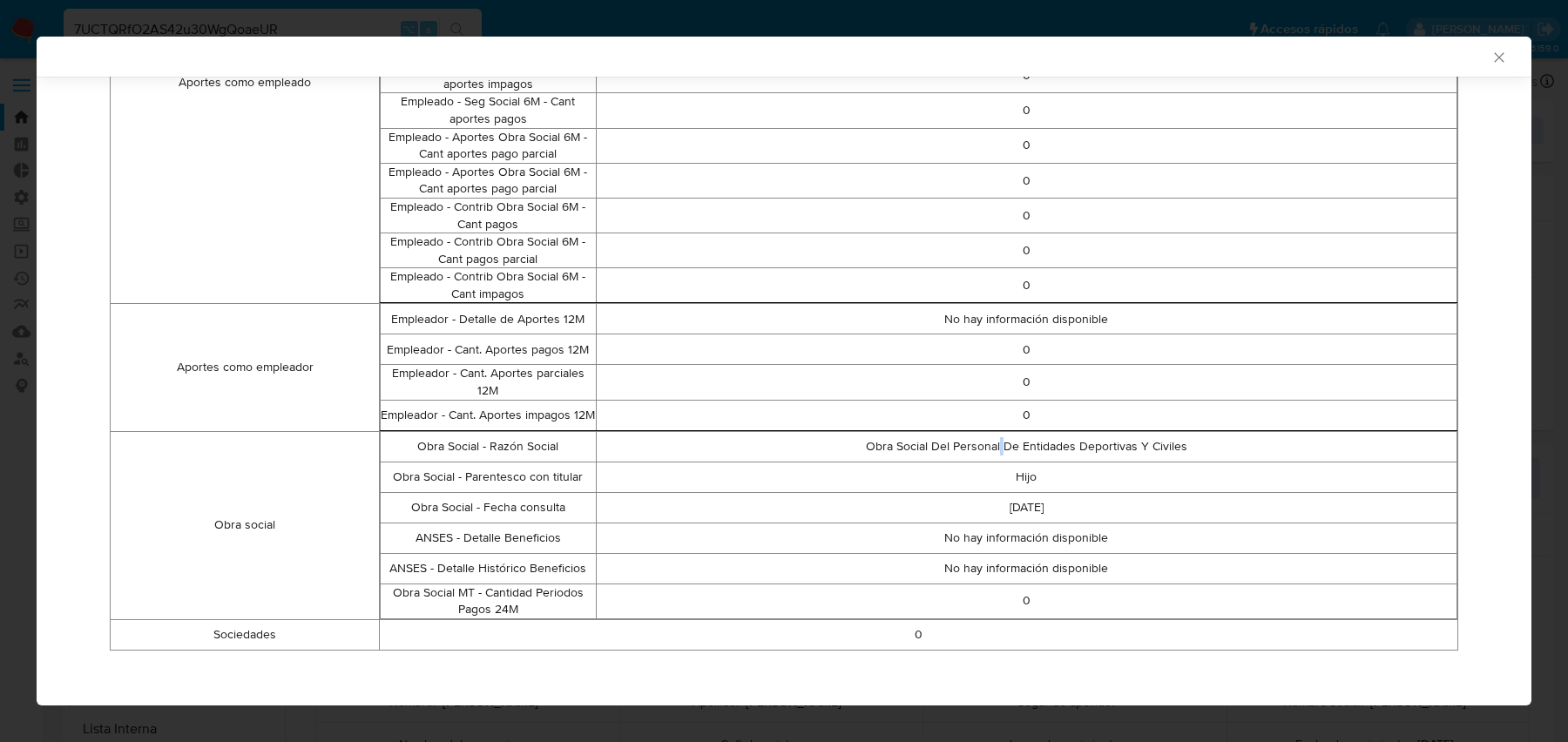
click at [999, 447] on td "Obra Social Del Personal De Entidades Deportivas Y Civiles" at bounding box center [1027, 445] width 862 height 30
click at [894, 400] on td "0" at bounding box center [1027, 414] width 862 height 30
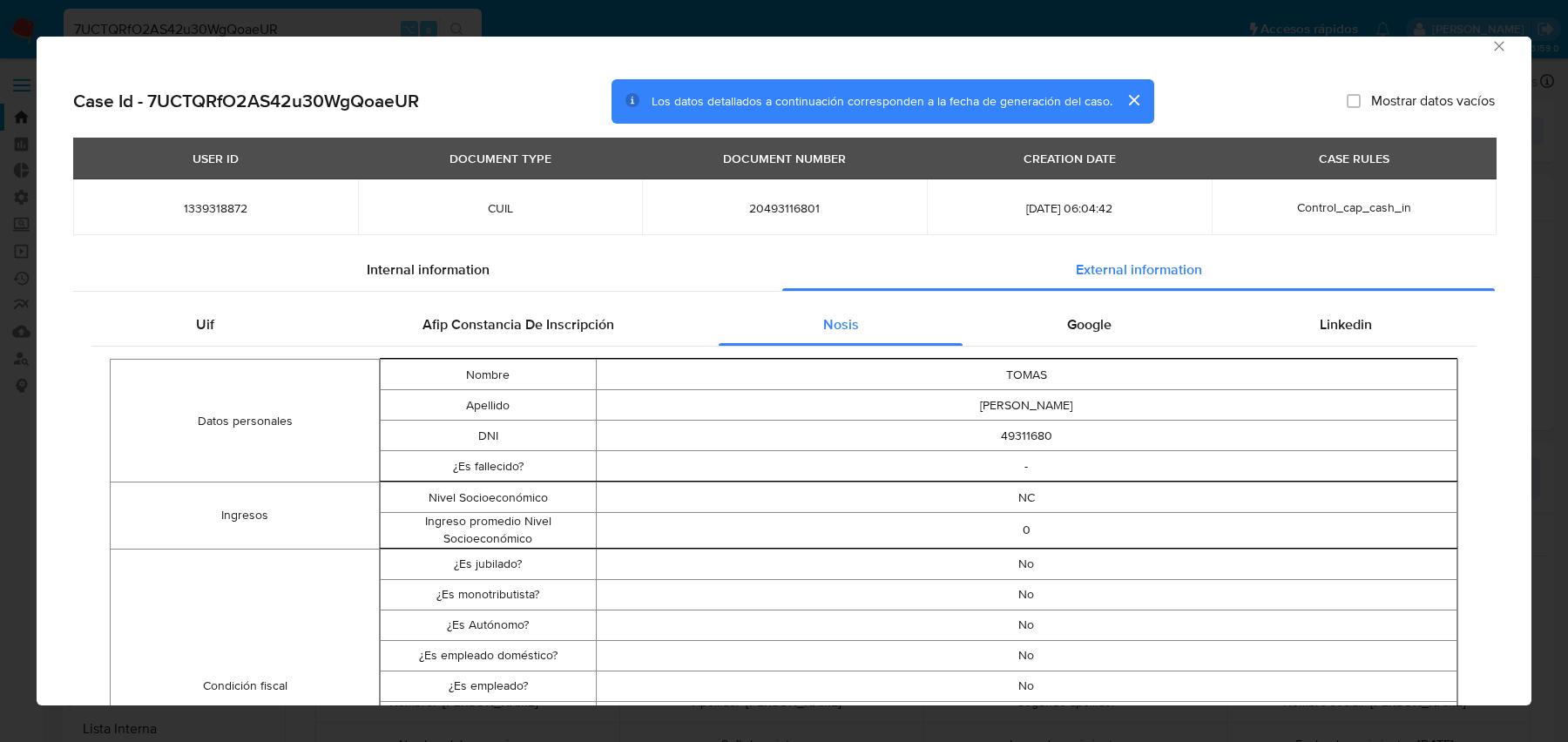
scroll to position [14, 0]
click at [1058, 468] on td "-" at bounding box center [1027, 467] width 862 height 30
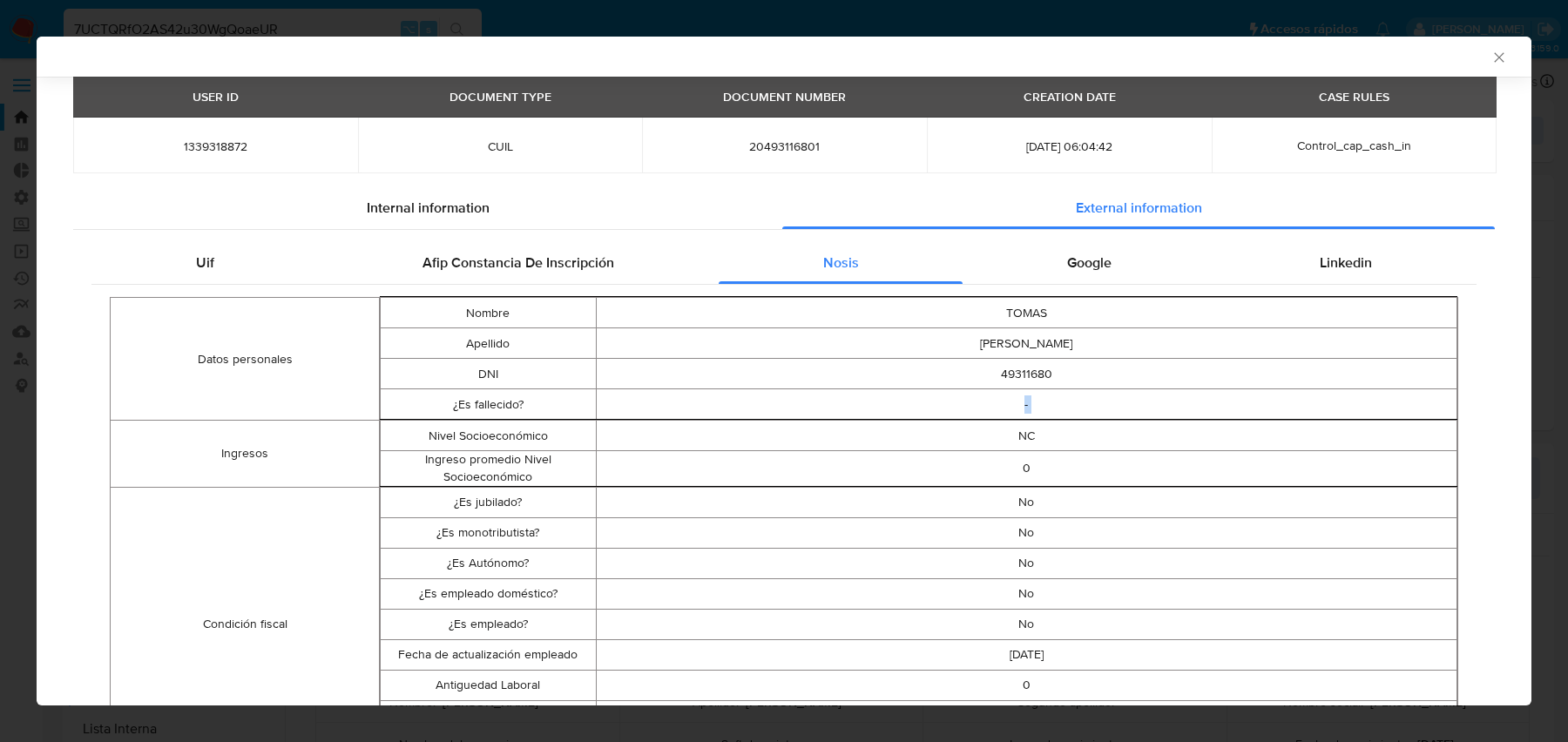
scroll to position [77, 0]
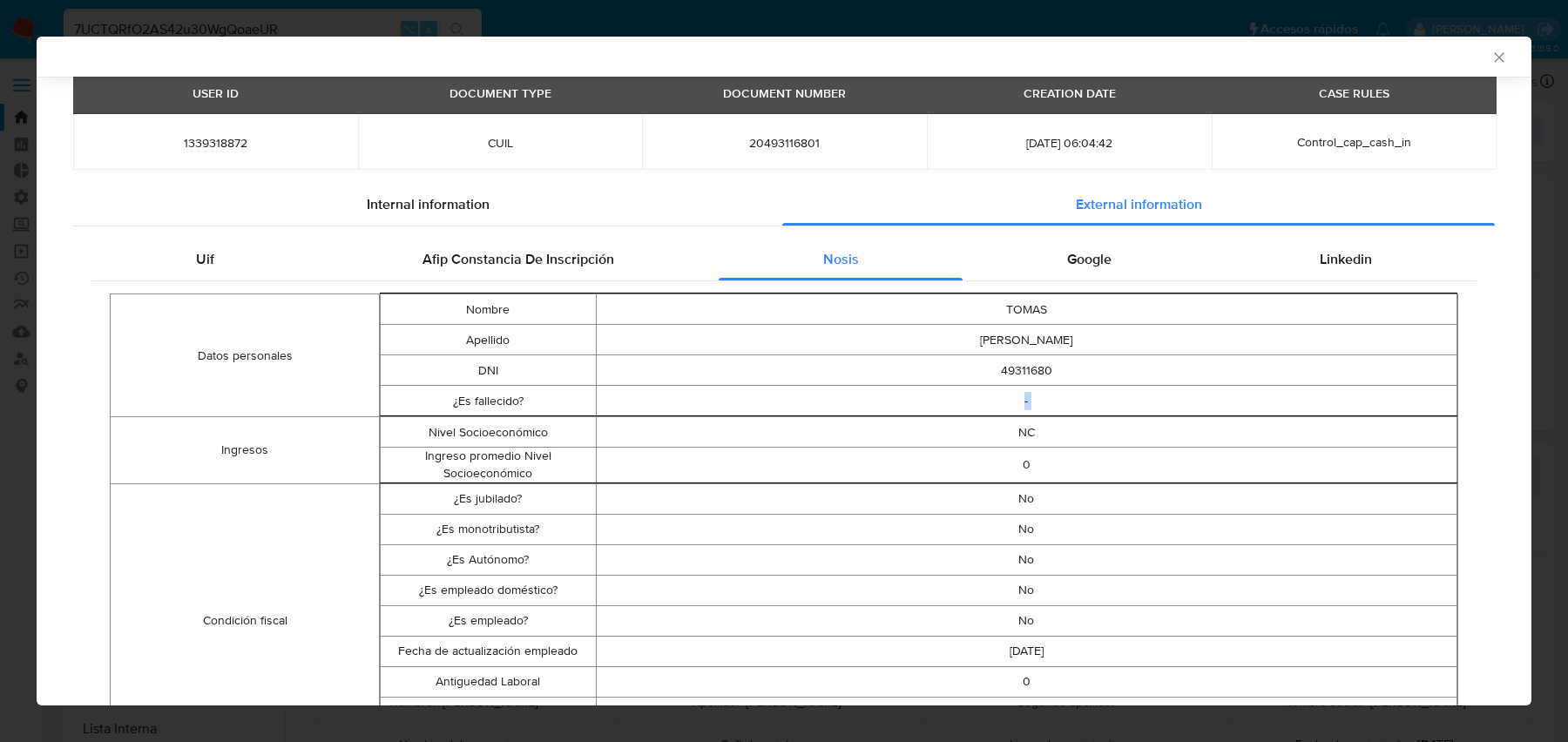
click at [942, 392] on td "-" at bounding box center [1027, 401] width 862 height 30
click at [854, 499] on td "No" at bounding box center [1027, 498] width 862 height 30
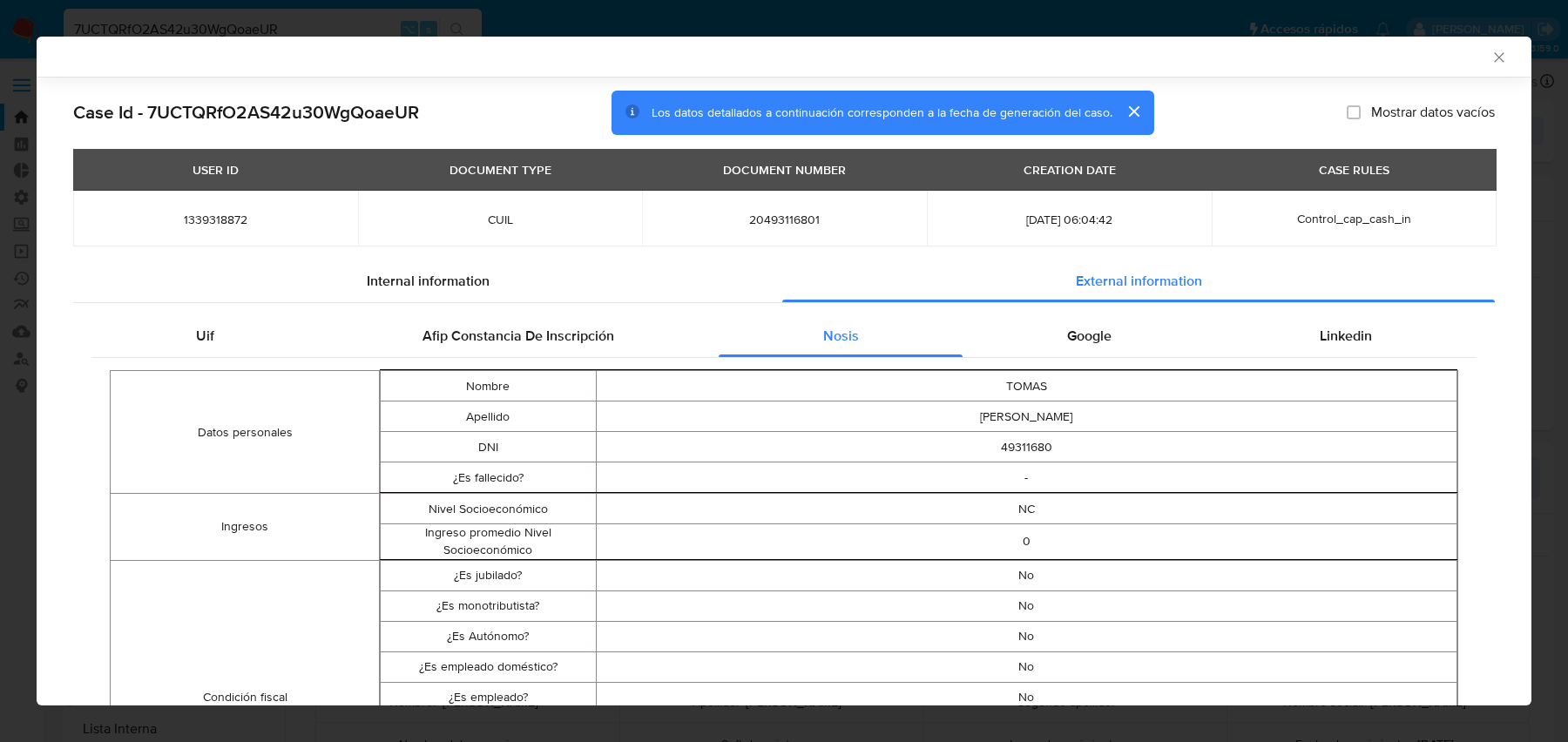
scroll to position [175, 0]
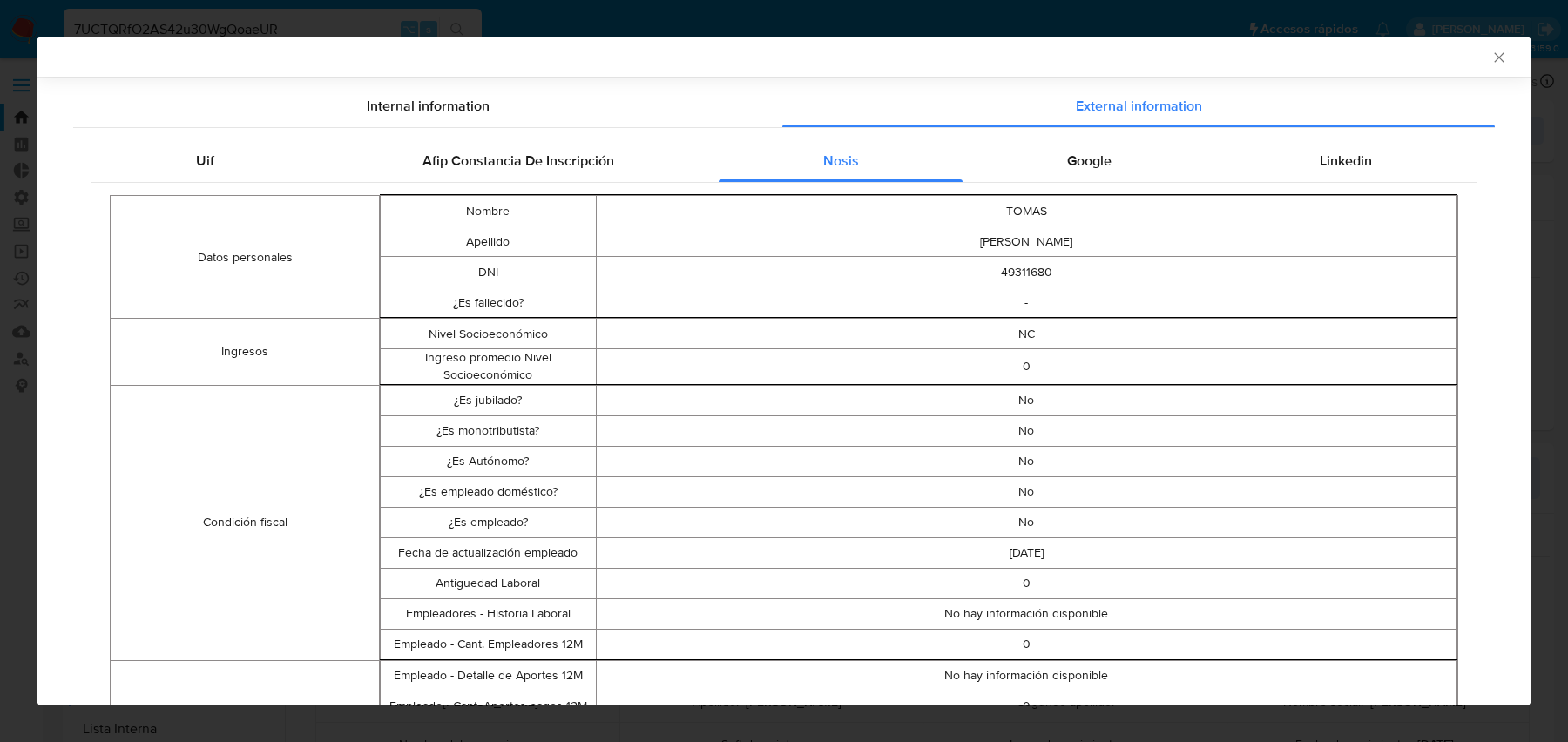
click at [1003, 547] on td "[DATE]" at bounding box center [1027, 552] width 862 height 30
click at [1025, 531] on td "No" at bounding box center [1027, 521] width 862 height 30
